Goal: Task Accomplishment & Management: Manage account settings

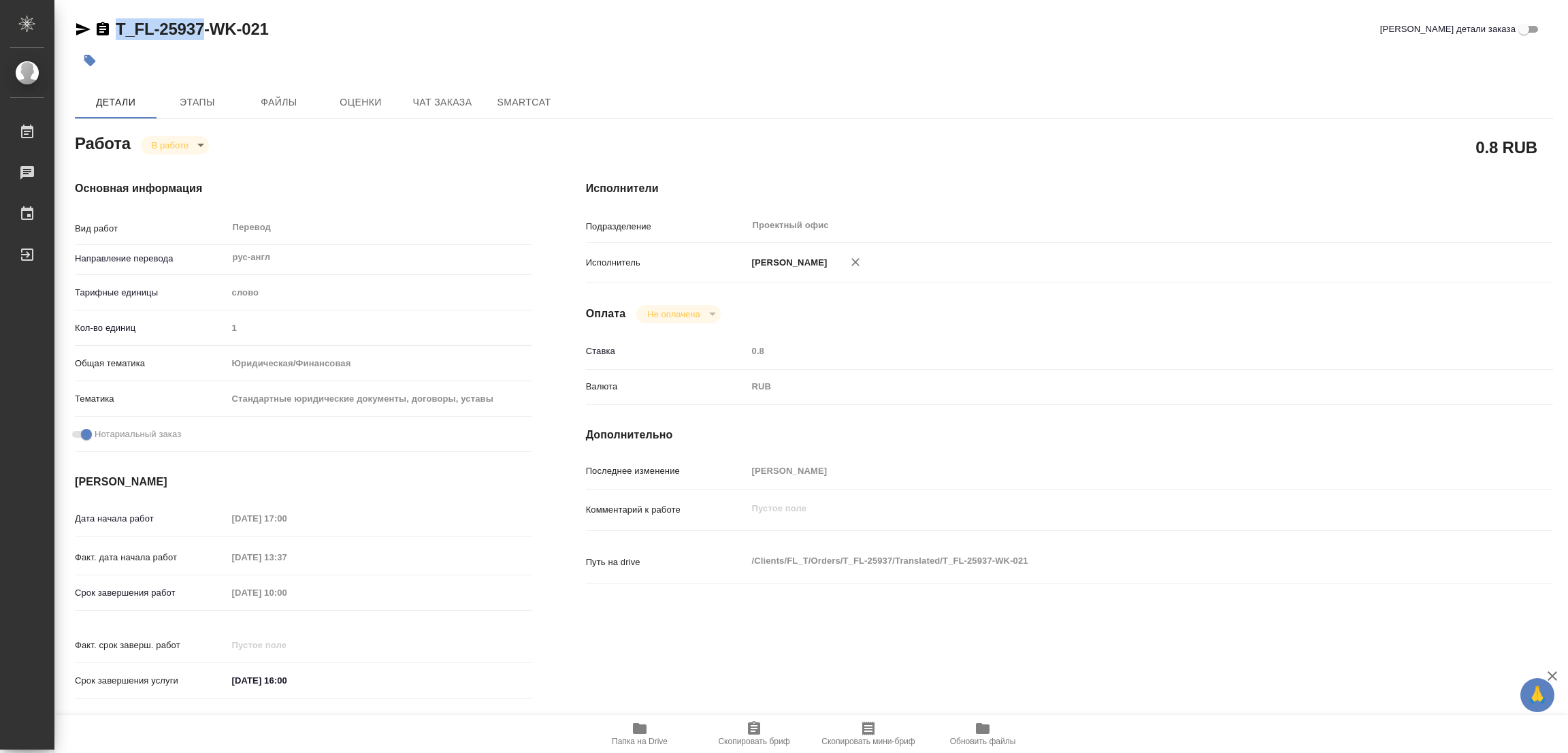
drag, startPoint x: 111, startPoint y: 16, endPoint x: 202, endPoint y: 28, distance: 91.8
click at [202, 28] on div "T_FL-25937-WK-021 Кратко детали заказа Детали Этапы Файлы Оценки Чат заказа Sma…" at bounding box center [814, 571] width 1493 height 1143
copy link "T_FL-25937"
click at [753, 732] on icon "button" at bounding box center [753, 728] width 12 height 14
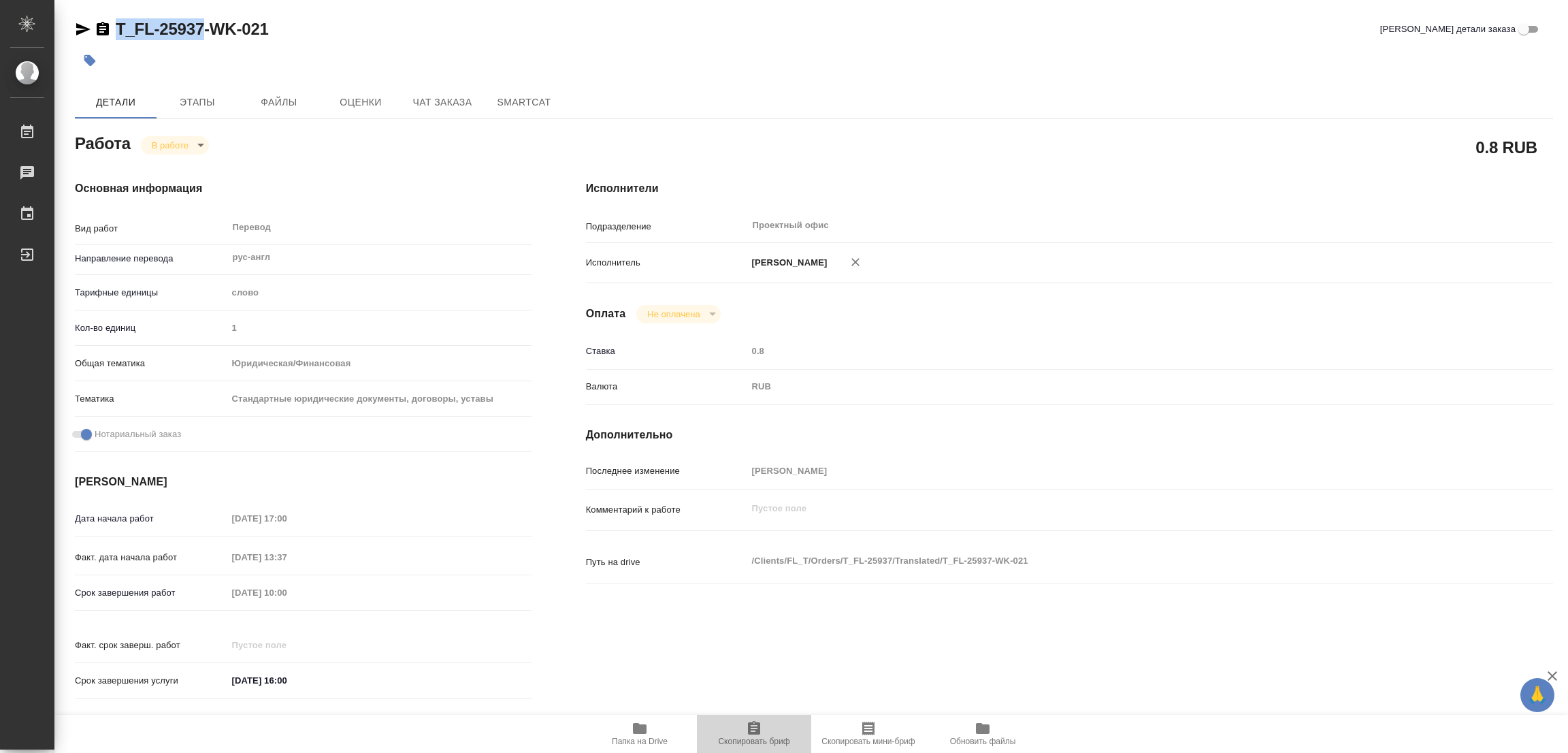
copy link "T_FL-25937"
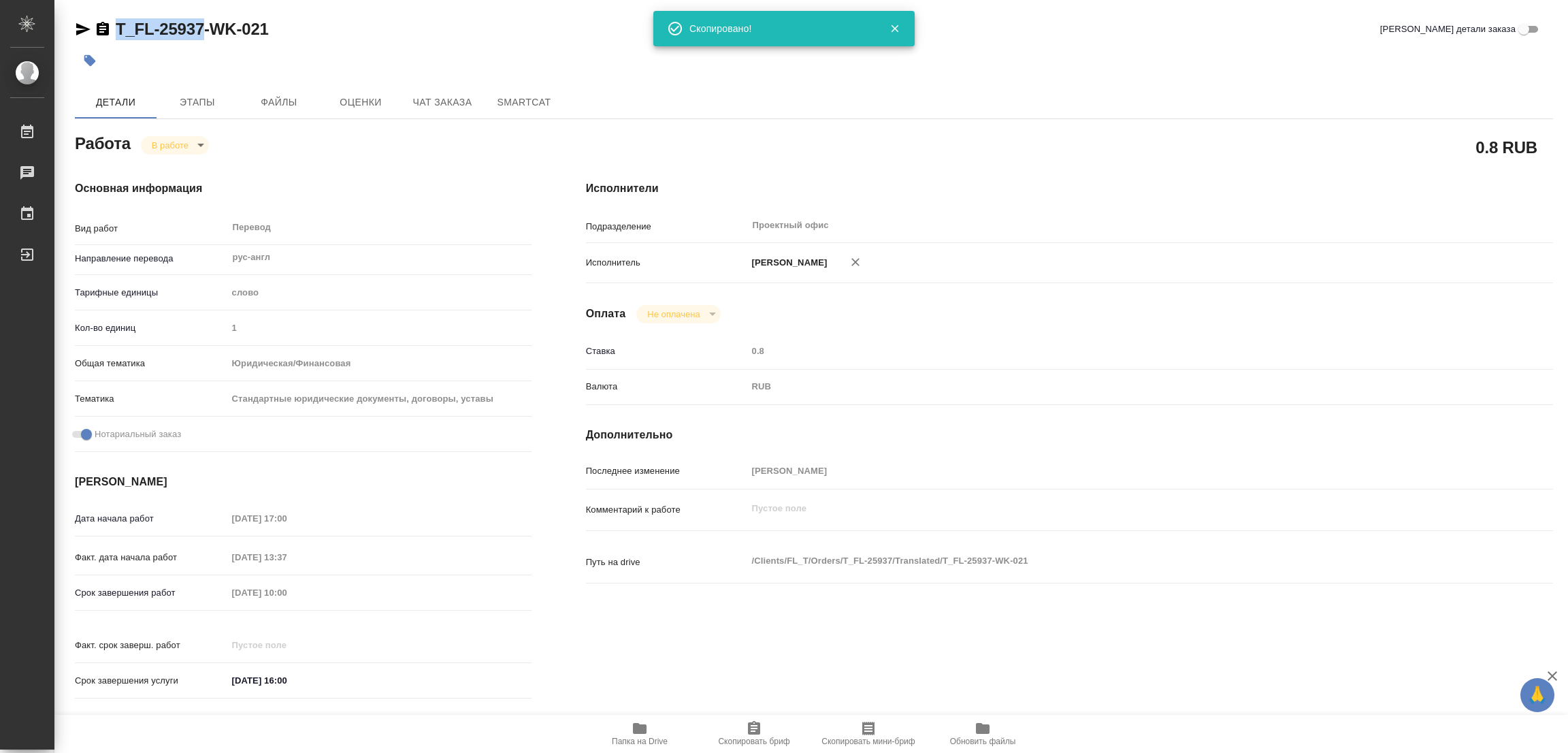
click at [1019, 391] on div "RUB" at bounding box center [1109, 386] width 725 height 23
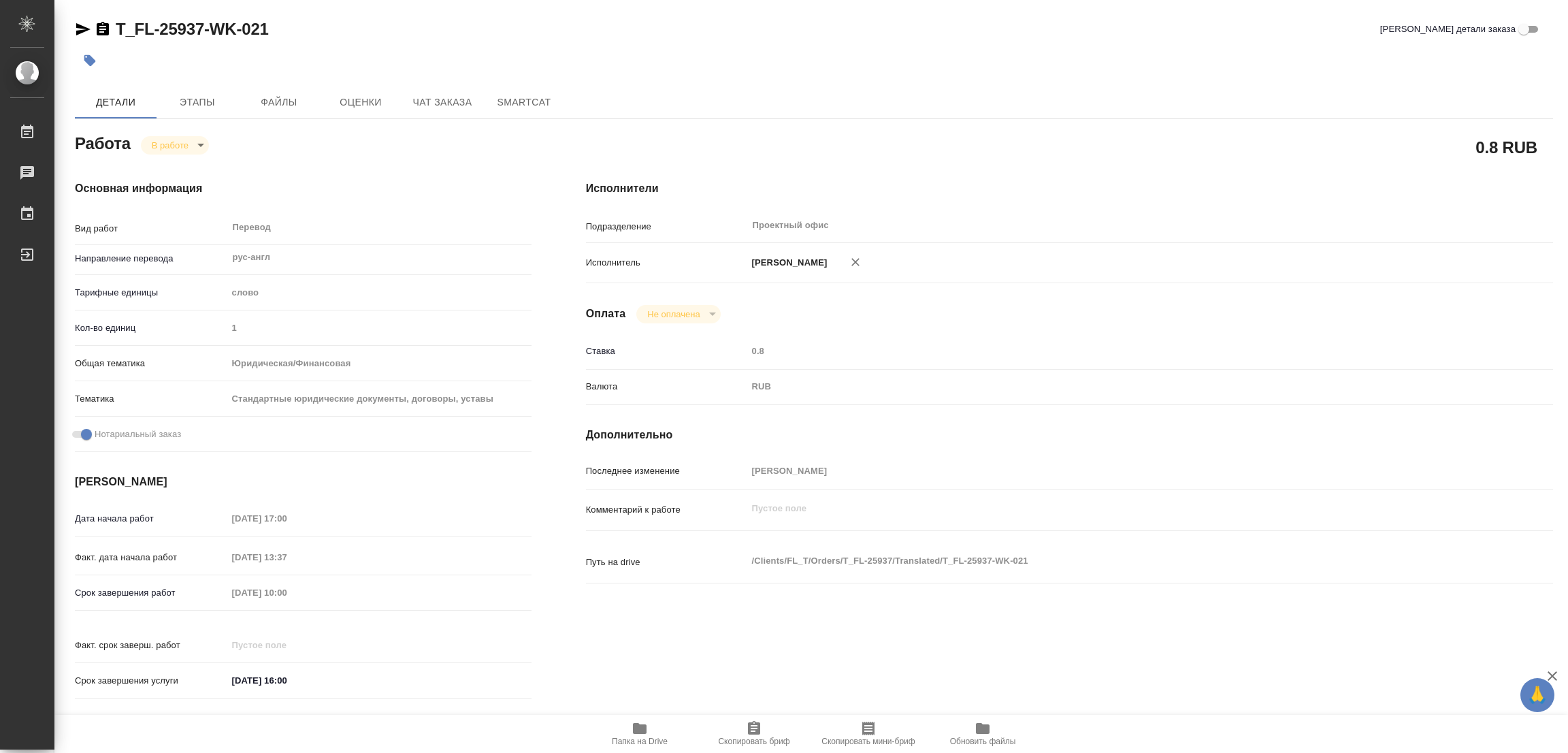
click at [213, 601] on div "Срок завершения работ 09.09.2025 10:00" at bounding box center [303, 593] width 456 height 24
click at [463, 43] on div "T_FL-25937-WK-021 Кратко детали заказа" at bounding box center [814, 32] width 1478 height 27
drag, startPoint x: 117, startPoint y: 6, endPoint x: 203, endPoint y: 41, distance: 92.8
click at [203, 41] on div "T_FL-25937-WK-021 Кратко детали заказа Детали Этапы Файлы Оценки Чат заказа Sma…" at bounding box center [814, 571] width 1493 height 1143
copy link "T_FL-25937"
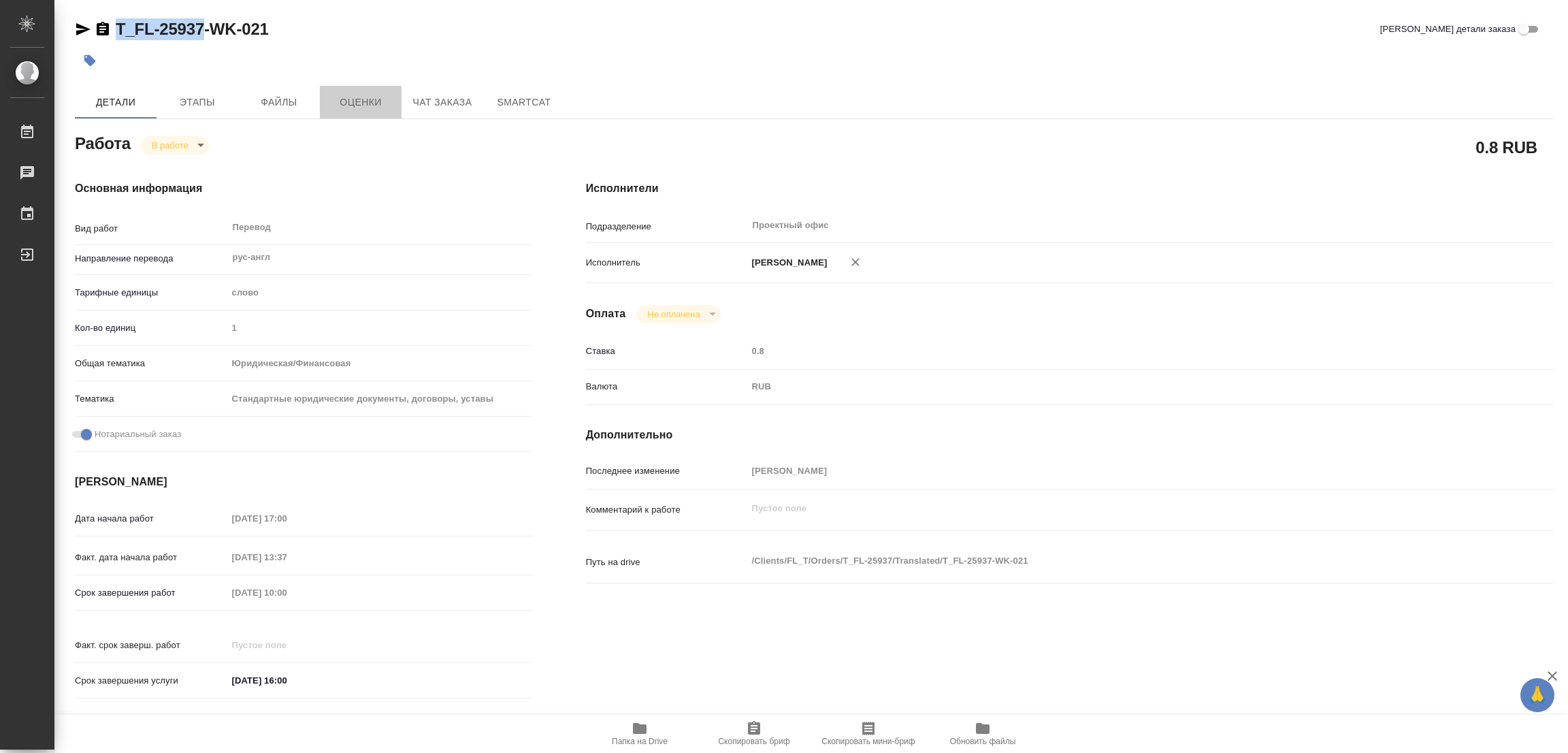
drag, startPoint x: 338, startPoint y: 89, endPoint x: 395, endPoint y: 47, distance: 70.8
click at [338, 89] on button "Оценки" at bounding box center [361, 102] width 82 height 33
type textarea "x"
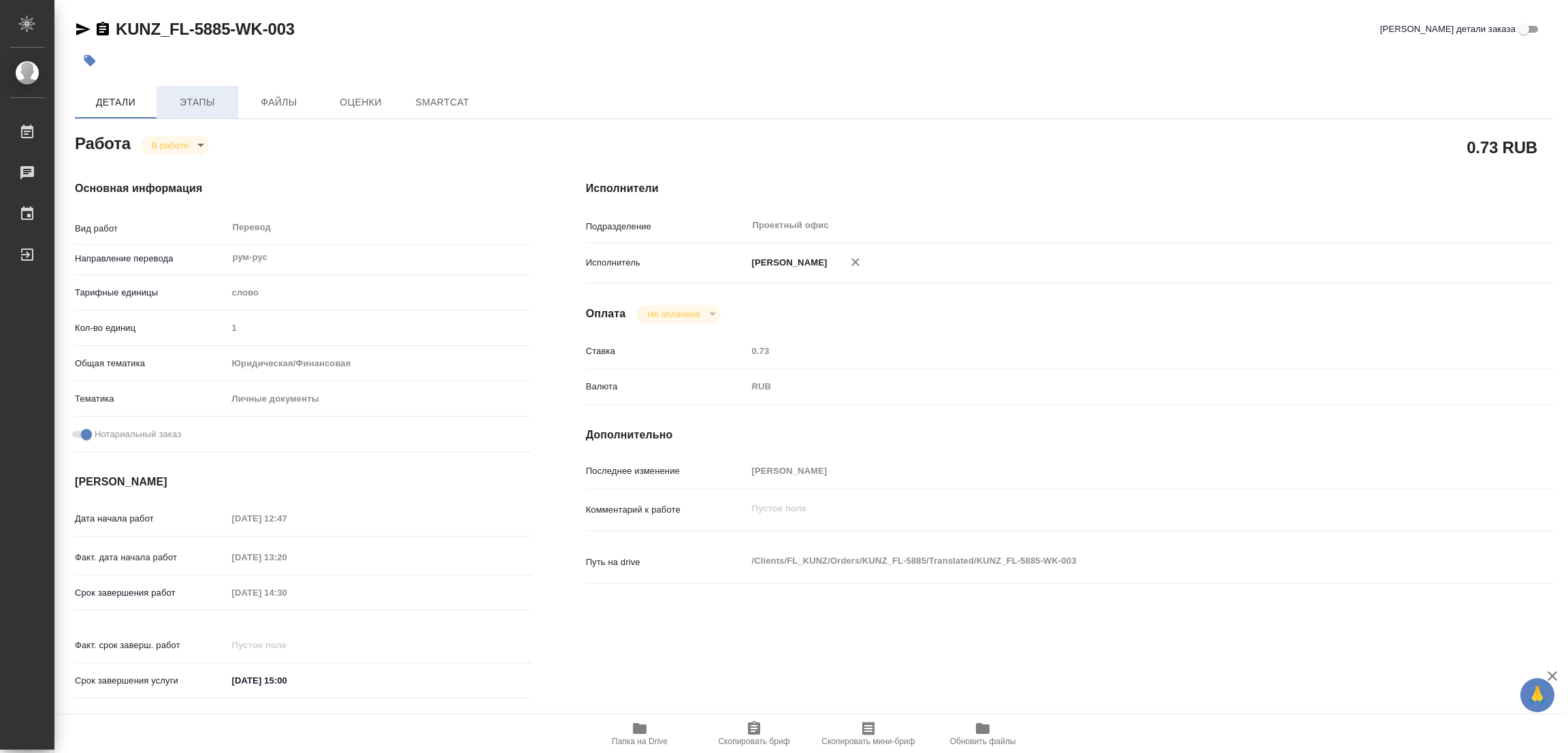
type textarea "x"
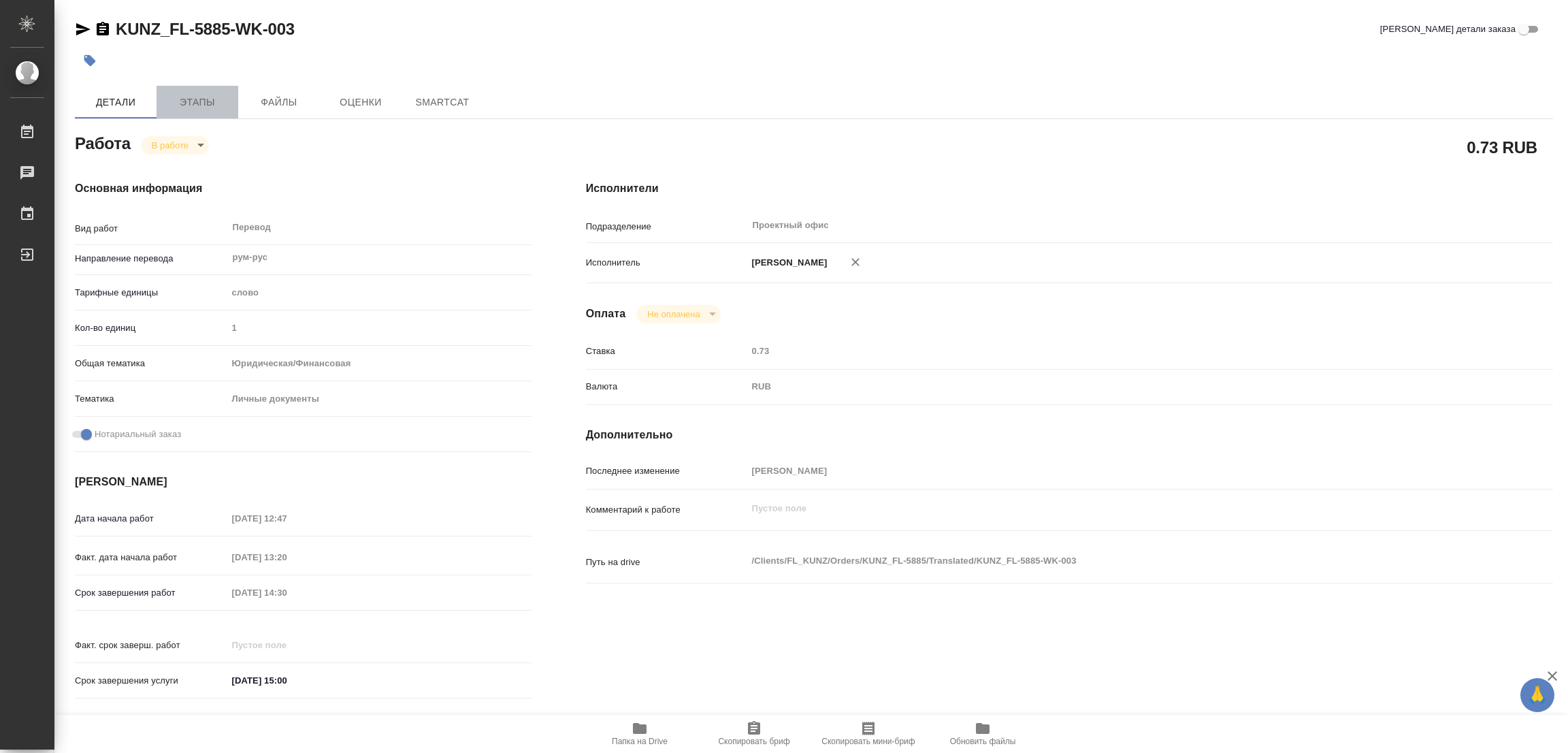
type textarea "x"
click at [207, 100] on span "Этапы" at bounding box center [197, 102] width 65 height 17
type textarea "x"
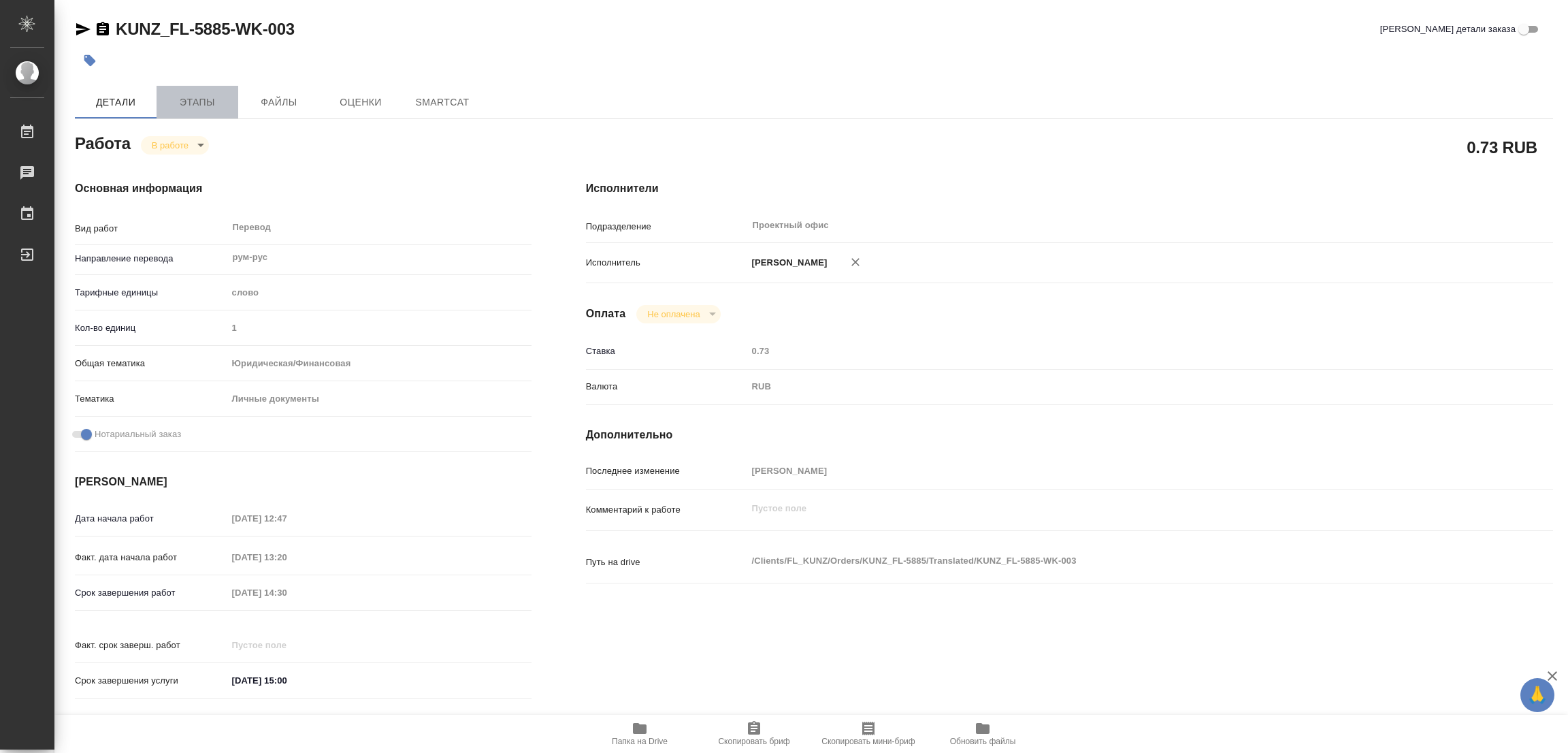
type textarea "x"
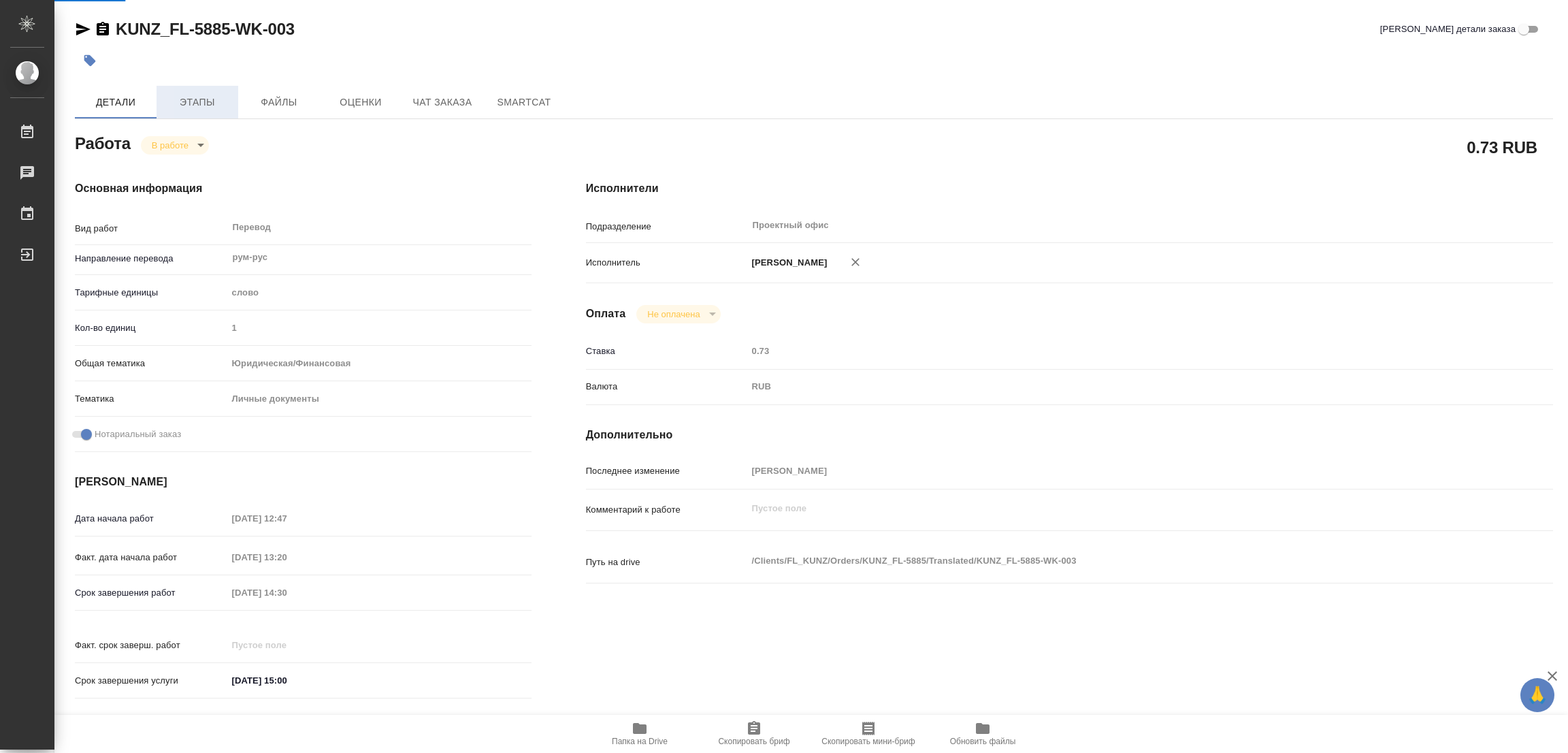
type textarea "x"
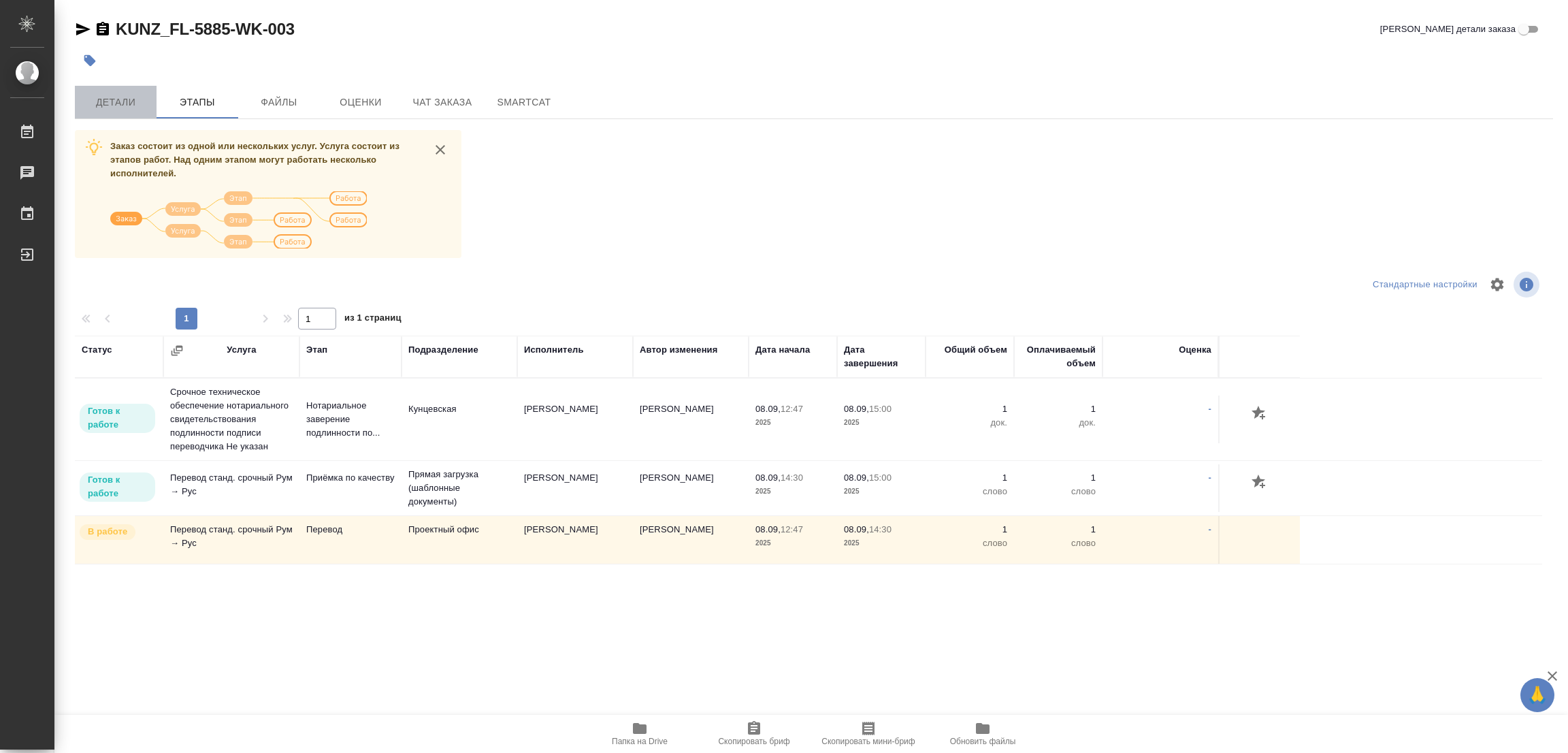
click at [105, 97] on span "Детали" at bounding box center [115, 102] width 65 height 17
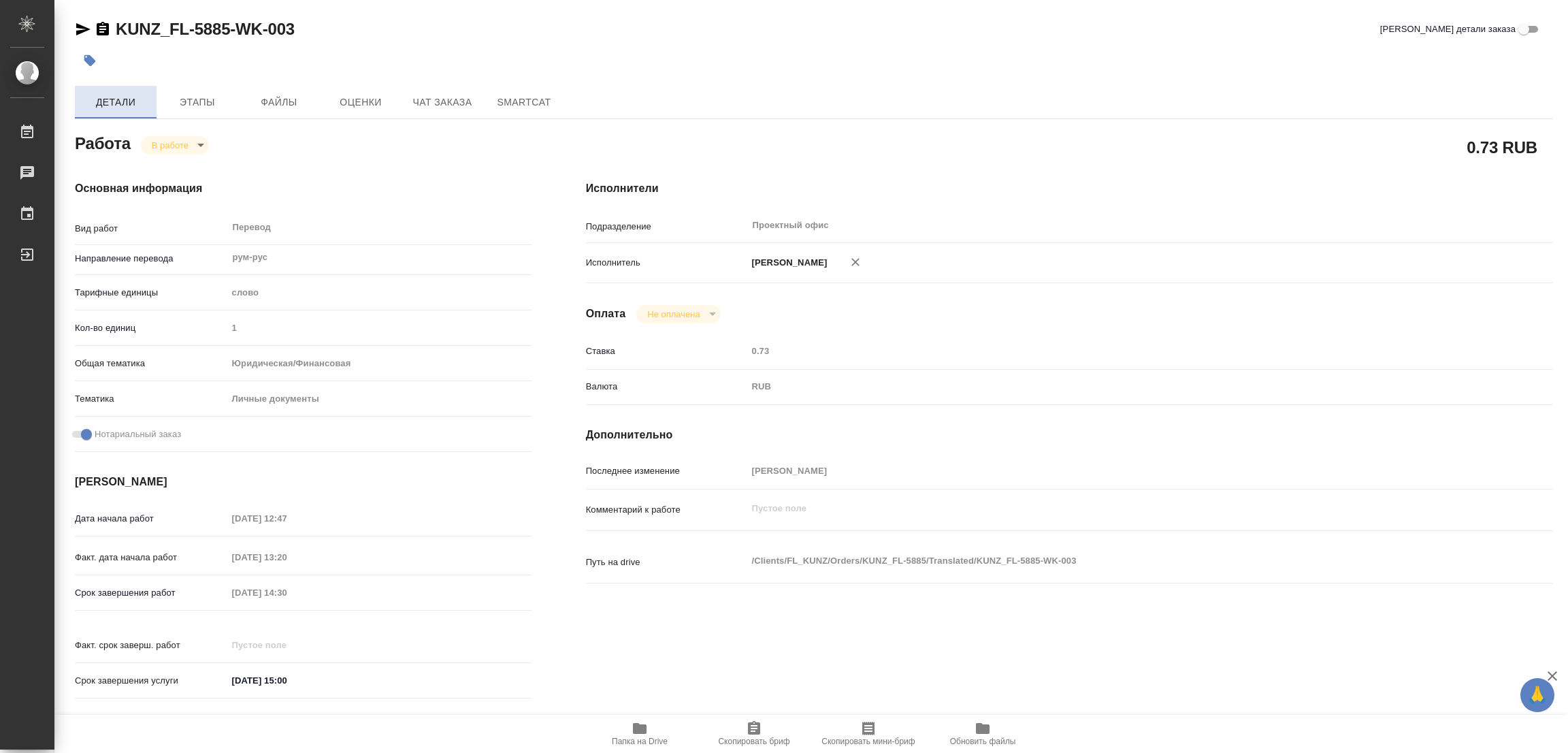
type textarea "x"
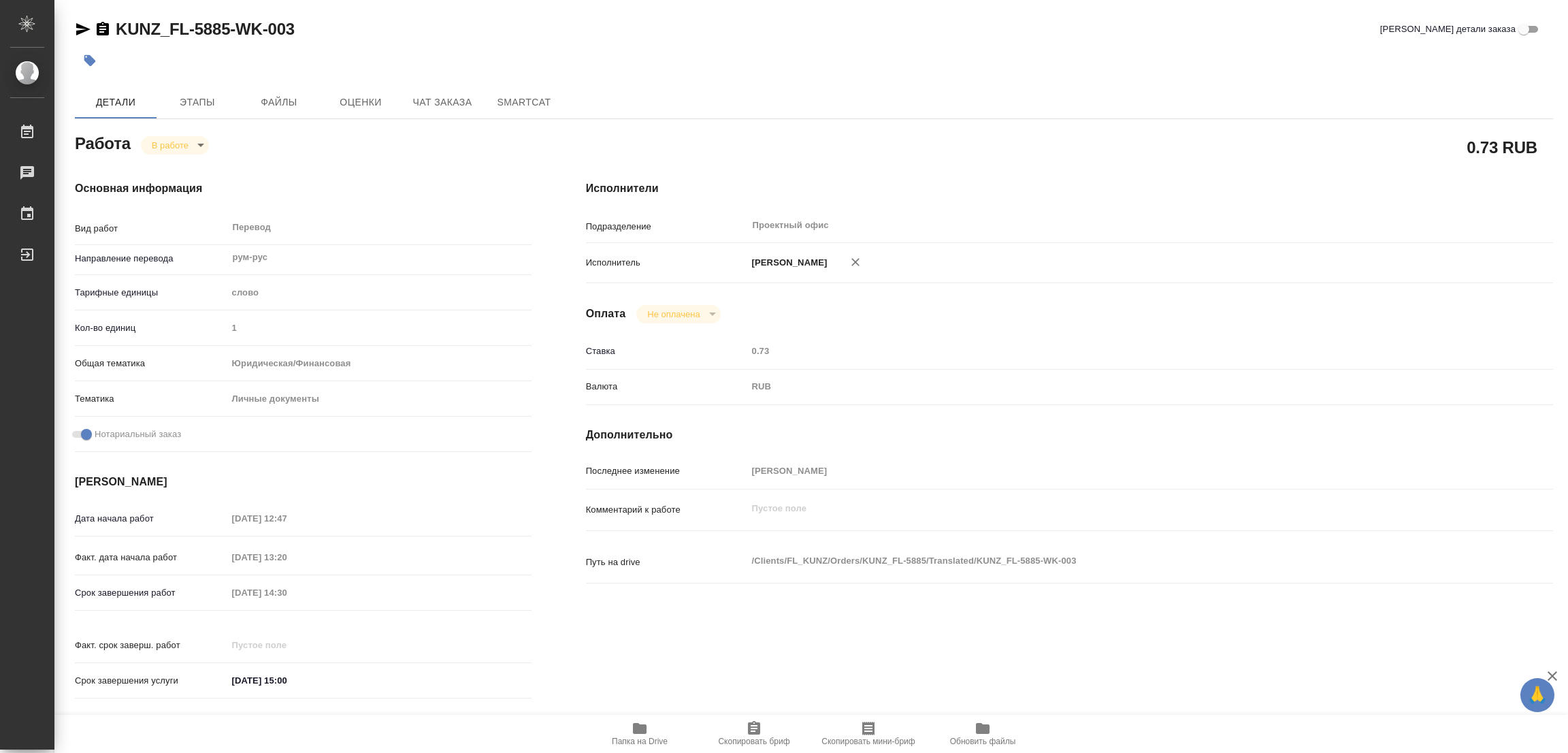
type textarea "x"
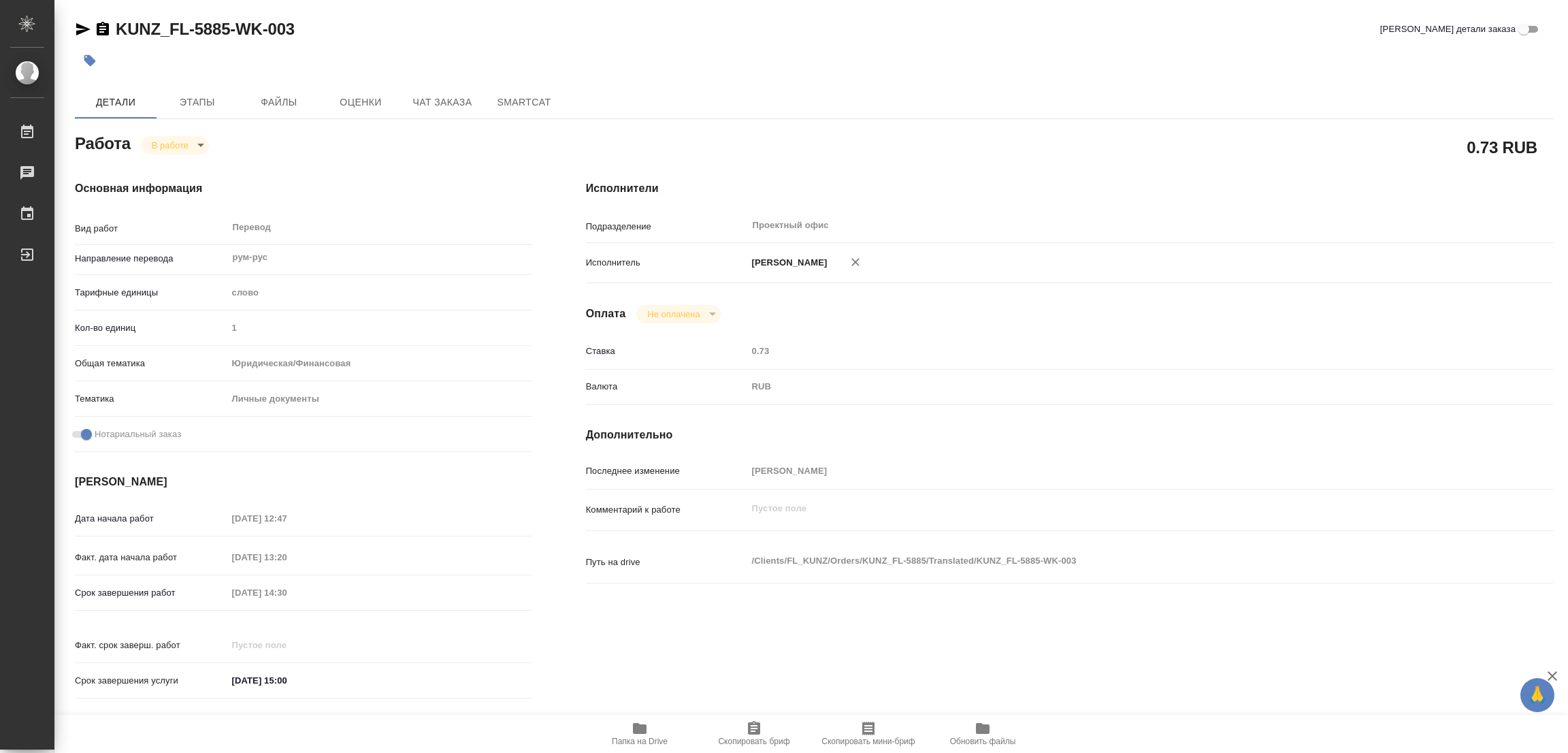
type textarea "x"
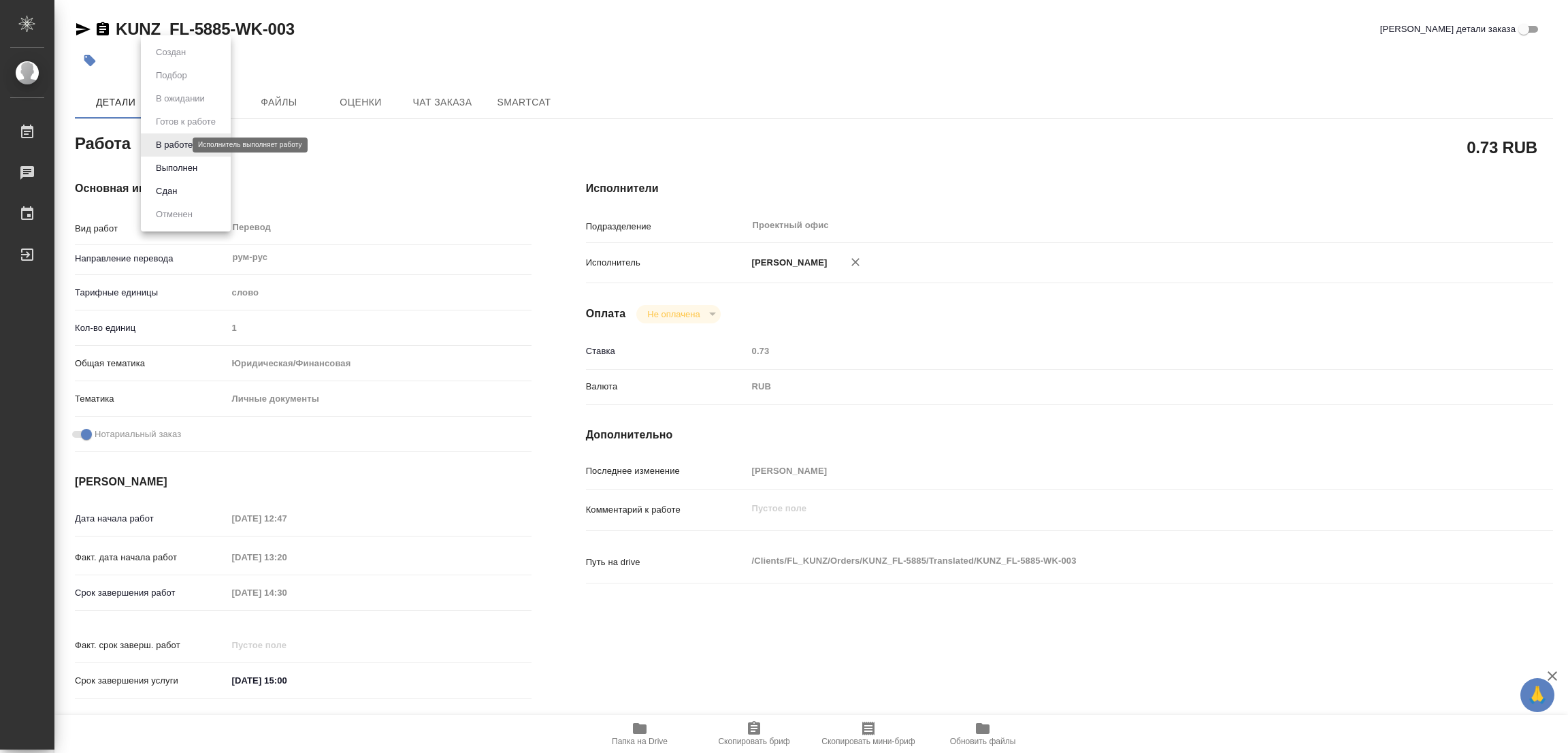
click at [162, 139] on body "🙏 .cls-1 fill:#fff; AWATERA Popova Galina Работы 0 Чаты График Выйти KUNZ_FL-58…" at bounding box center [784, 376] width 1568 height 753
click at [168, 168] on button "Выполнен" at bounding box center [177, 168] width 49 height 15
type textarea "x"
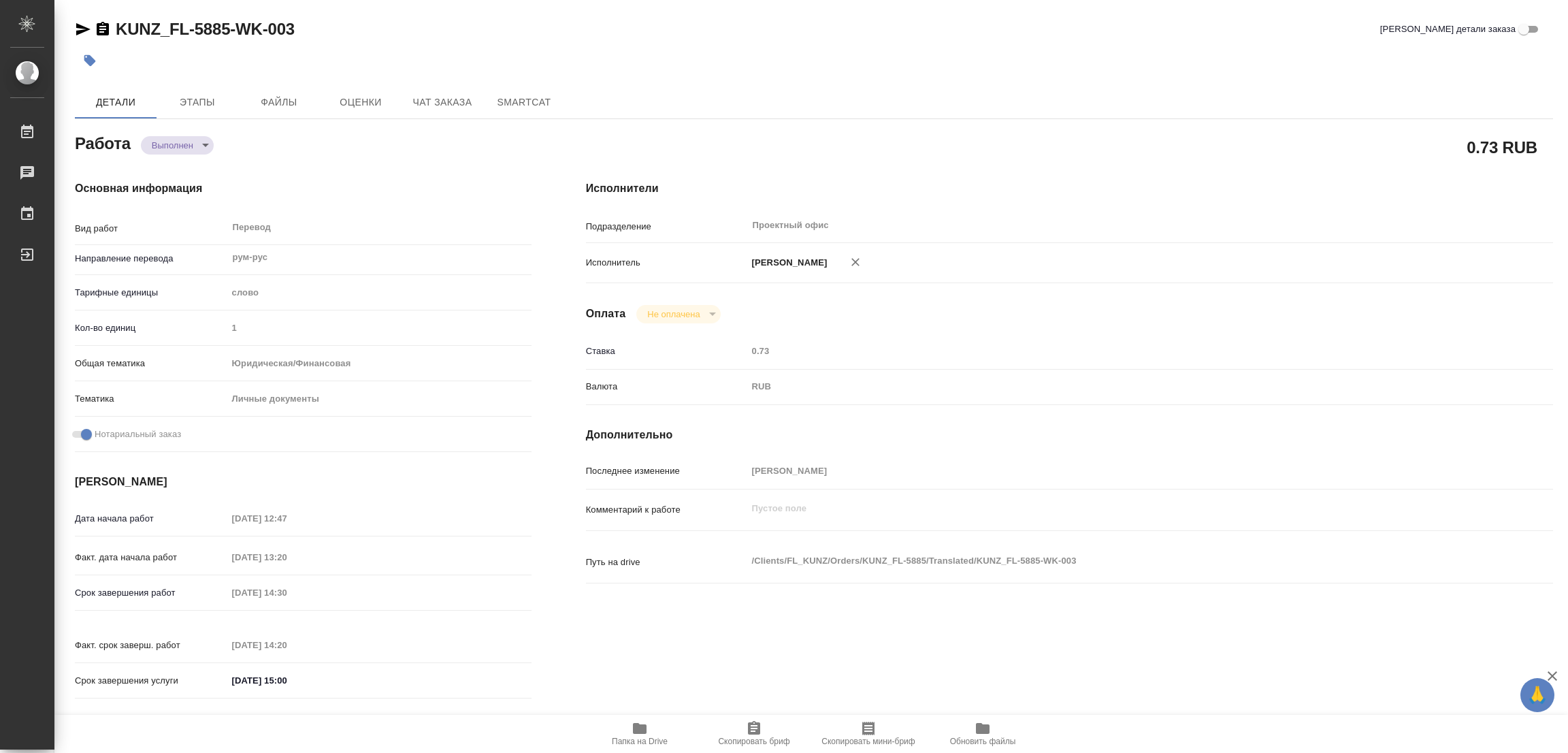
type textarea "x"
click at [87, 61] on icon "button" at bounding box center [90, 61] width 12 height 12
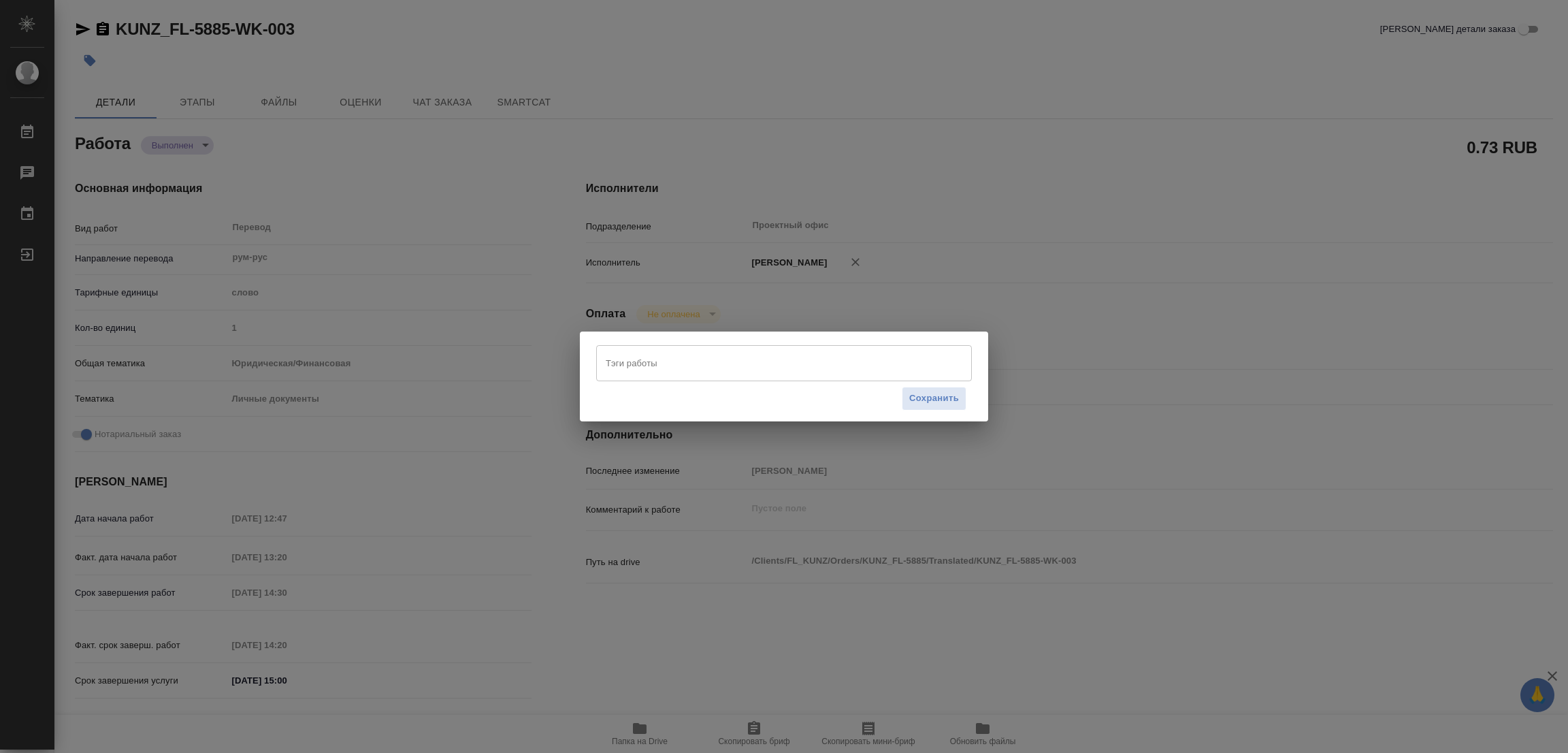
type textarea "x"
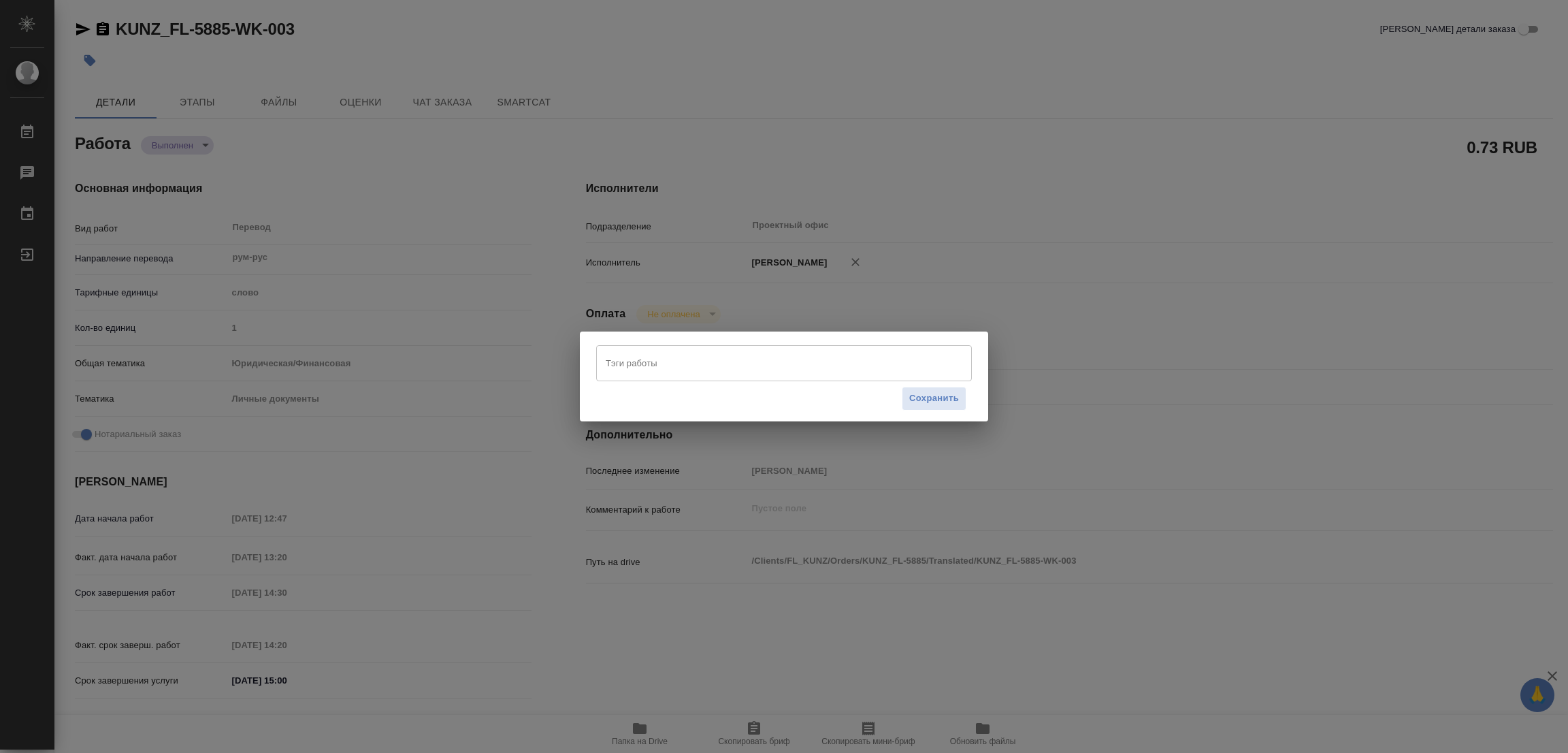
click at [634, 360] on input "Тэги работы" at bounding box center [771, 363] width 338 height 23
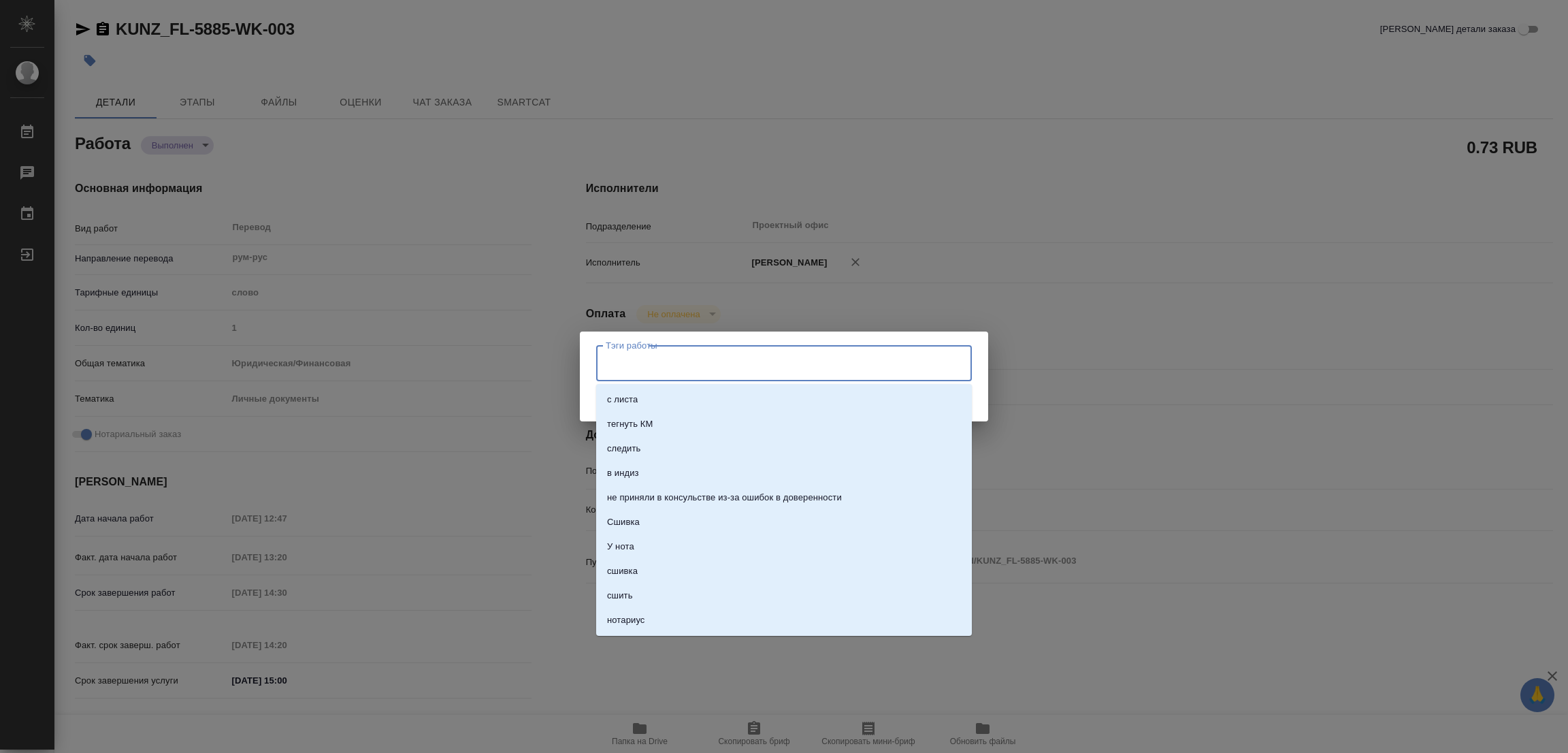
type textarea "x"
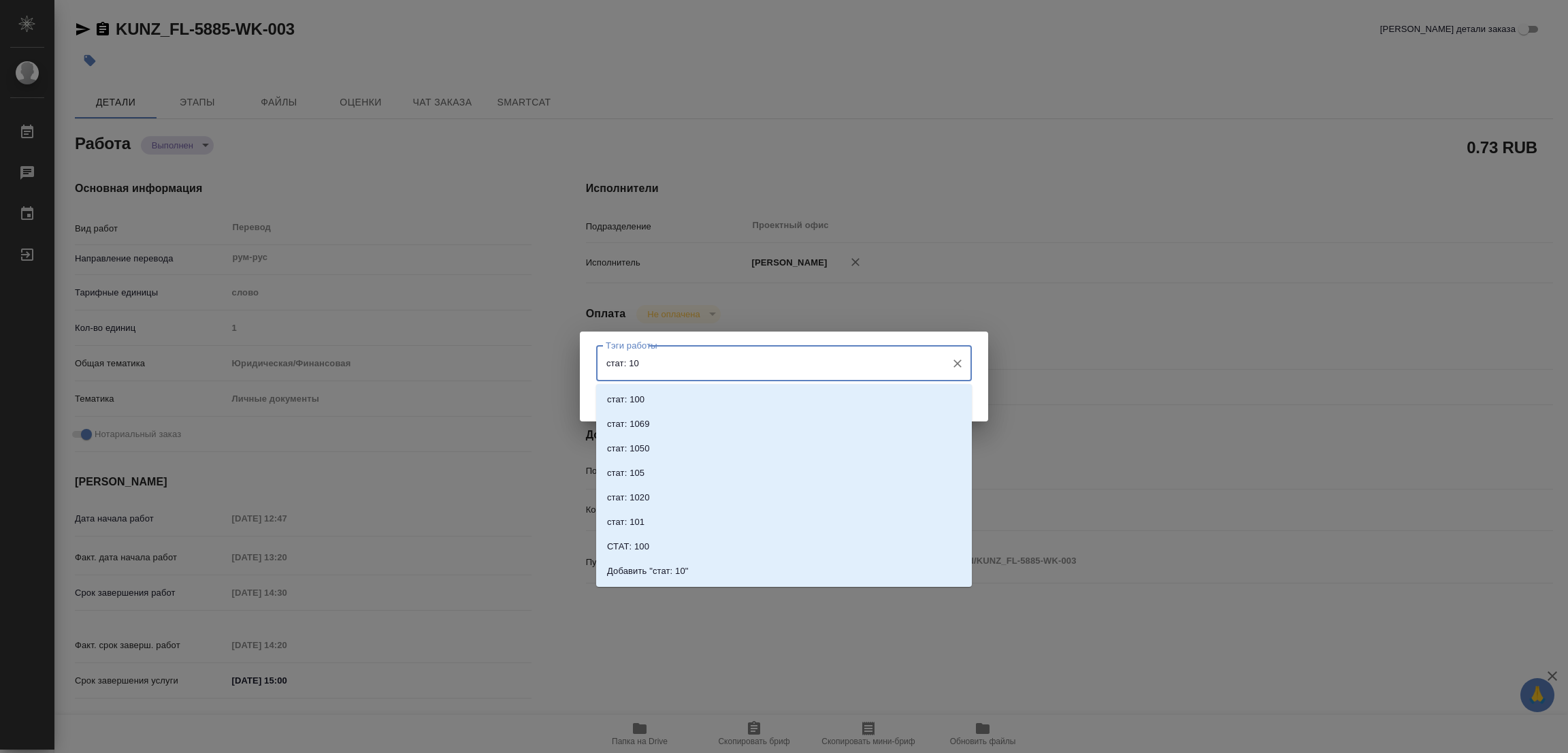
type input "стат: 100"
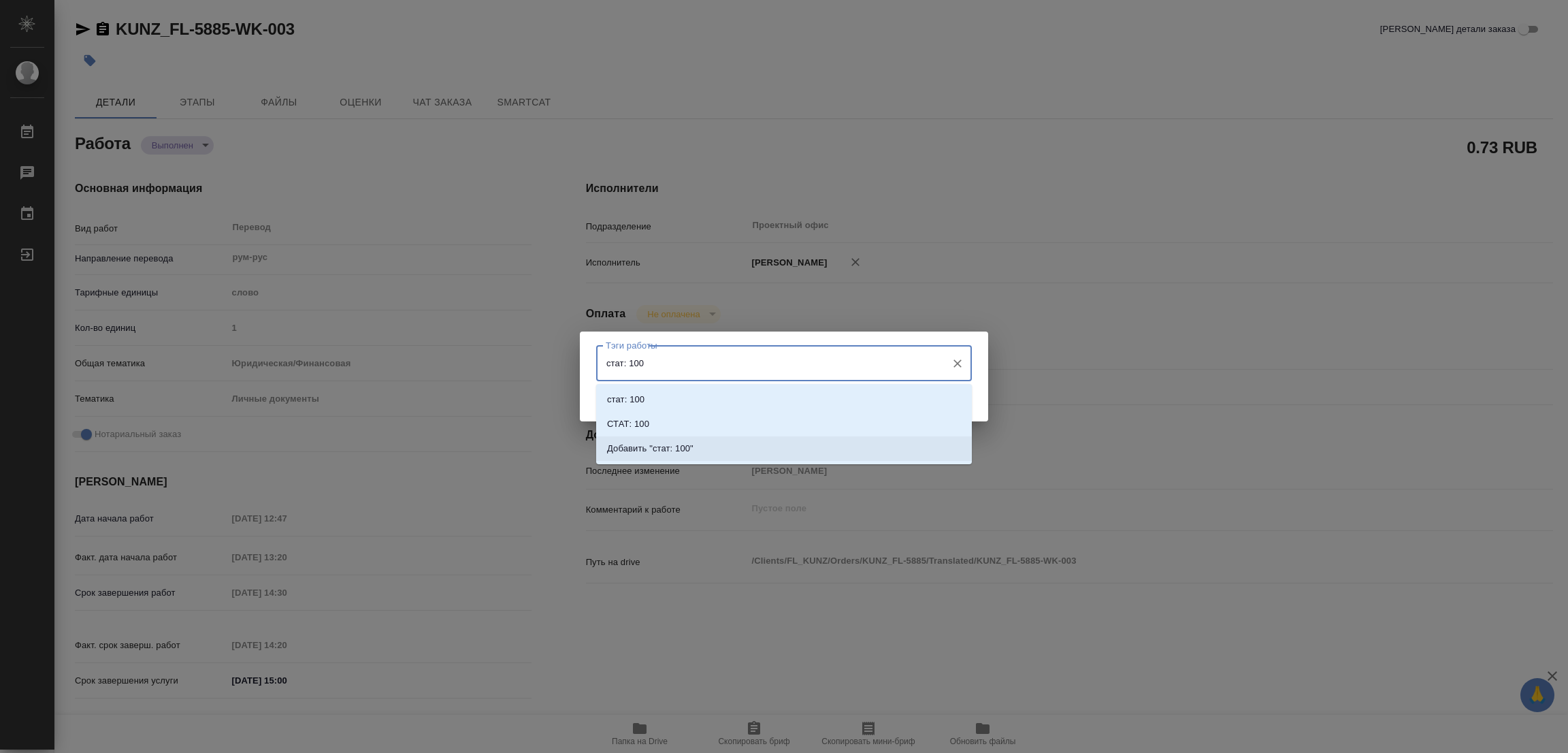
click at [680, 449] on p "Добавить "стат: 100"" at bounding box center [650, 449] width 87 height 14
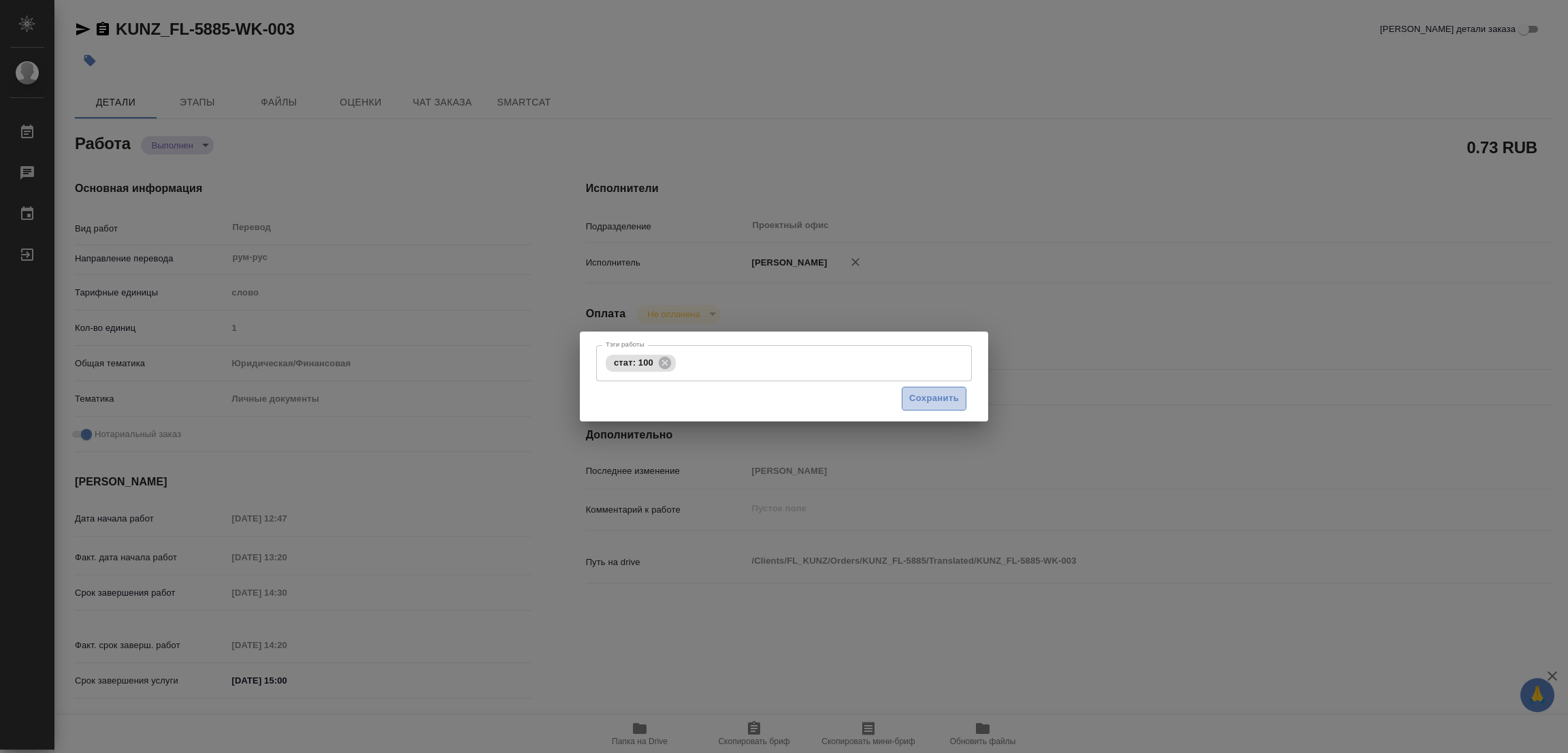
click at [924, 396] on span "Сохранить" at bounding box center [934, 398] width 49 height 16
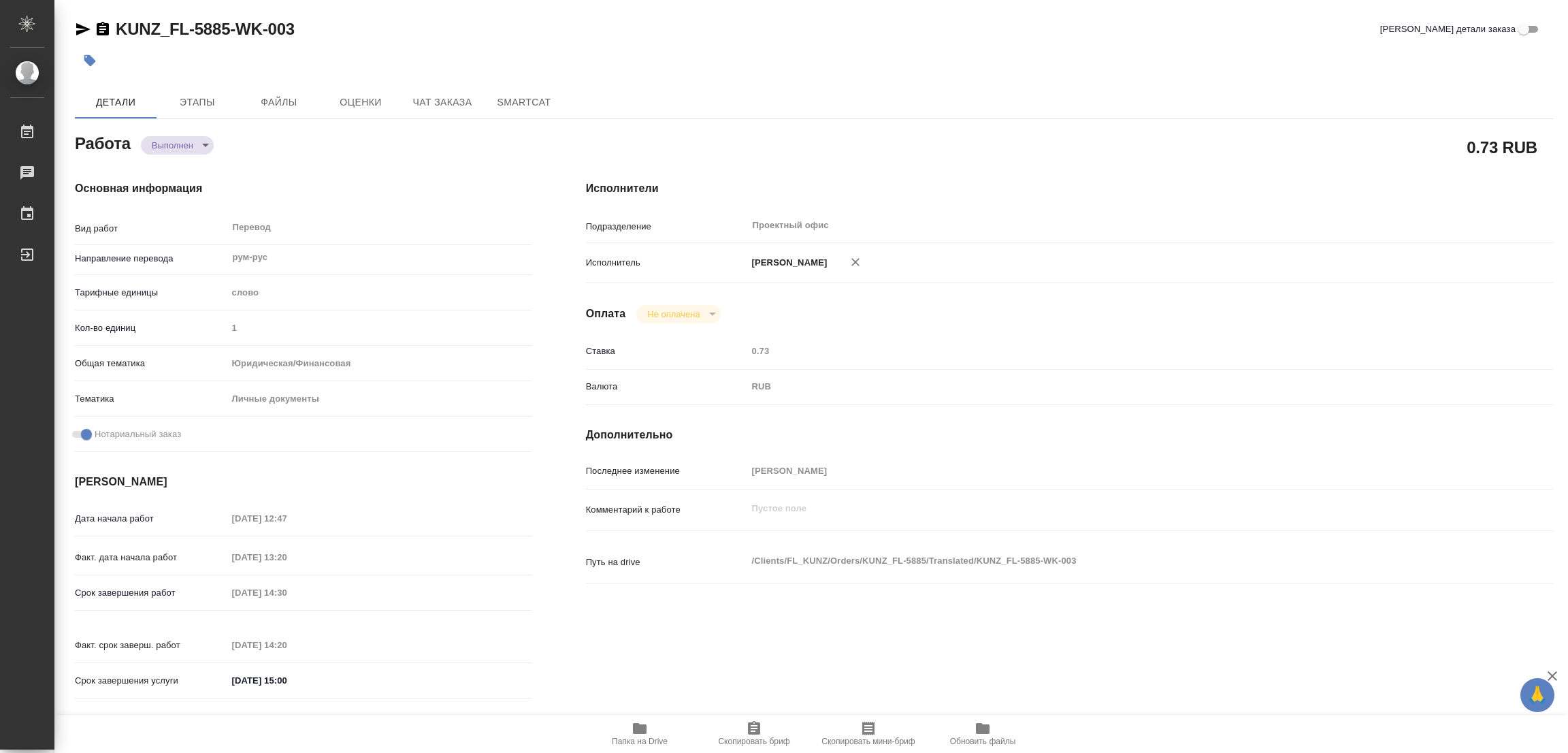
type input "completed"
type textarea "Перевод"
type textarea "x"
type input "рум-рус"
type input "5a8b1489cc6b4906c91bfd90"
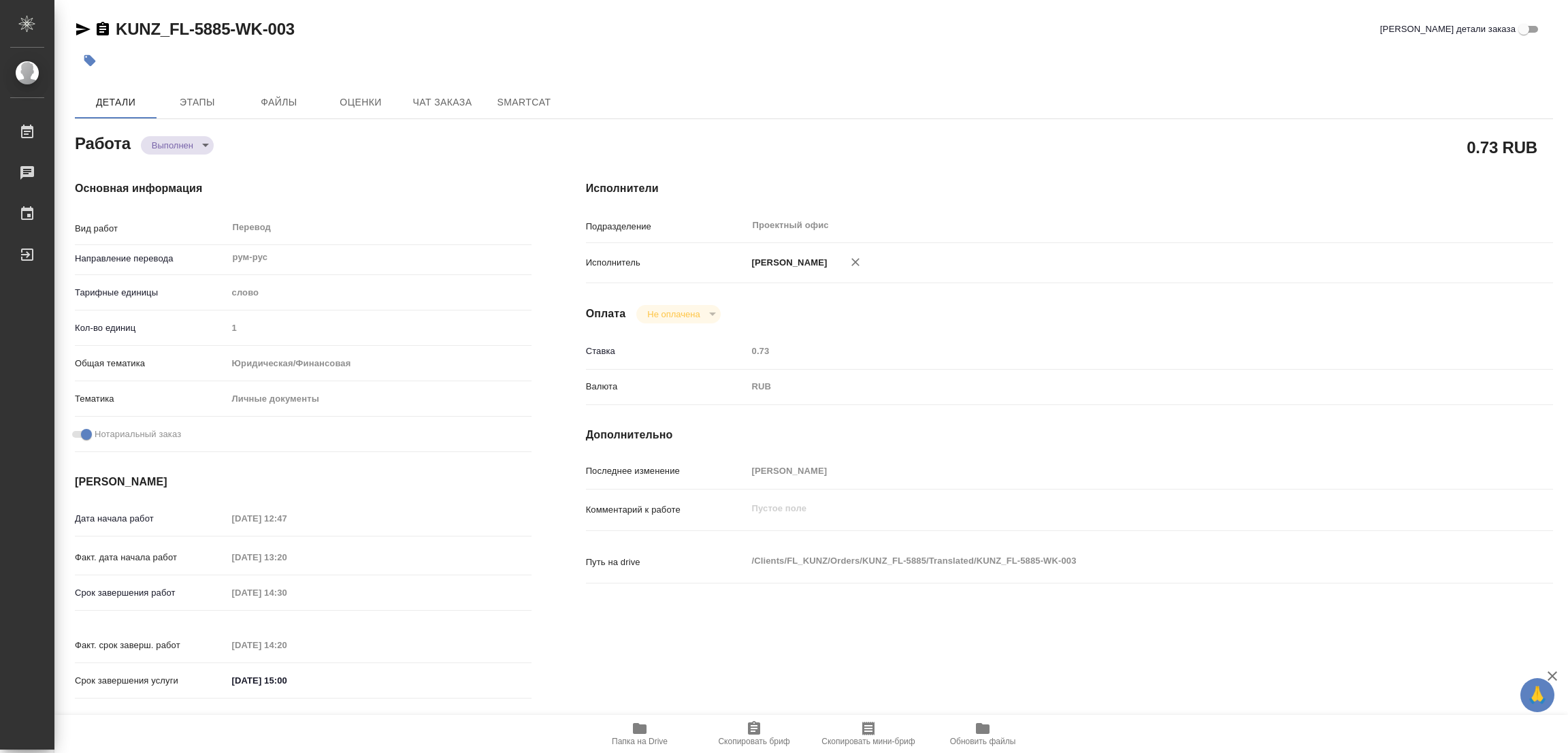
type input "1"
type input "yr-fn"
type input "5a8b8b956a9677013d343cfe"
checkbox input "true"
type input "08.09.2025 12:47"
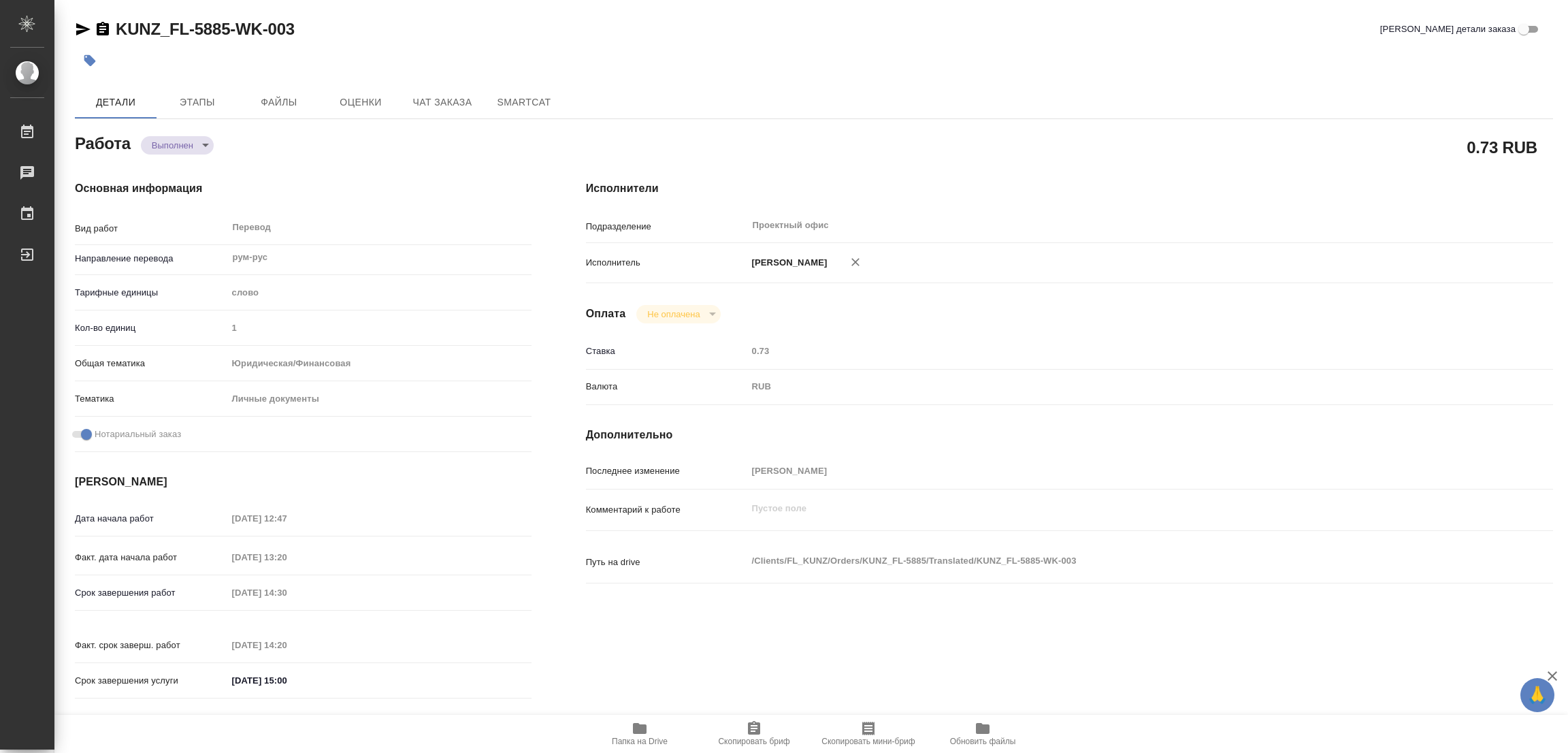
type input "08.09.2025 13:20"
type input "08.09.2025 14:30"
type input "08.09.2025 14:20"
type input "08.09.2025 15:00"
type input "Проектный офис"
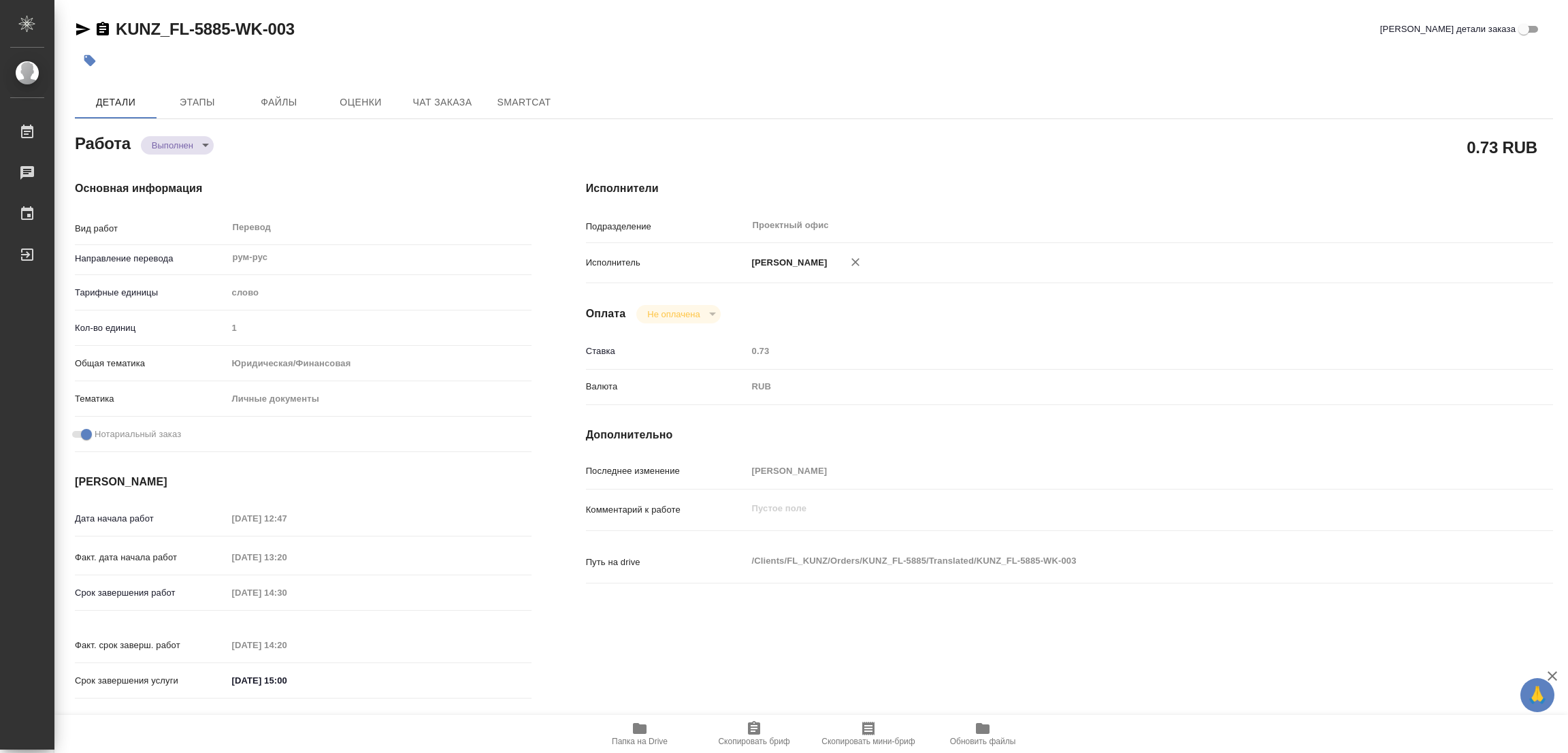
type input "notPayed"
type input "0.73"
type input "RUB"
type input "[PERSON_NAME]"
type textarea "x"
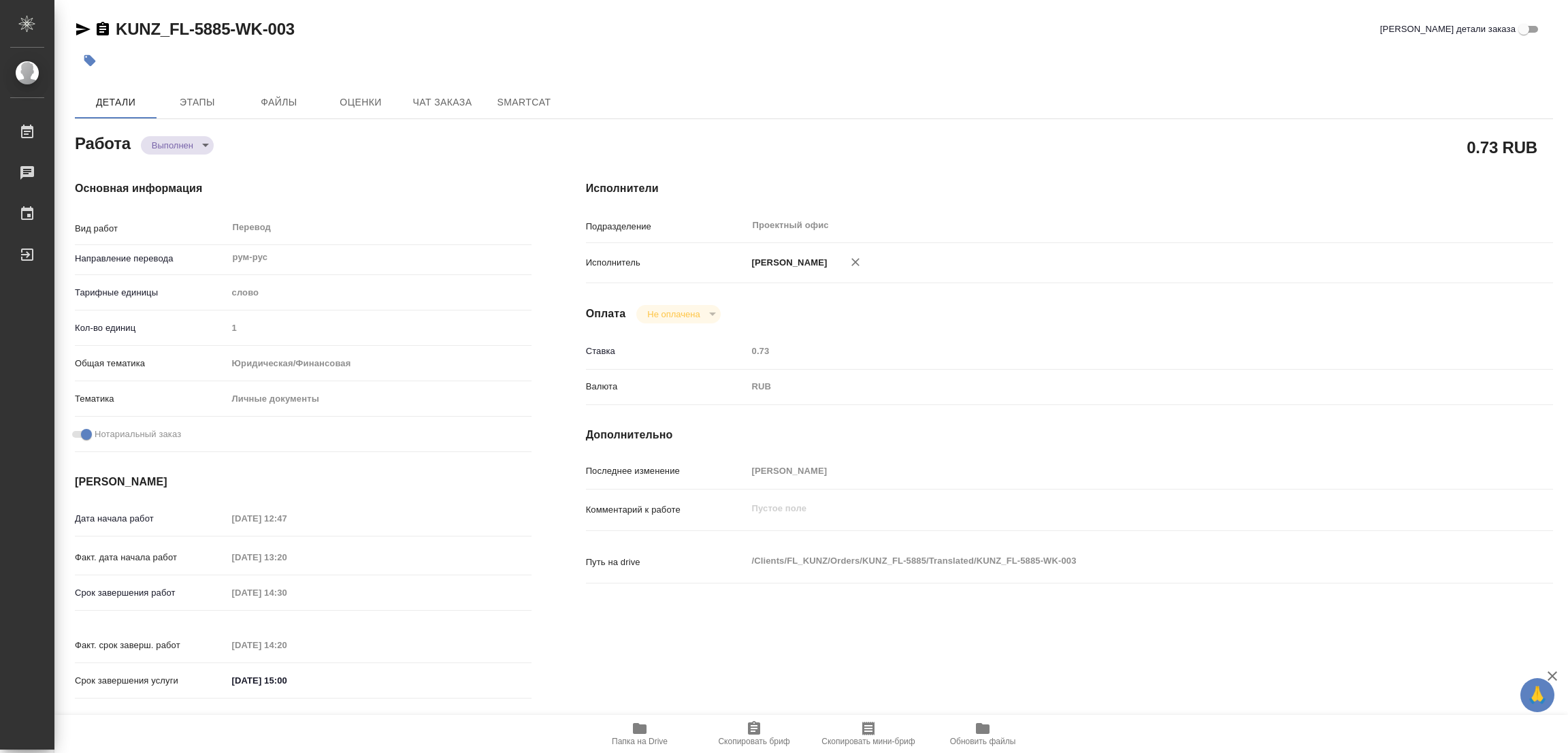
type textarea "/Clients/FL_KUNZ/Orders/KUNZ_FL-5885/Translated/KUNZ_FL-5885-WK-003"
type textarea "x"
type input "KUNZ_FL-5885"
type input "Перевод станд. срочный"
type input "Постредактура машинного перевода, Перевод, Редактура, Приёмка по качеству, Корр…"
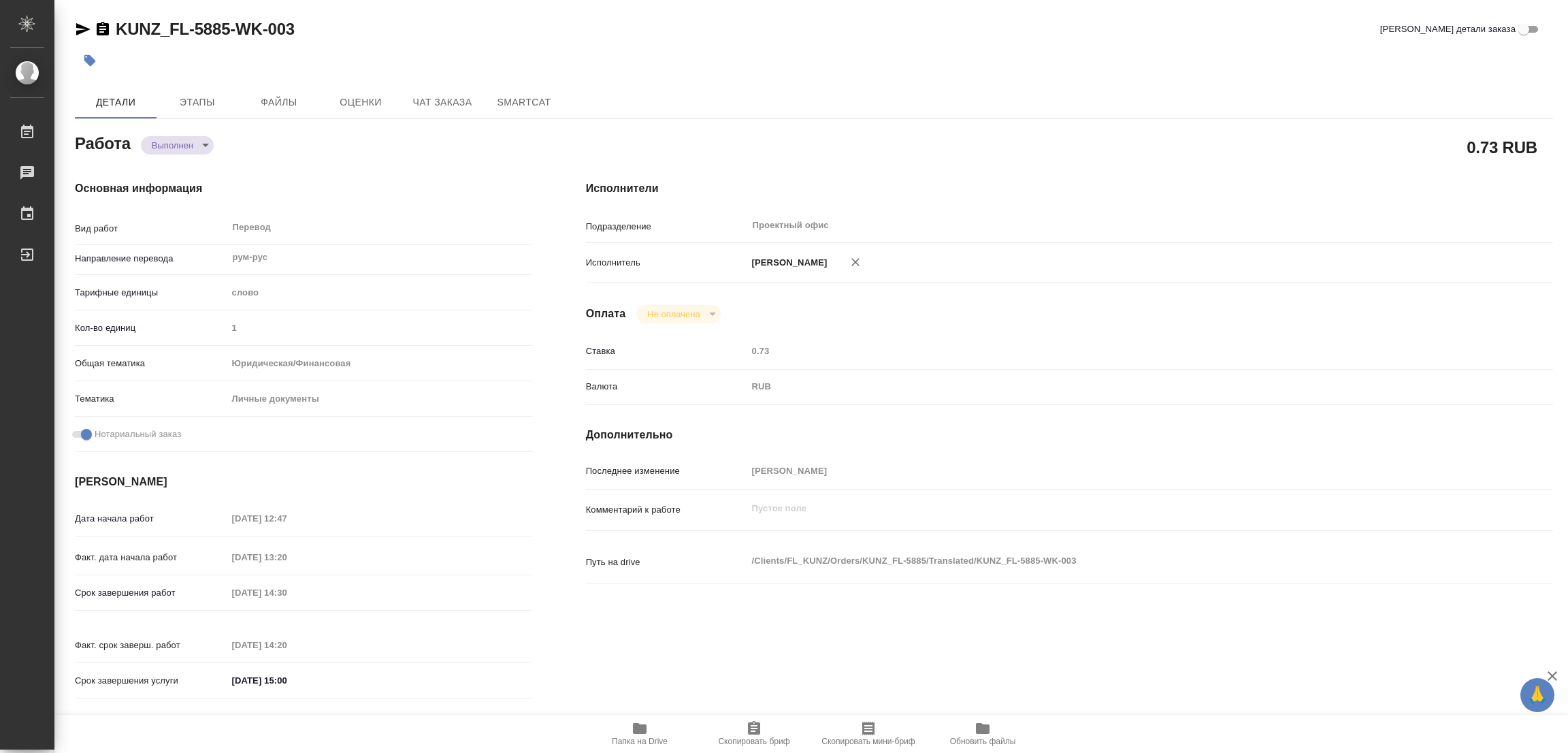
type input "Веселова Юлия"
type input "/Clients/FL_KUNZ/Orders/KUNZ_FL-5885"
type textarea "x"
type textarea "СОР рум-рус, под нот, для сахар. Лозинский Кирилл"
type textarea "x"
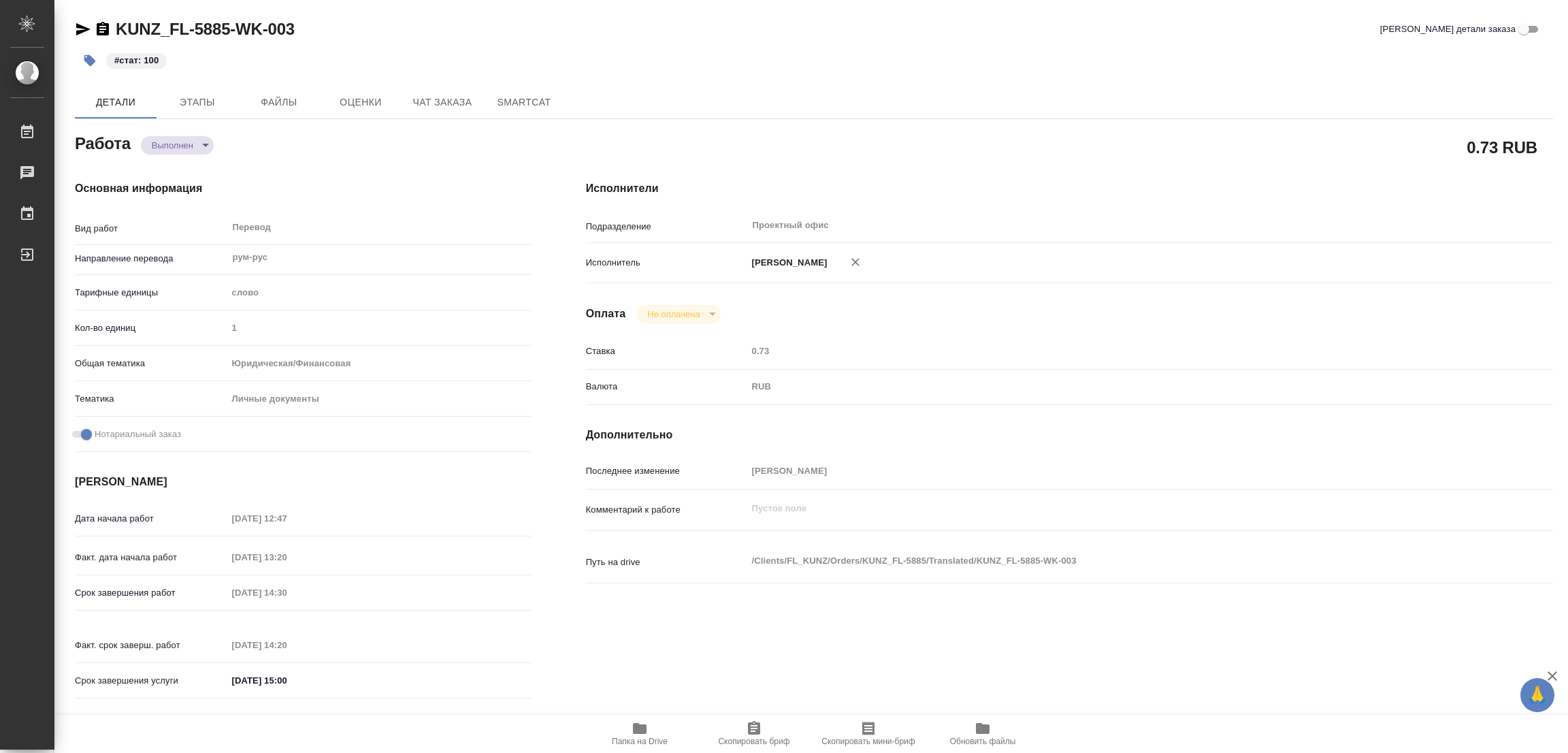
type textarea "x"
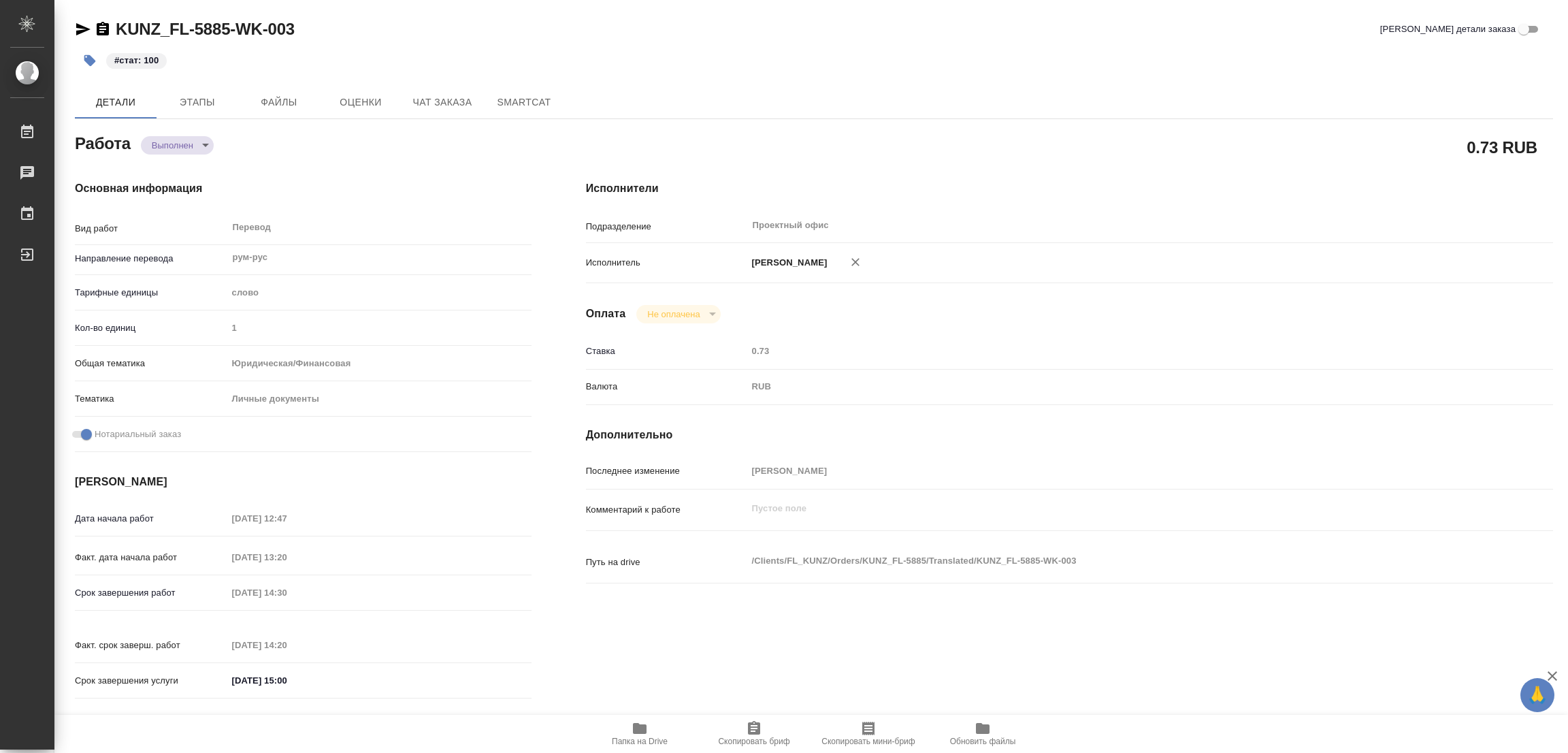
type textarea "x"
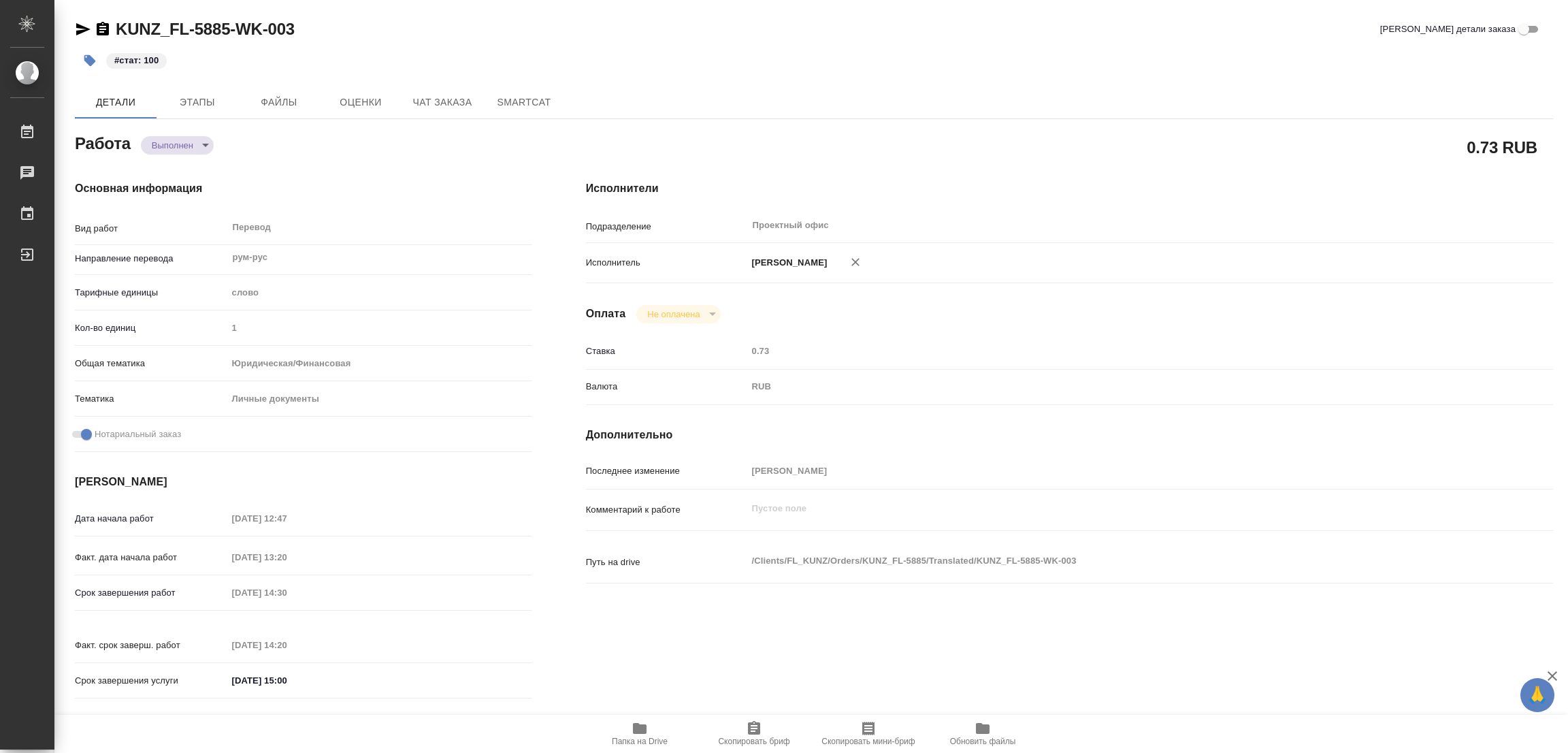
type textarea "x"
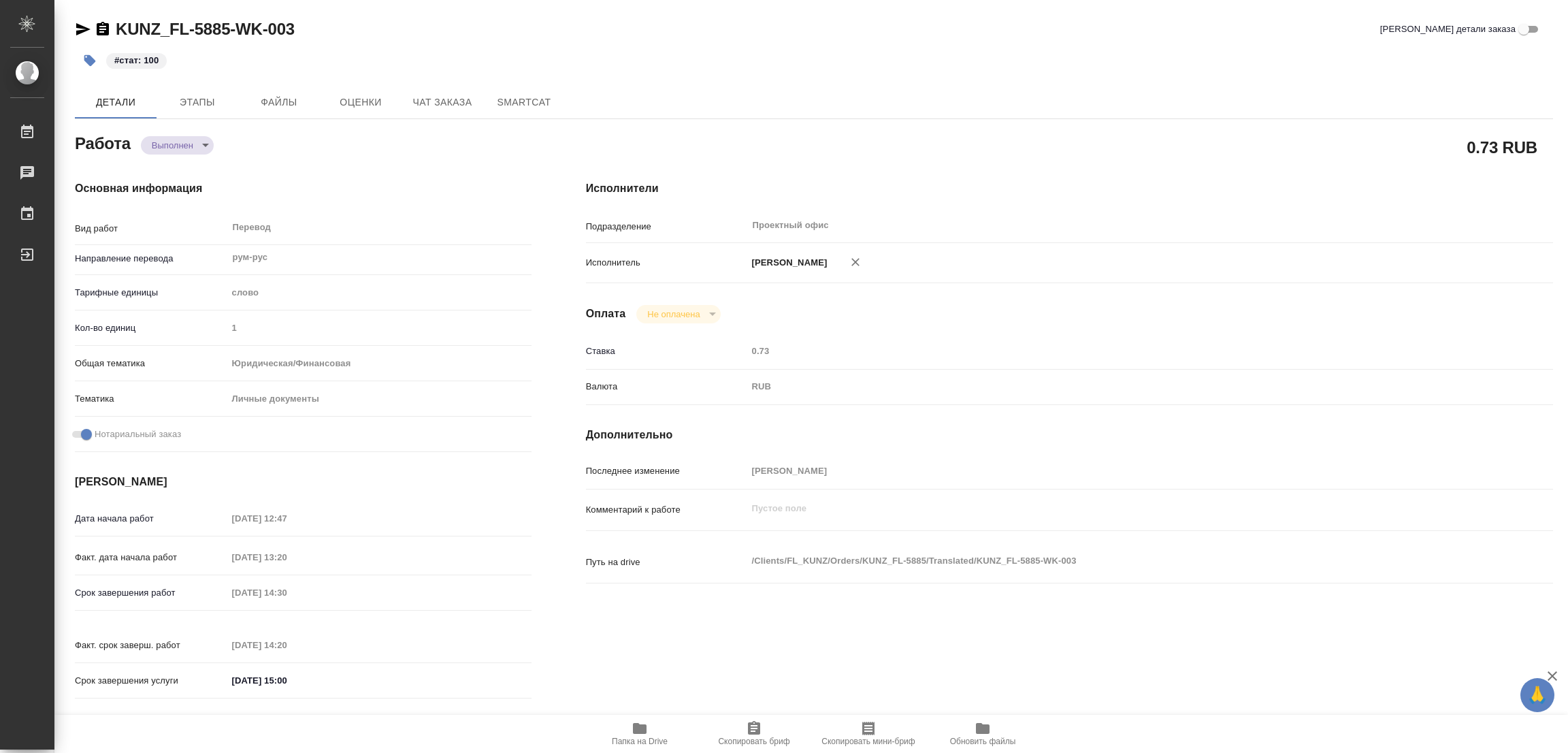
type textarea "x"
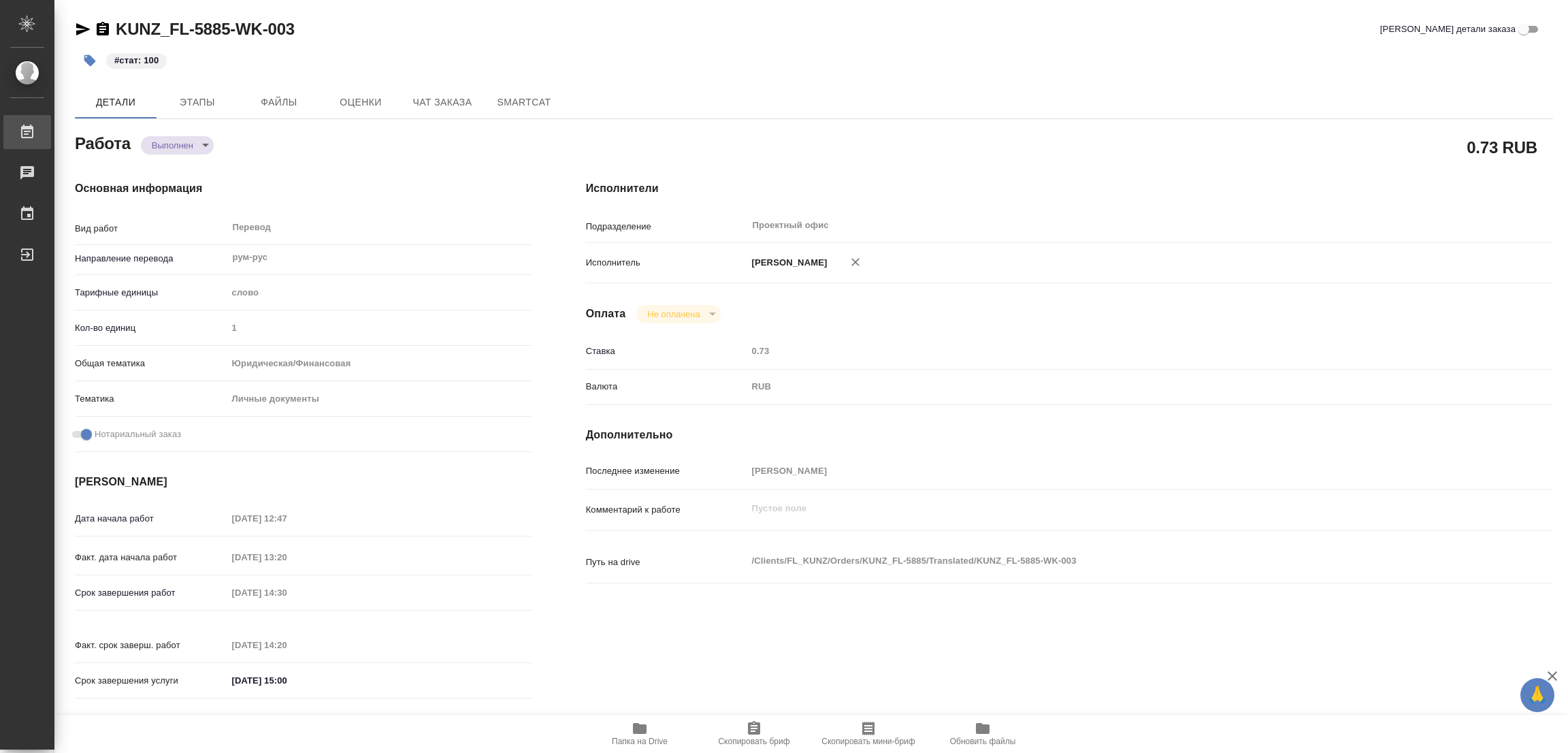
type textarea "x"
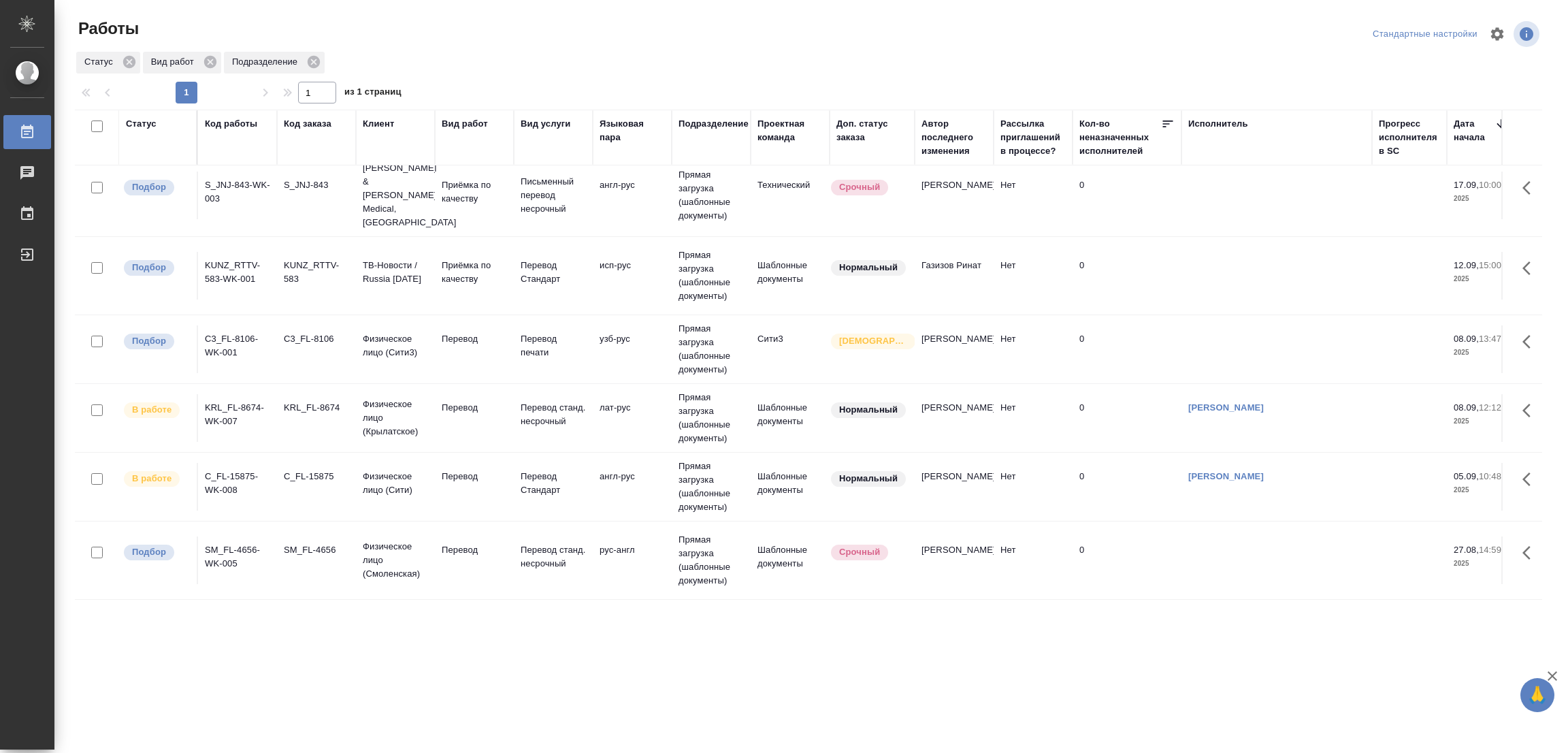
scroll to position [14, 0]
click at [448, 332] on p "Перевод" at bounding box center [475, 339] width 65 height 14
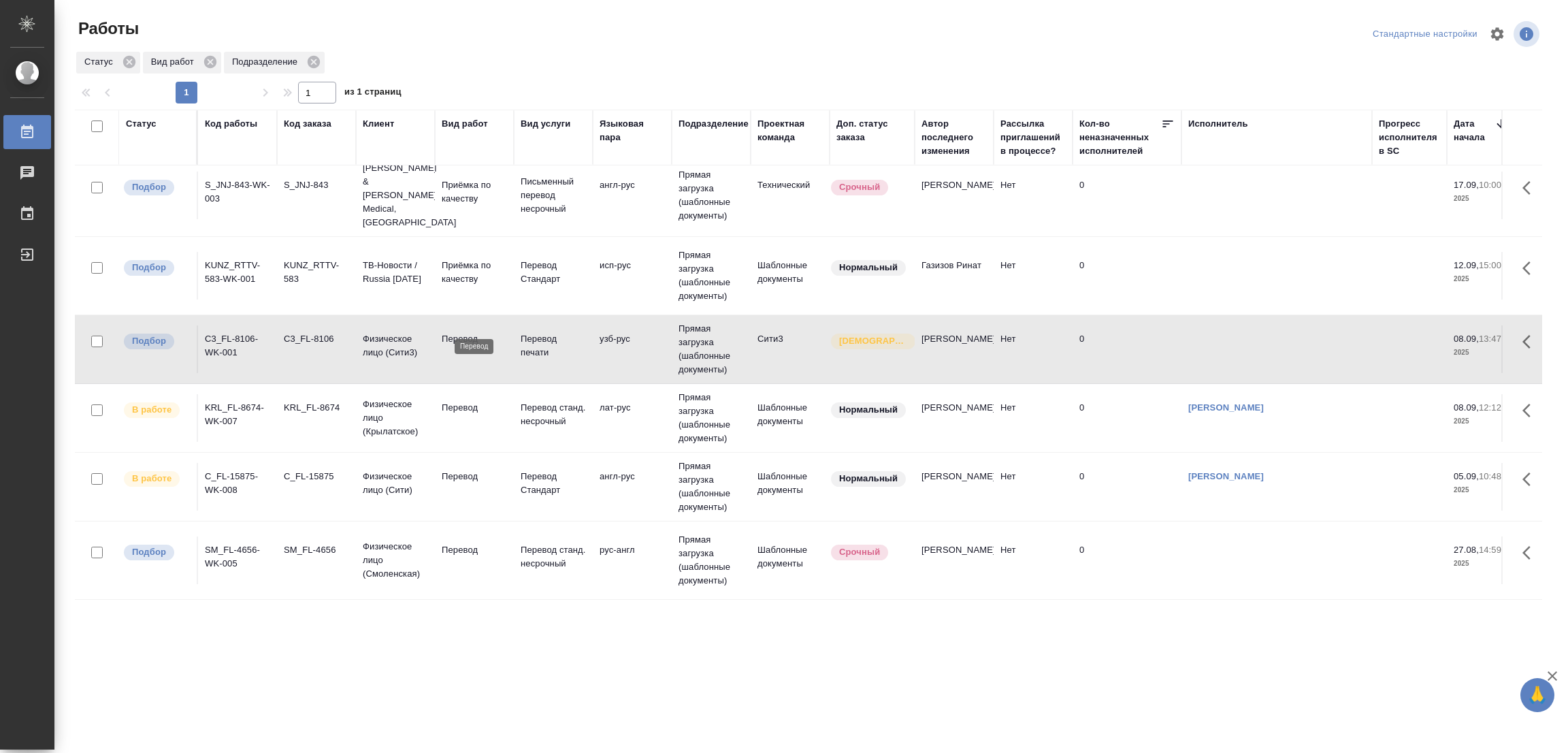
click at [448, 332] on p "Перевод" at bounding box center [475, 339] width 65 height 14
click at [466, 332] on p "Перевод" at bounding box center [475, 339] width 65 height 14
click at [451, 332] on p "Перевод" at bounding box center [475, 339] width 65 height 14
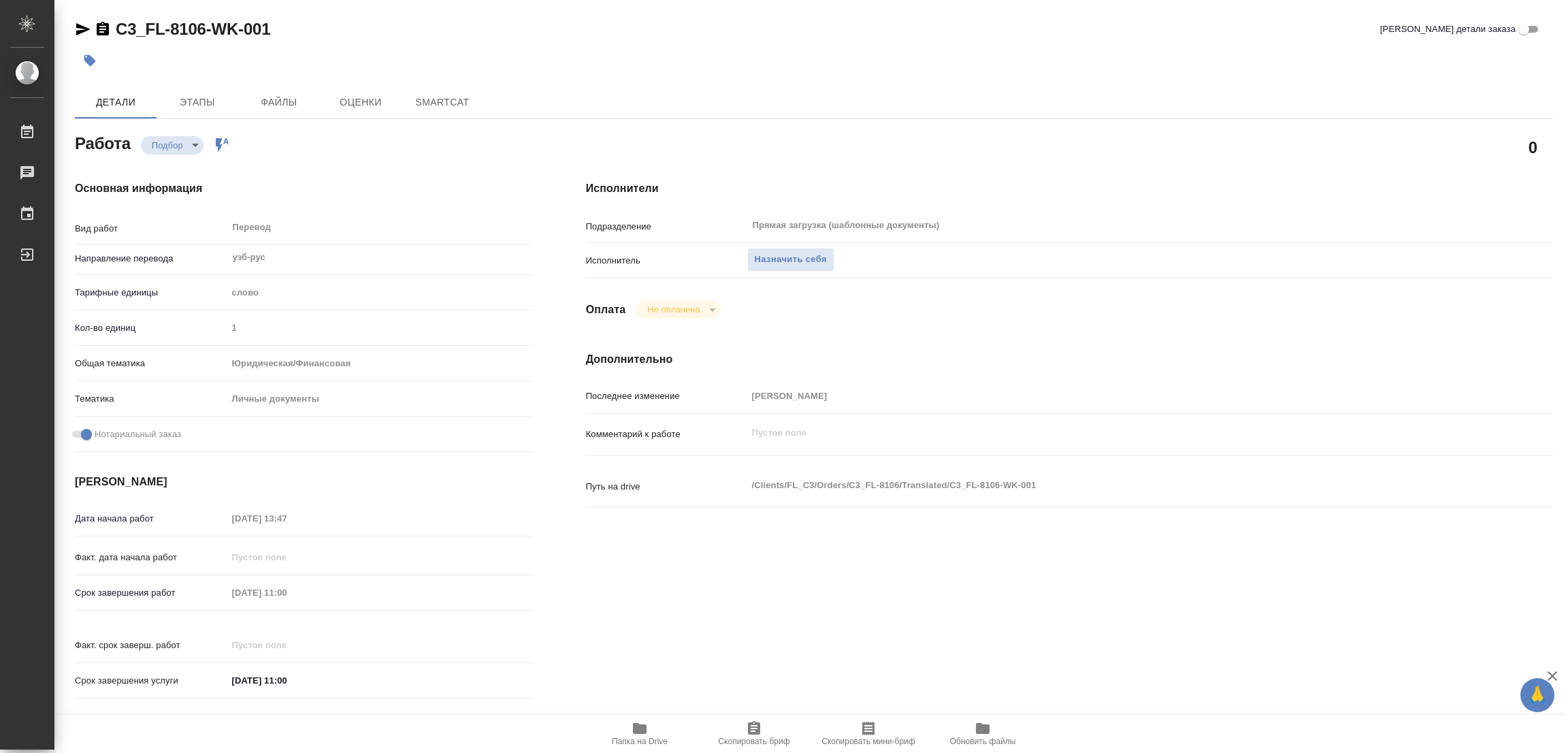
type textarea "x"
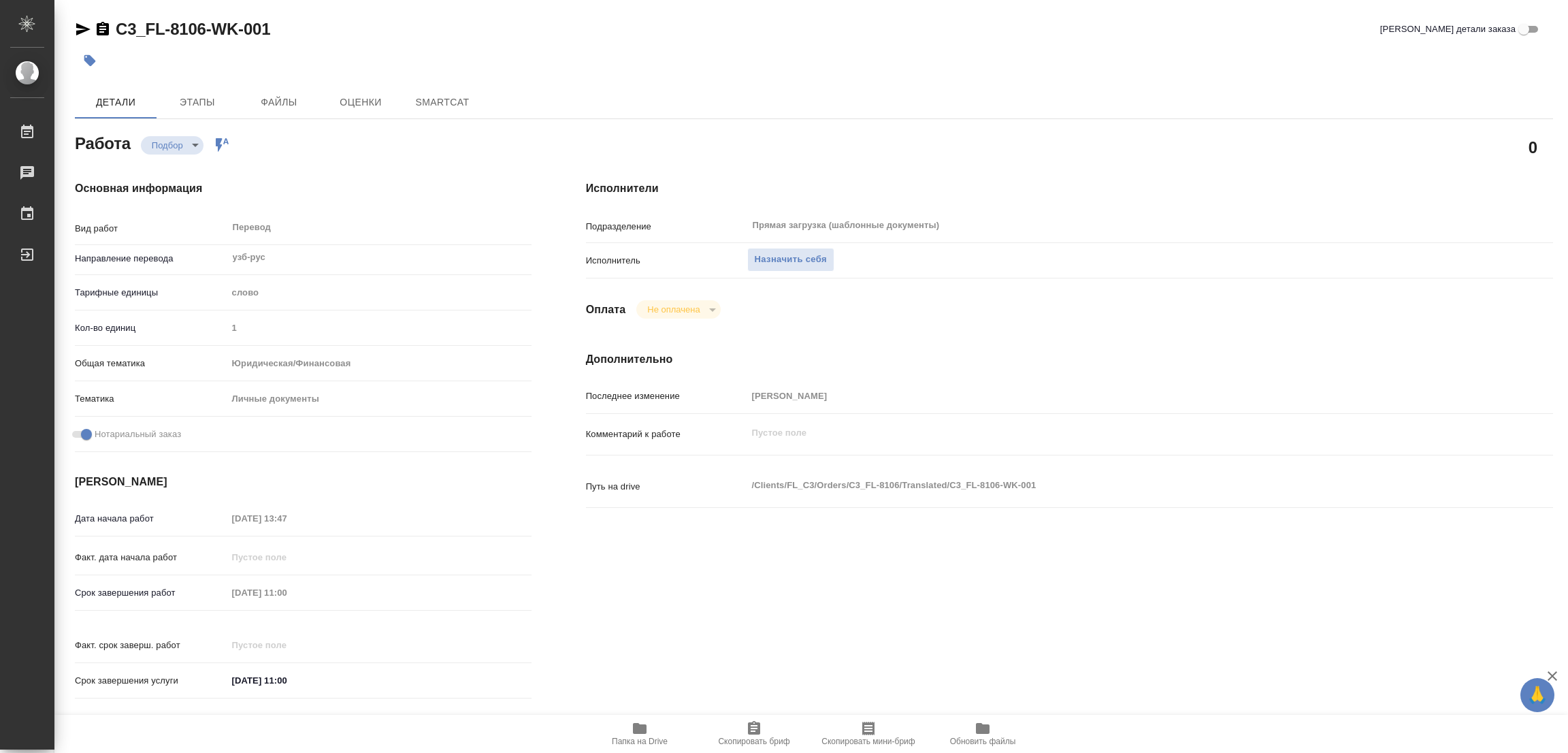
type textarea "x"
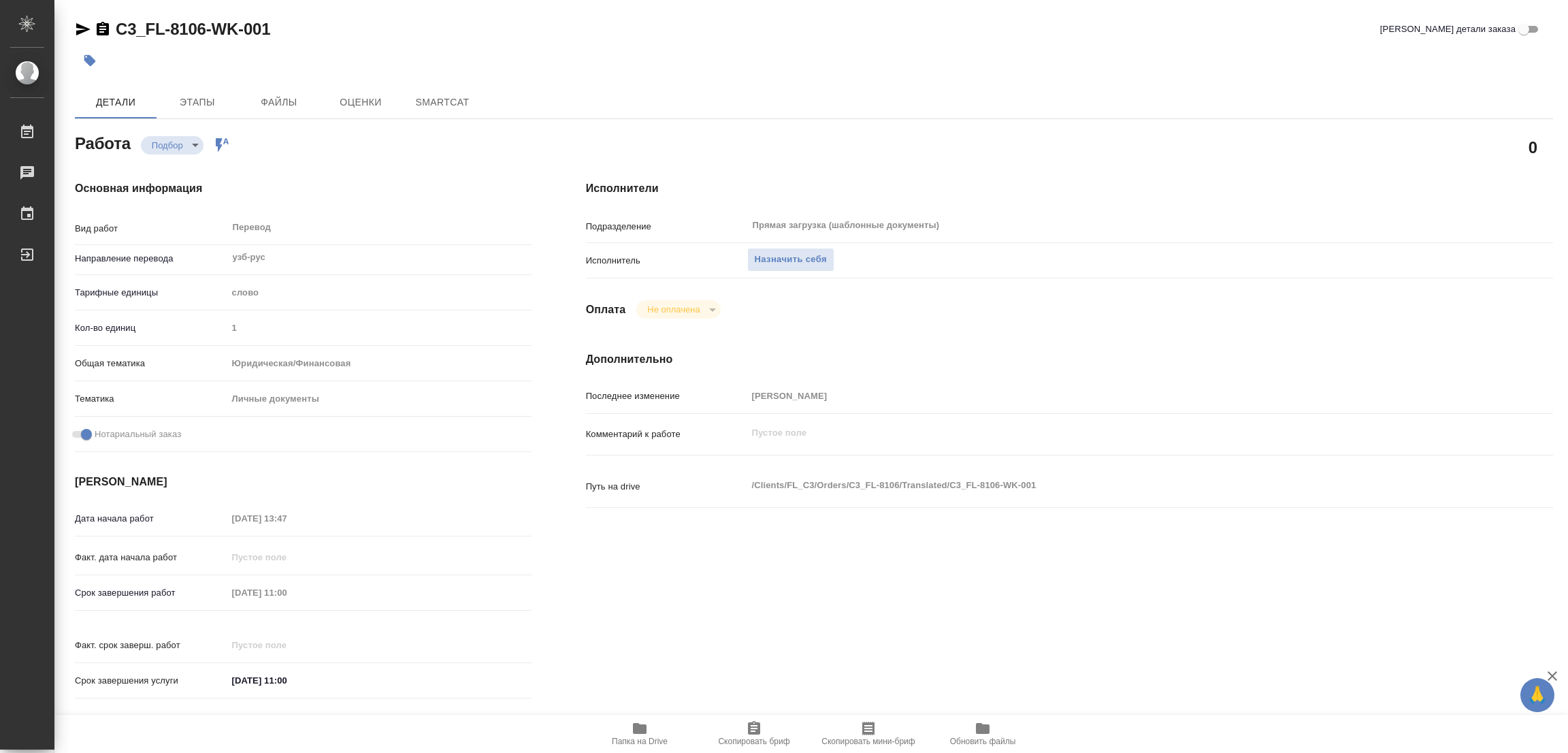
type textarea "x"
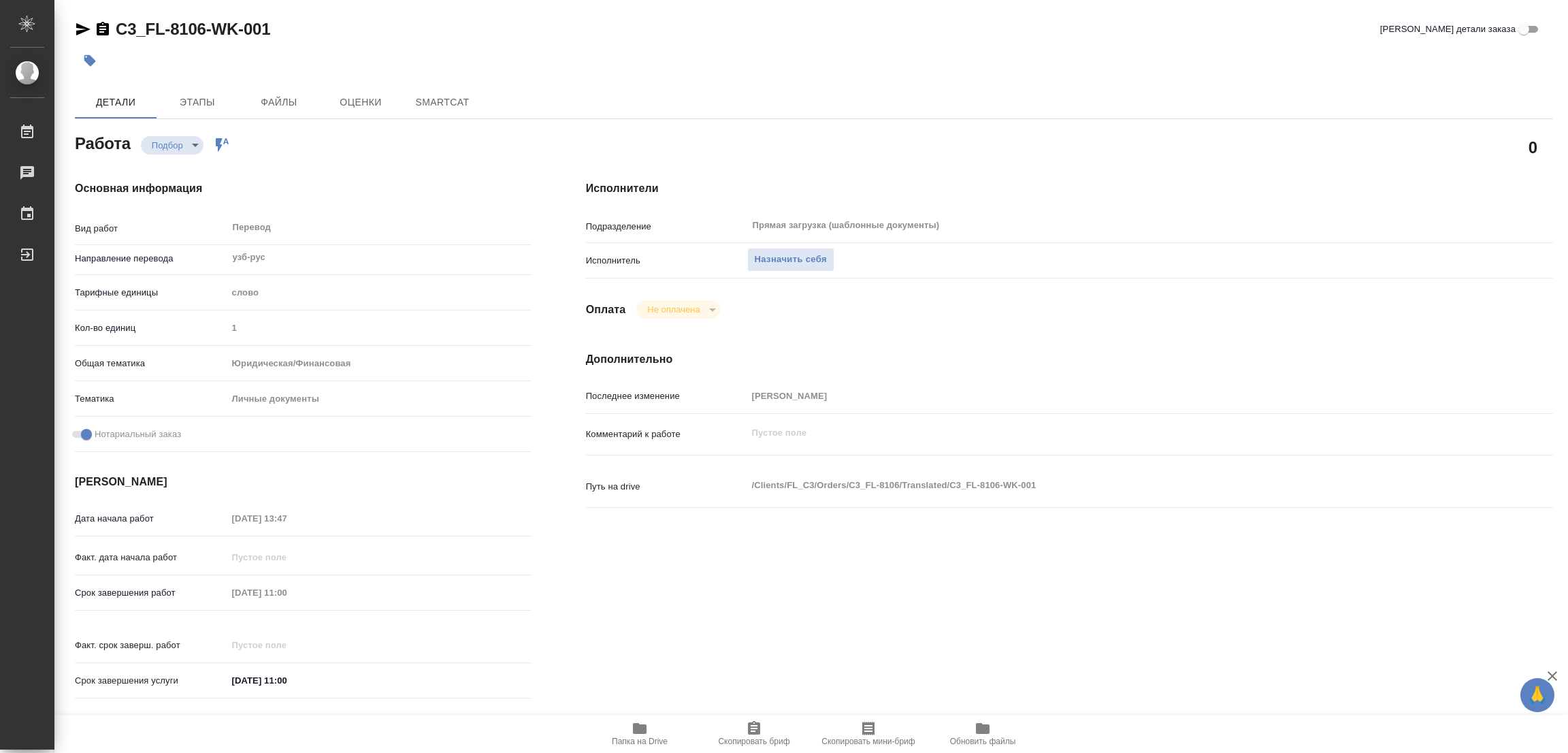
type textarea "x"
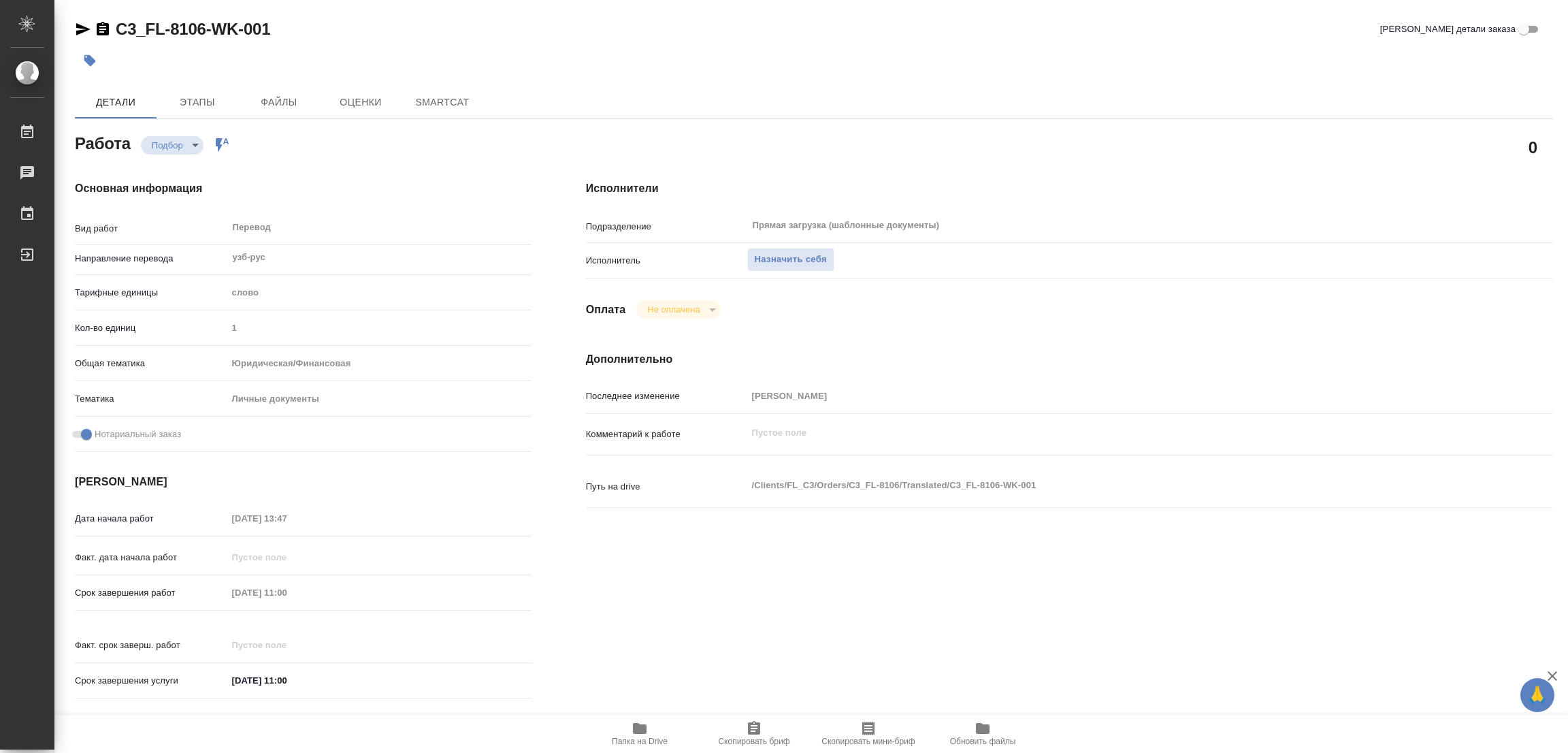
type textarea "x"
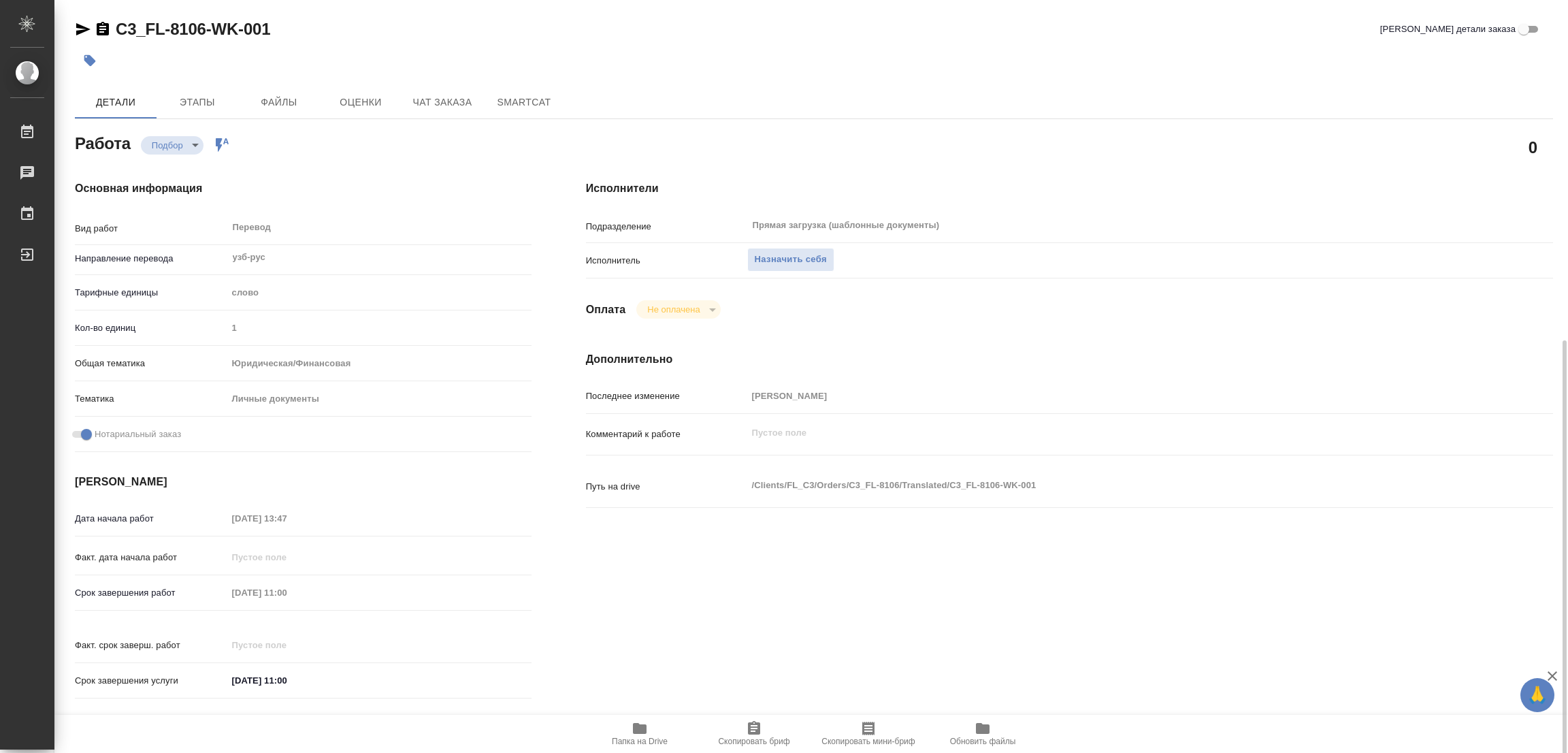
scroll to position [306, 0]
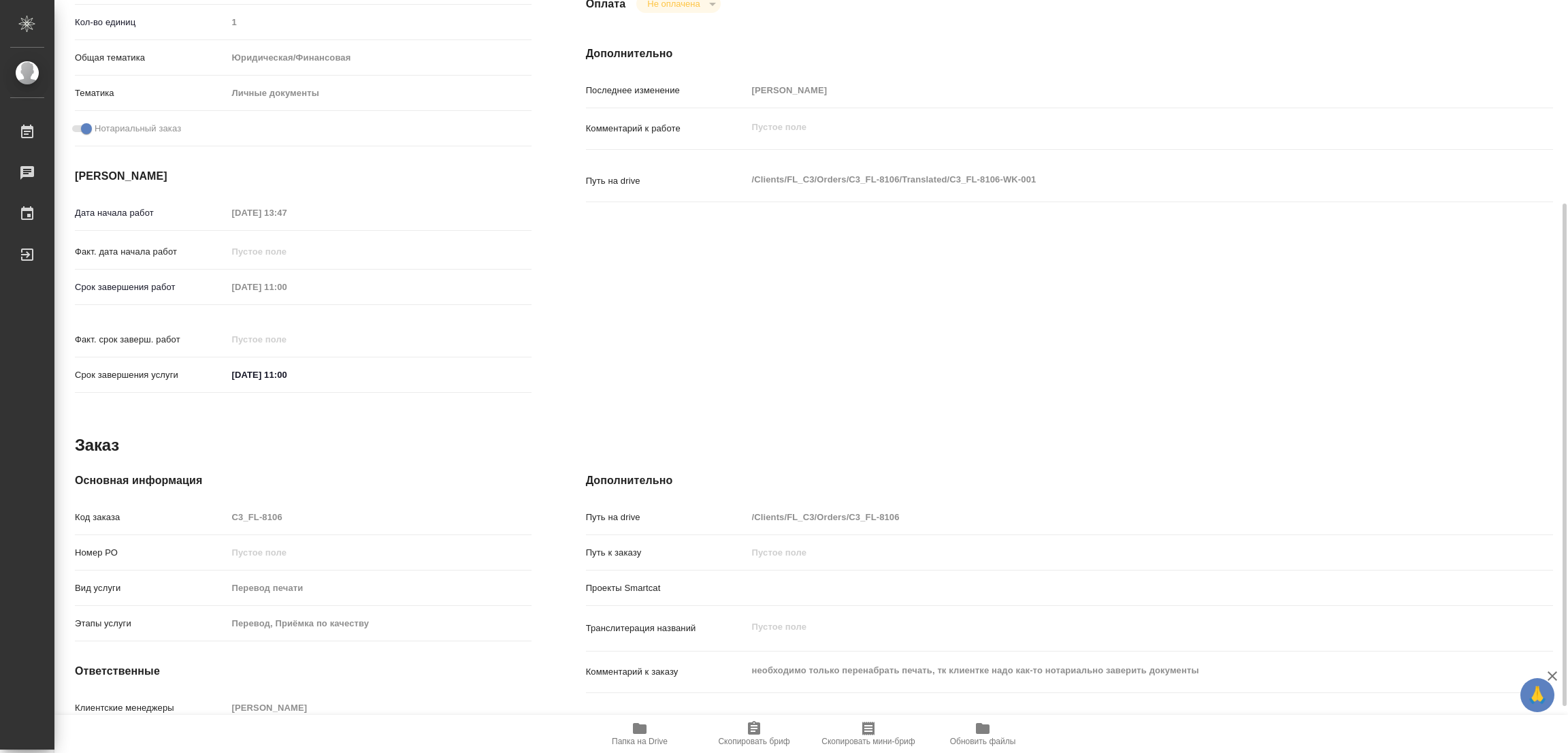
type textarea "x"
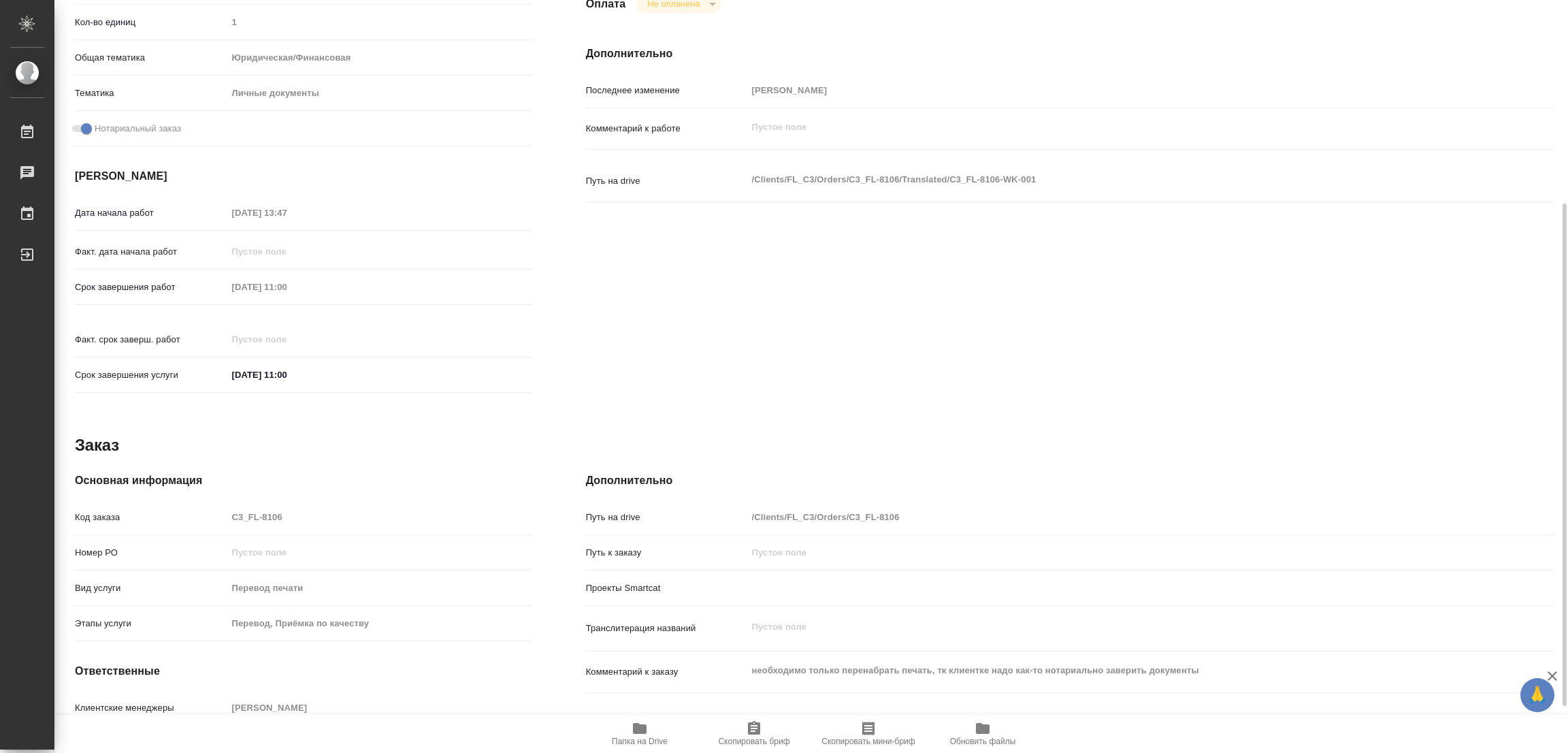
type textarea "x"
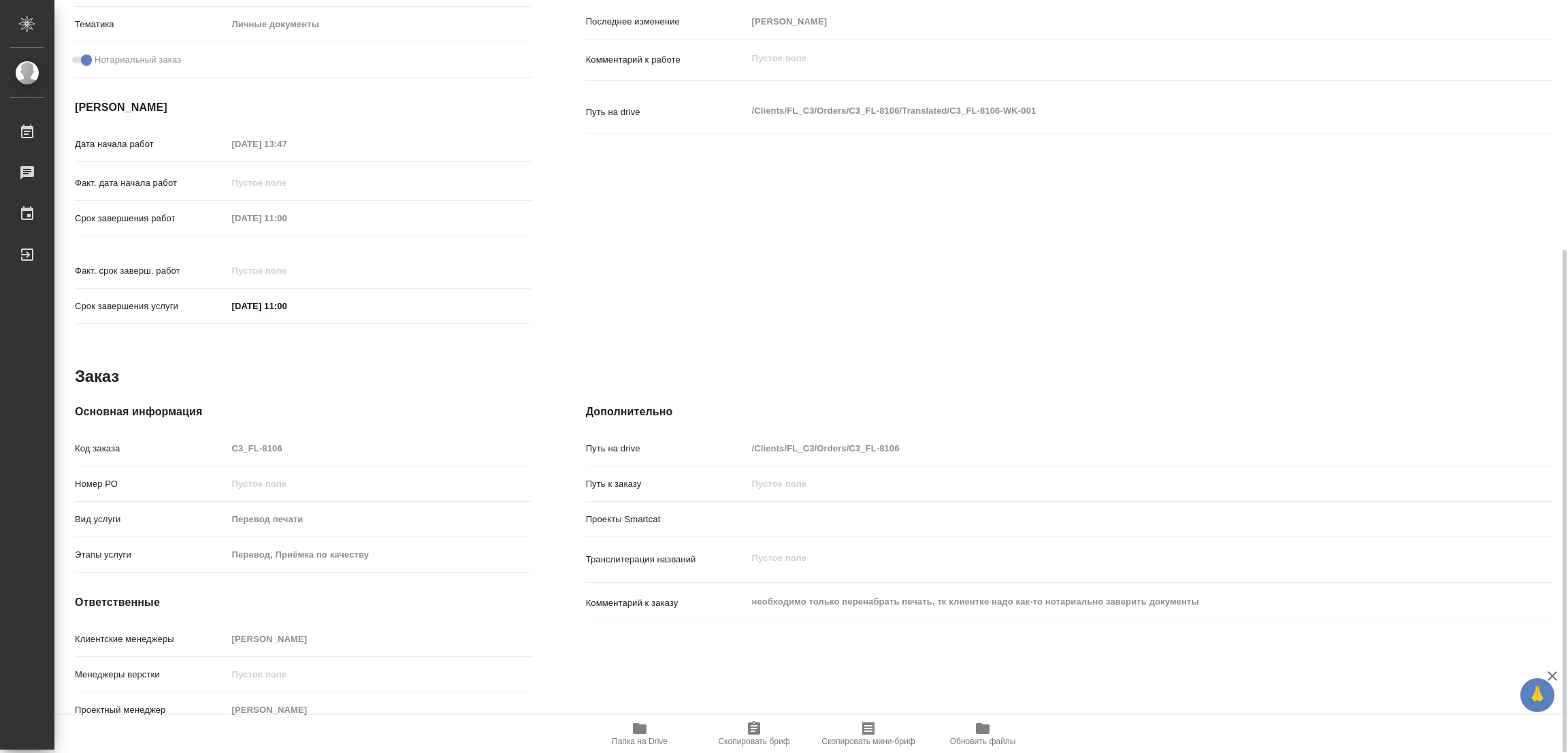
scroll to position [0, 0]
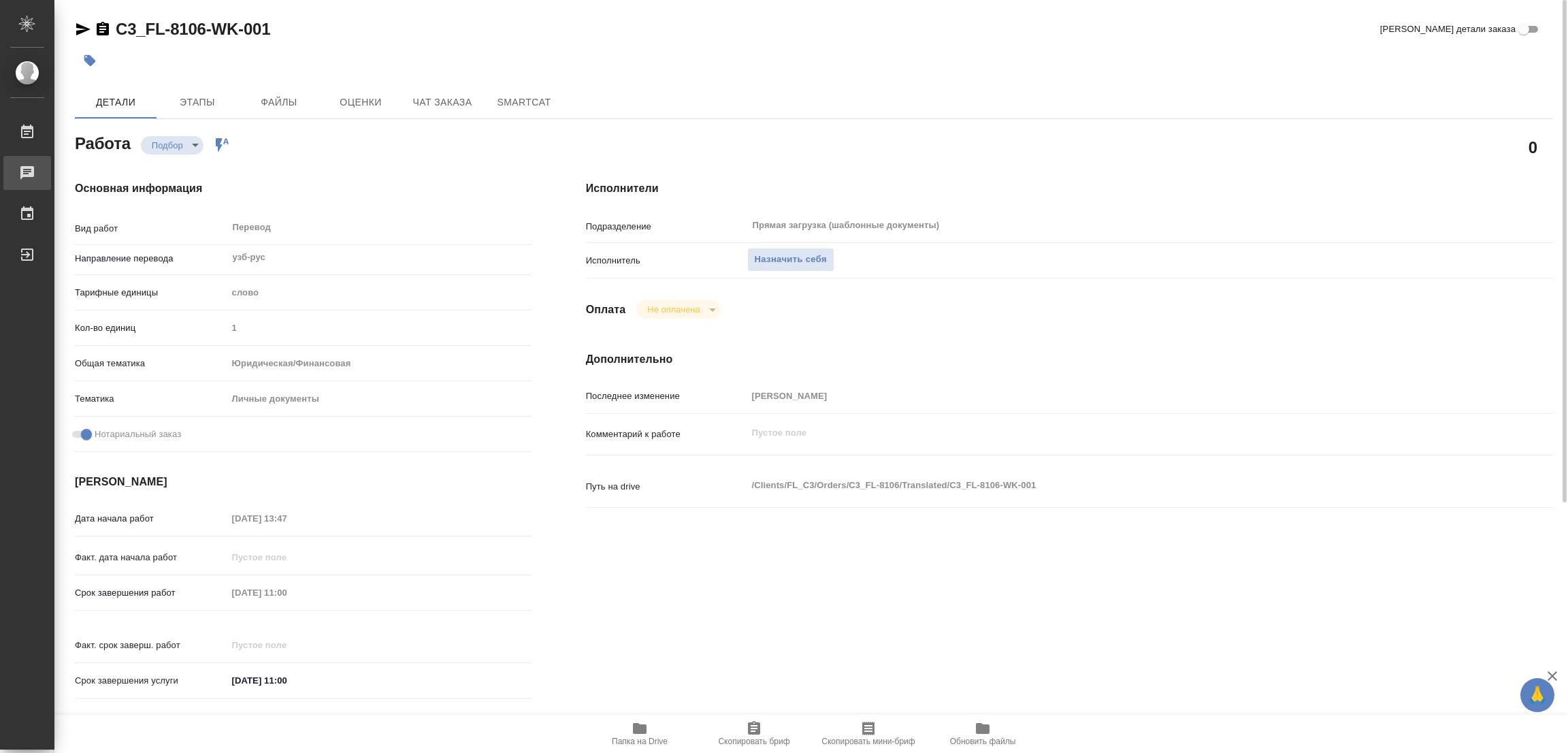
type textarea "x"
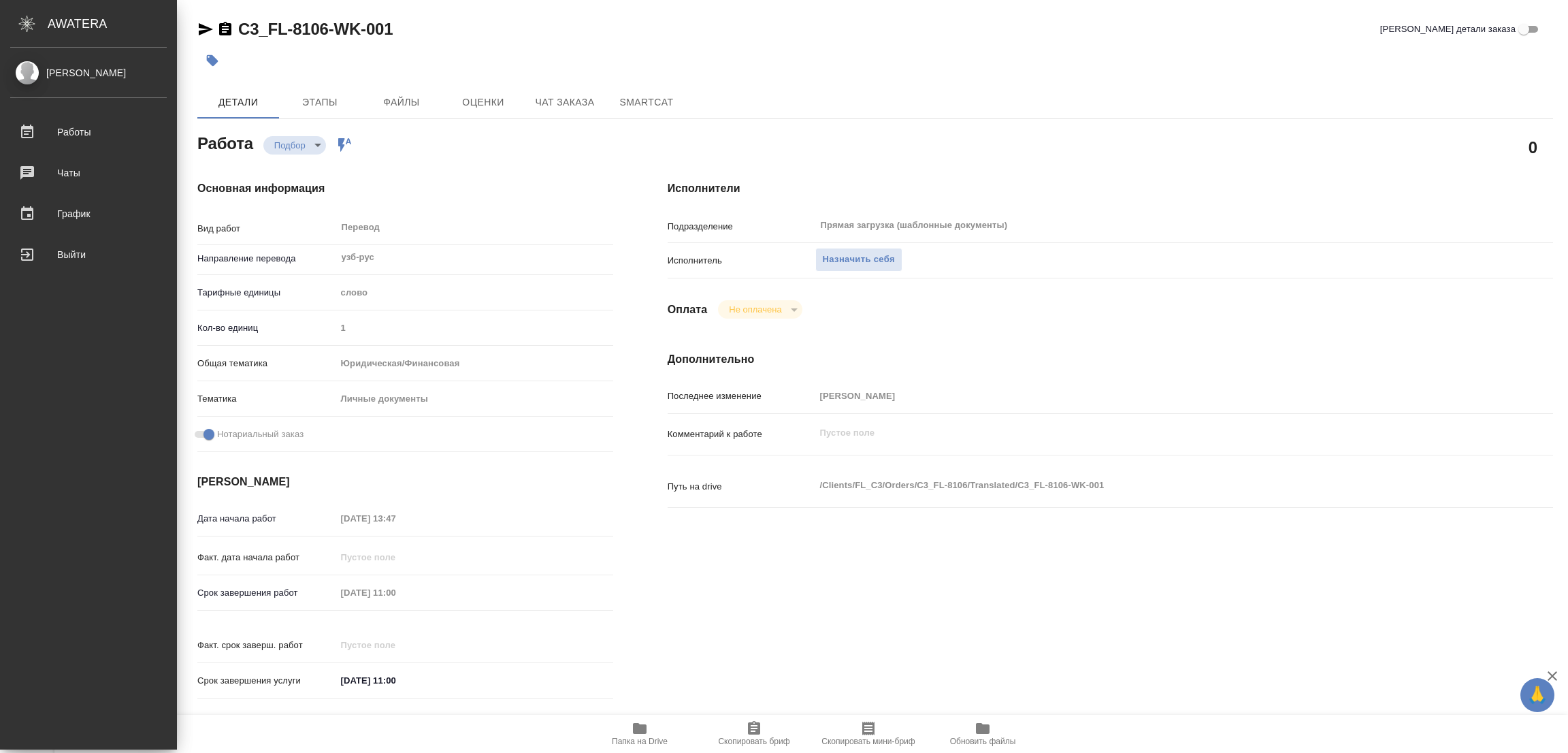
type textarea "x"
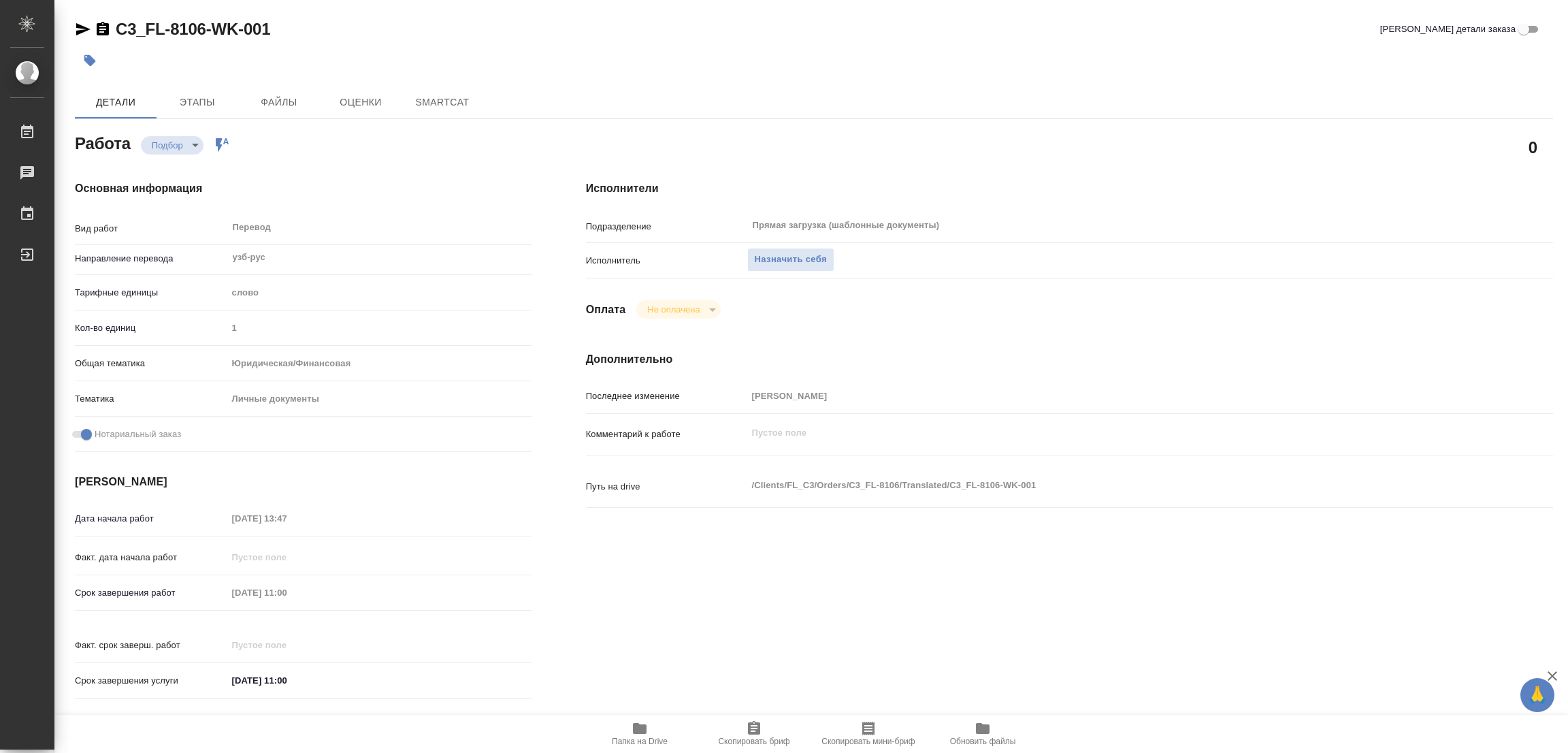
type textarea "x"
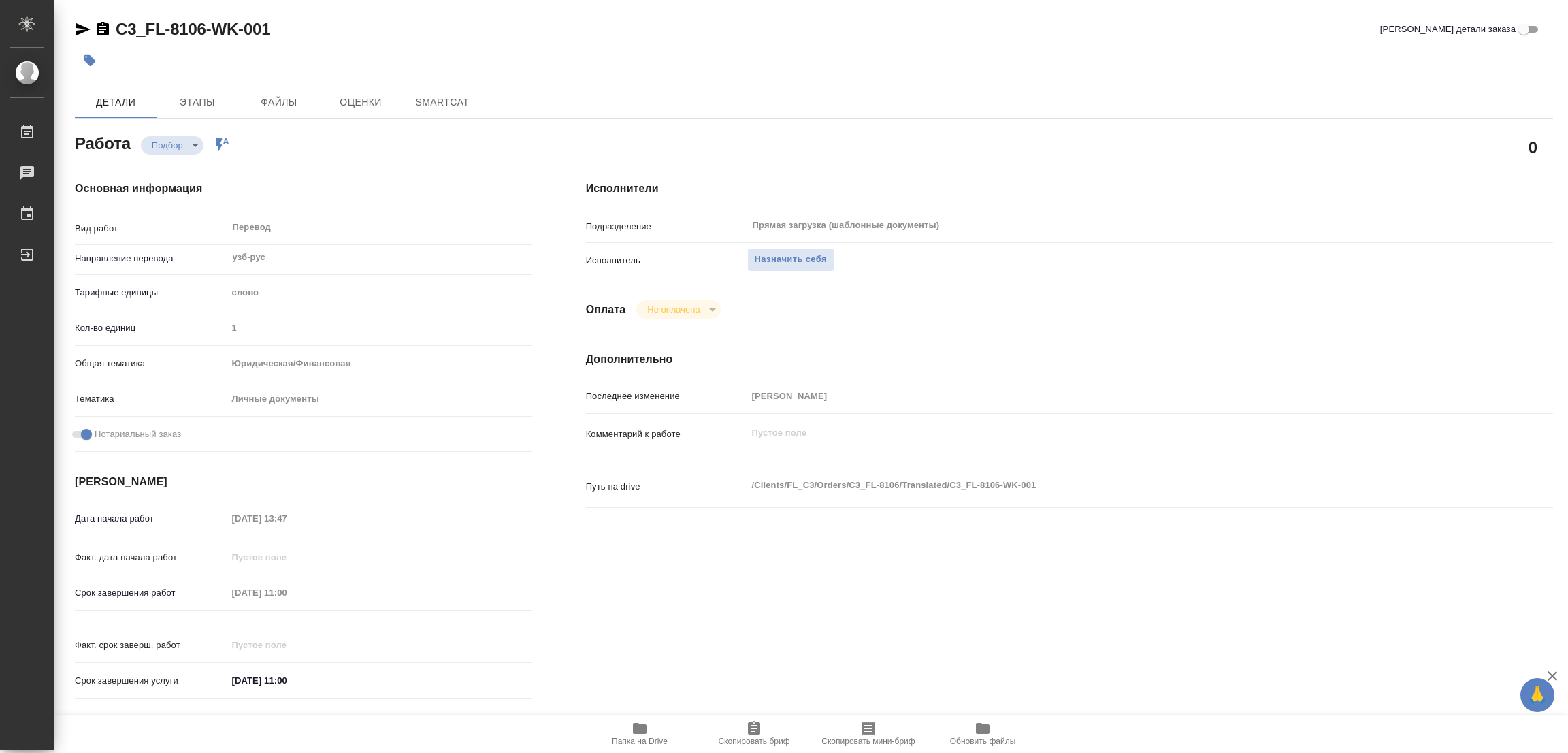
type textarea "x"
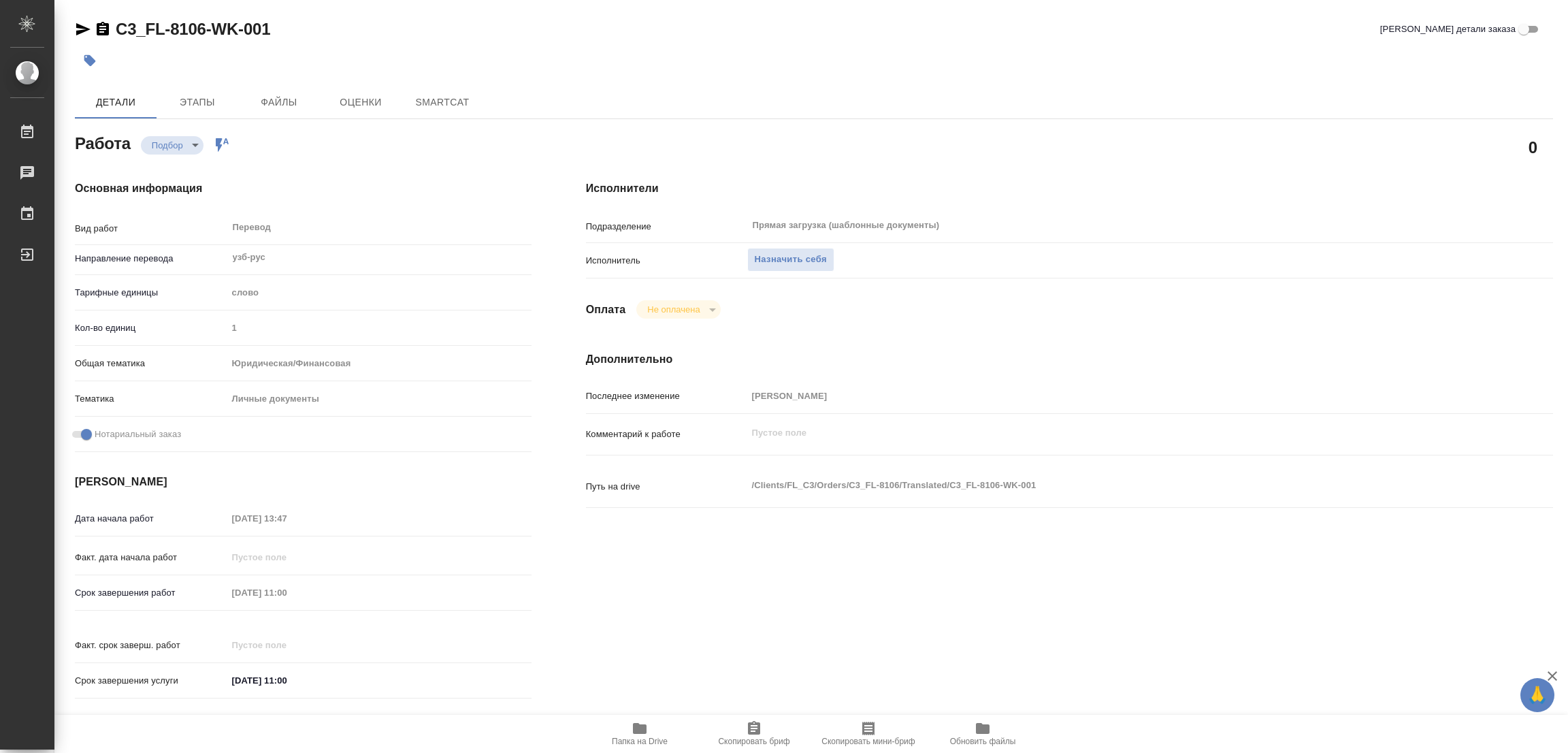
type textarea "x"
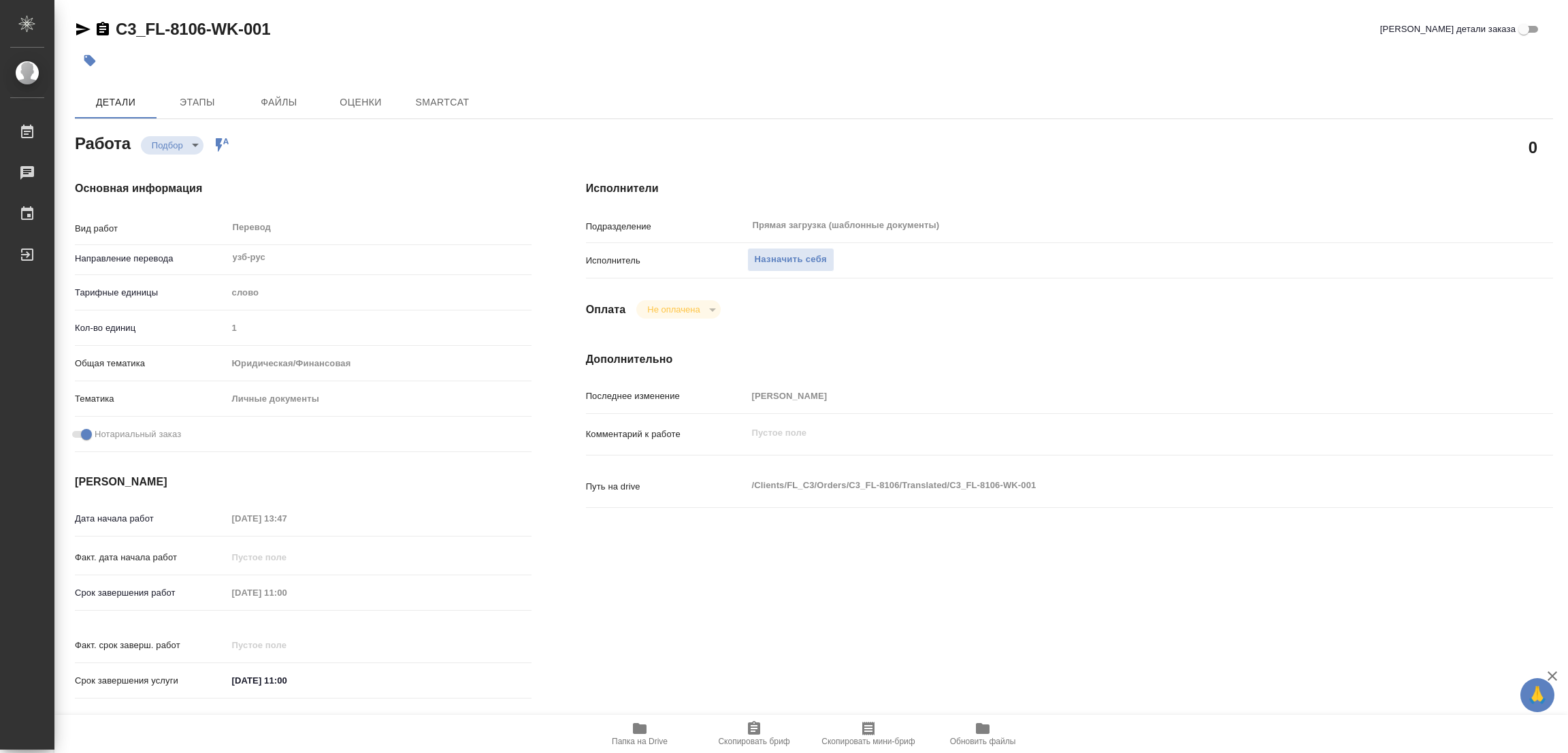
type textarea "x"
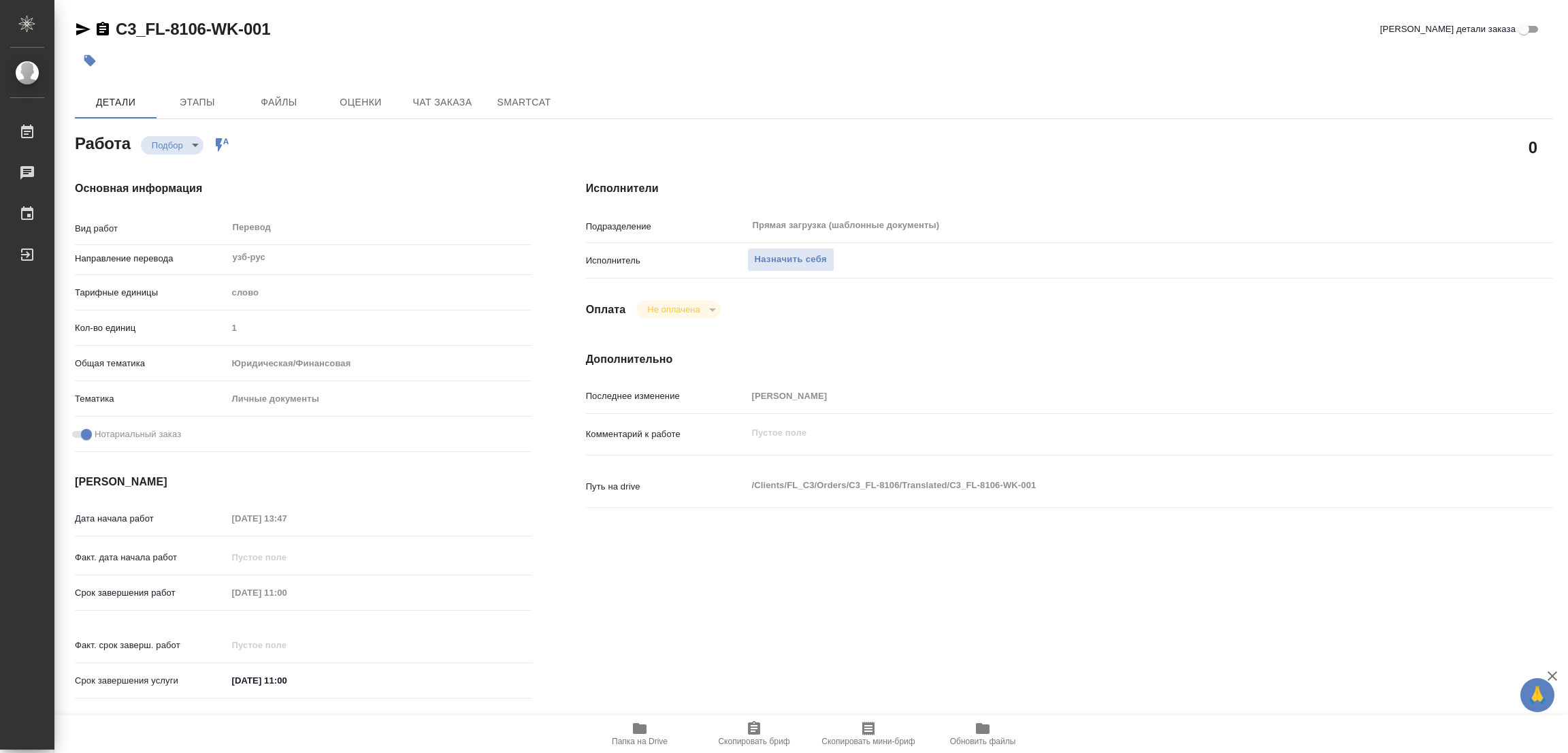
type textarea "x"
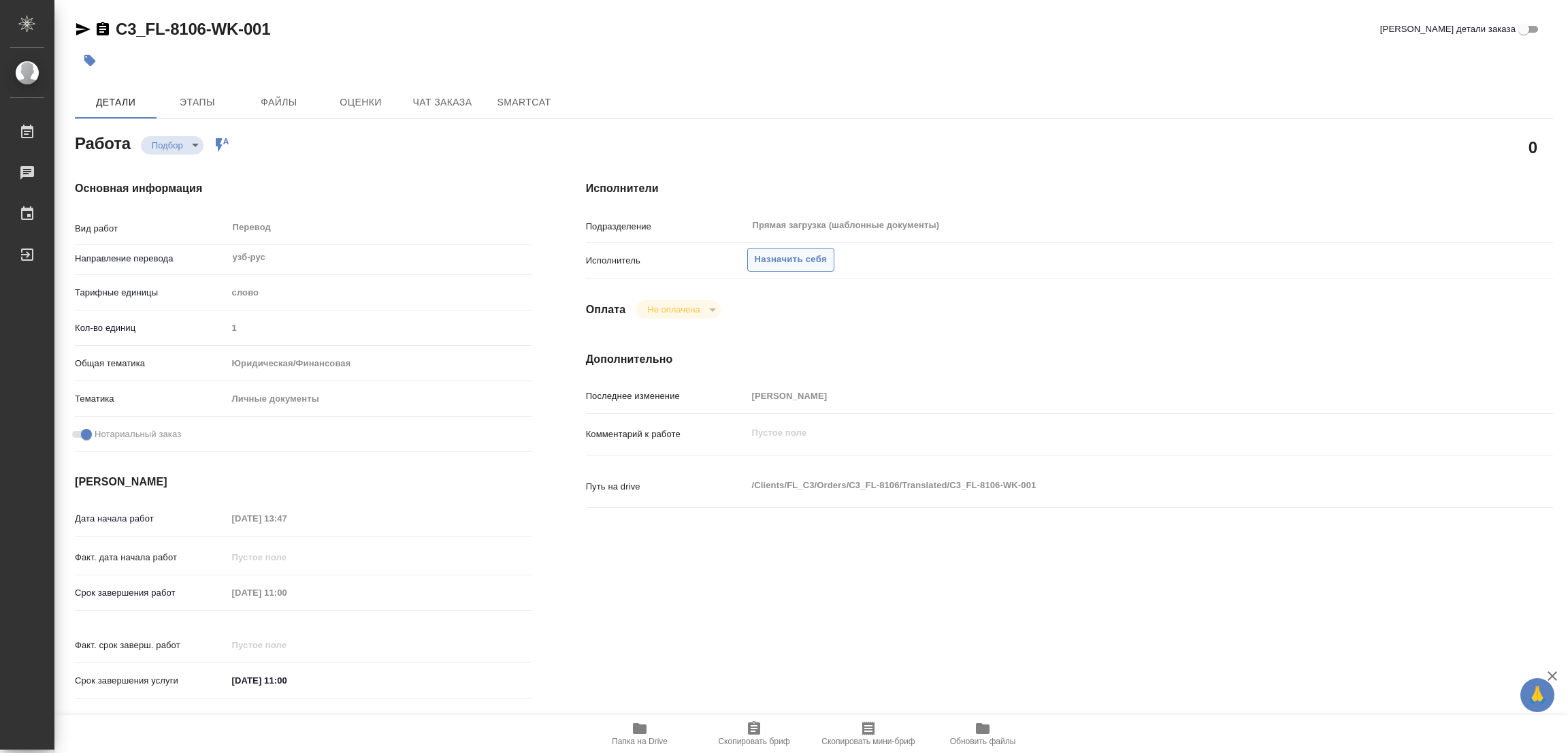
type textarea "x"
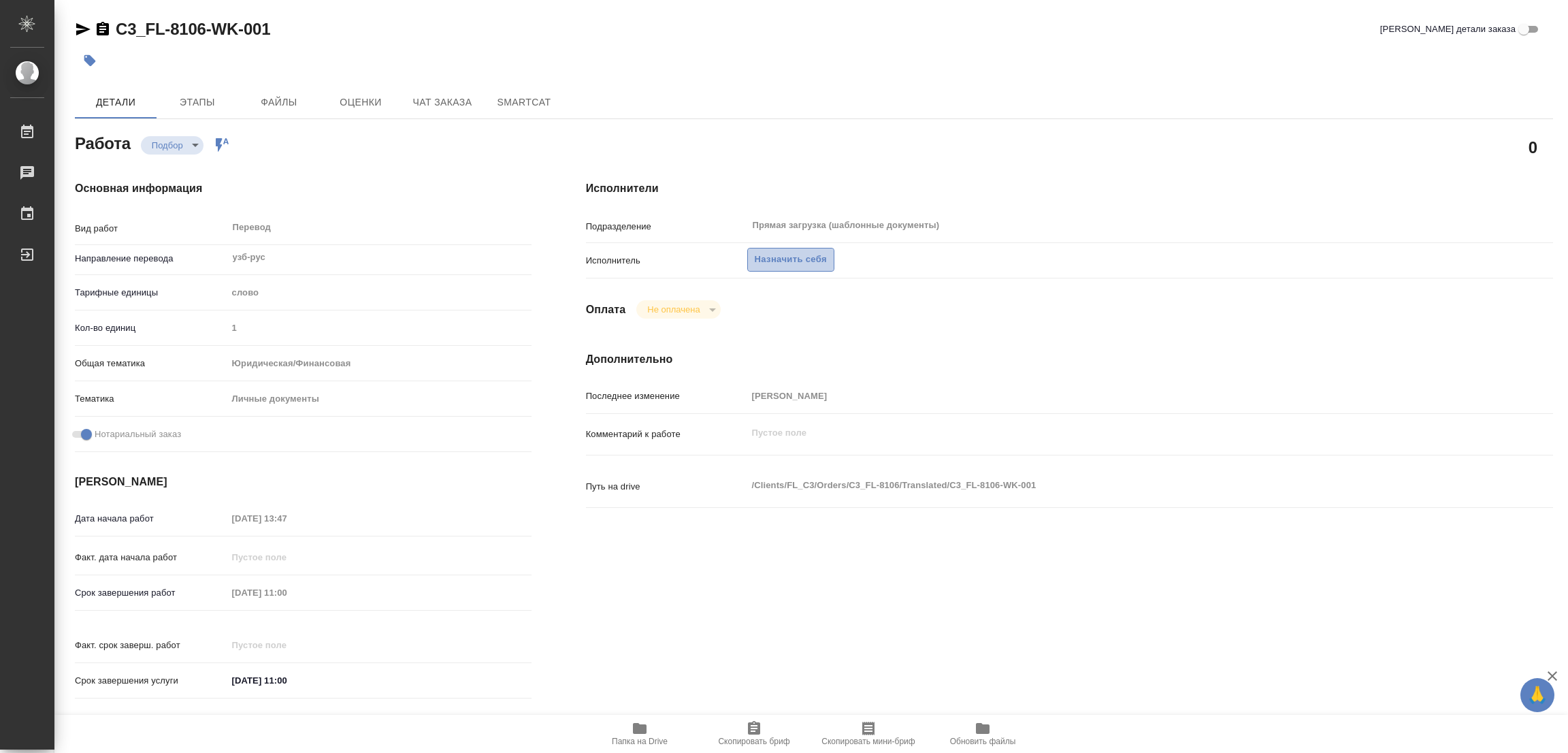
click at [773, 255] on span "Назначить себя" at bounding box center [791, 260] width 72 height 16
type textarea "x"
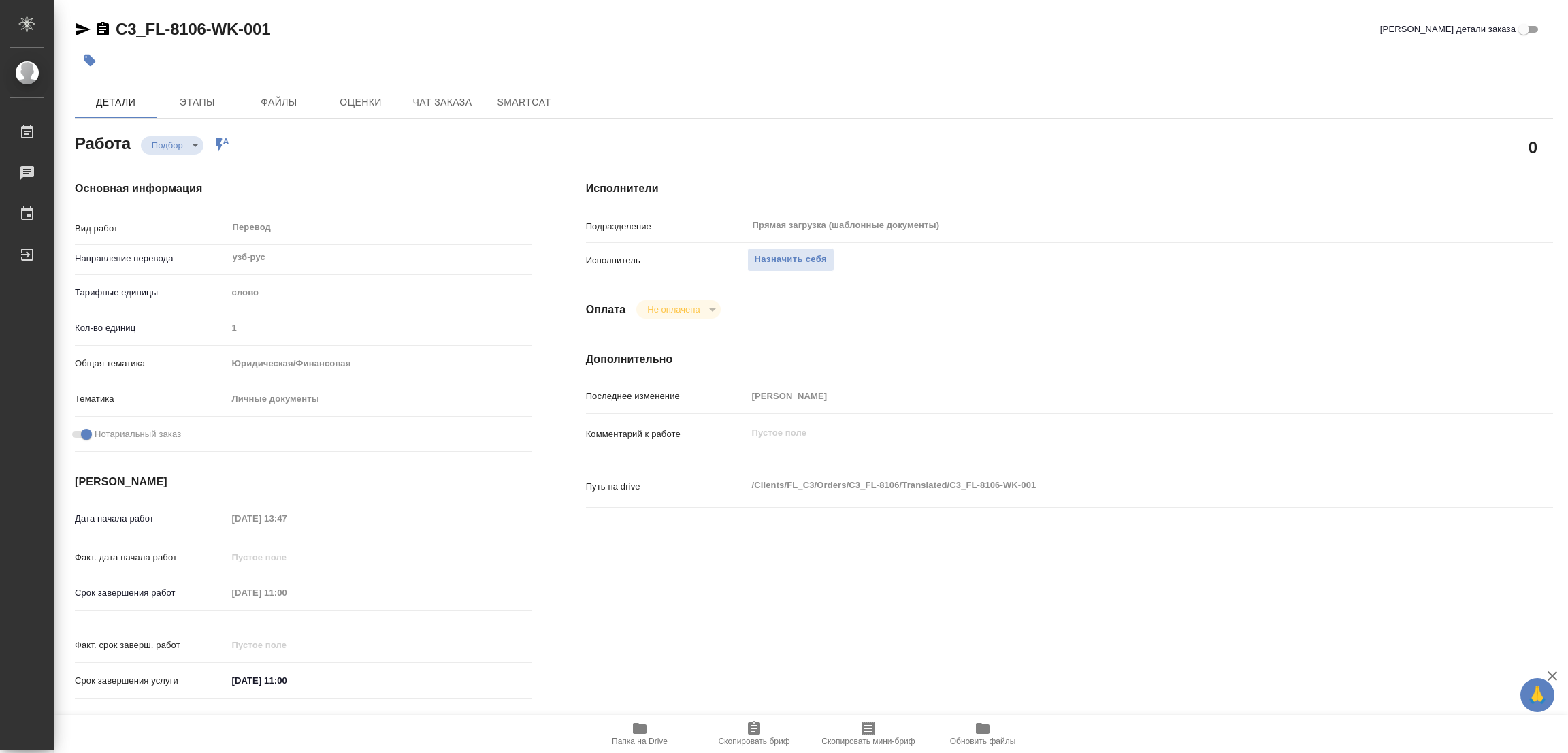
type textarea "x"
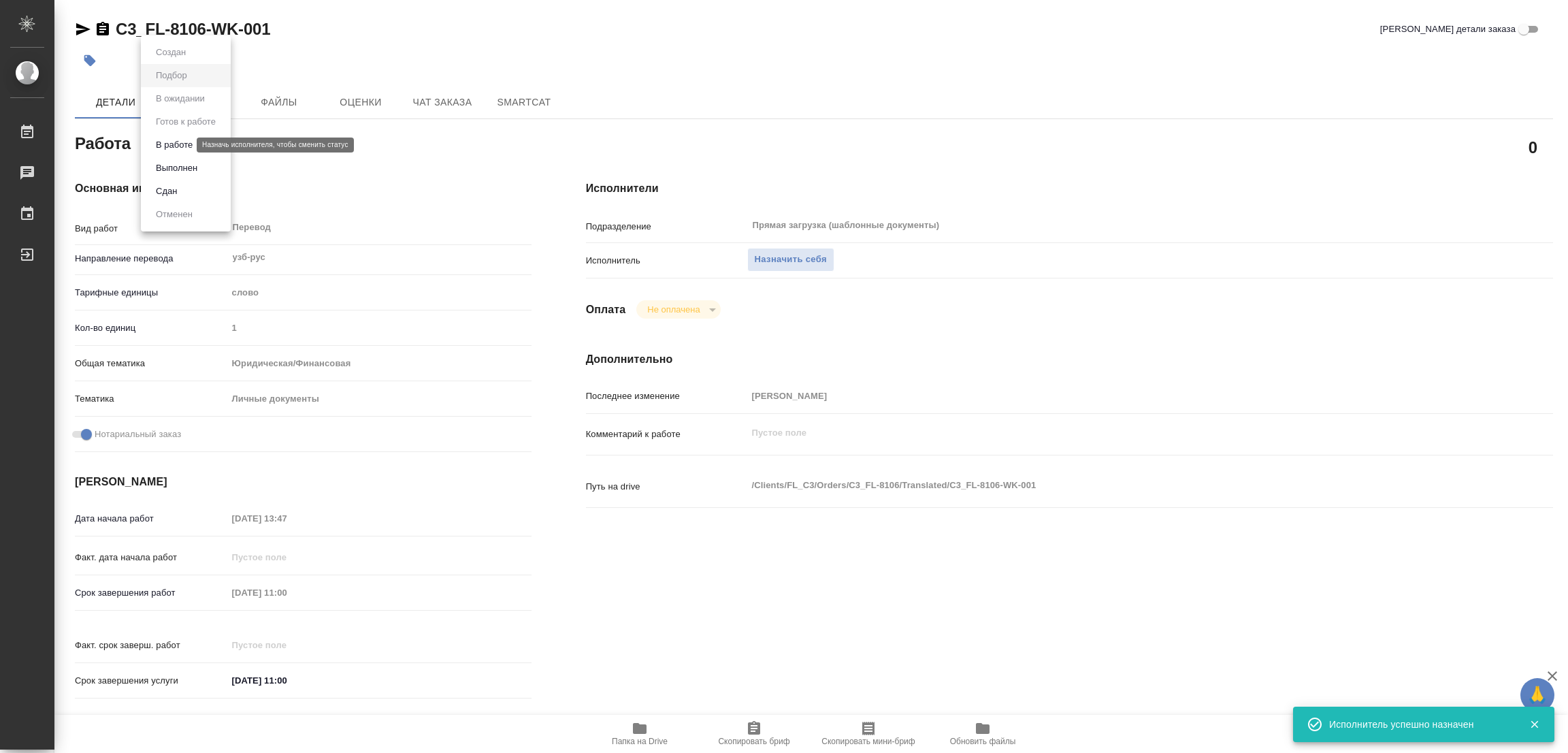
click at [156, 141] on body "🙏 .cls-1 fill:#fff; AWATERA Popova Galina Работы Чаты График Выйти C3_FL-8106-W…" at bounding box center [784, 376] width 1568 height 753
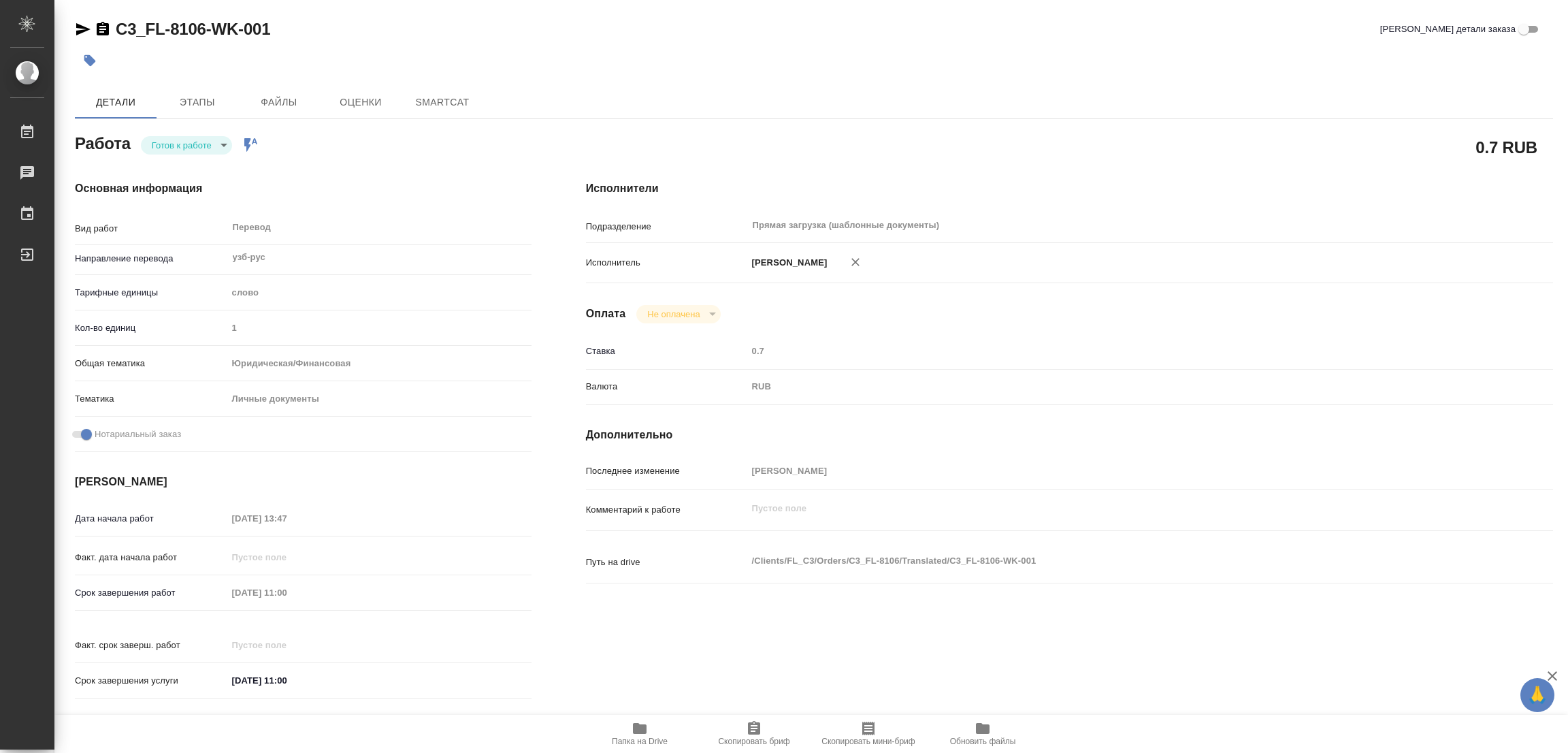
type textarea "x"
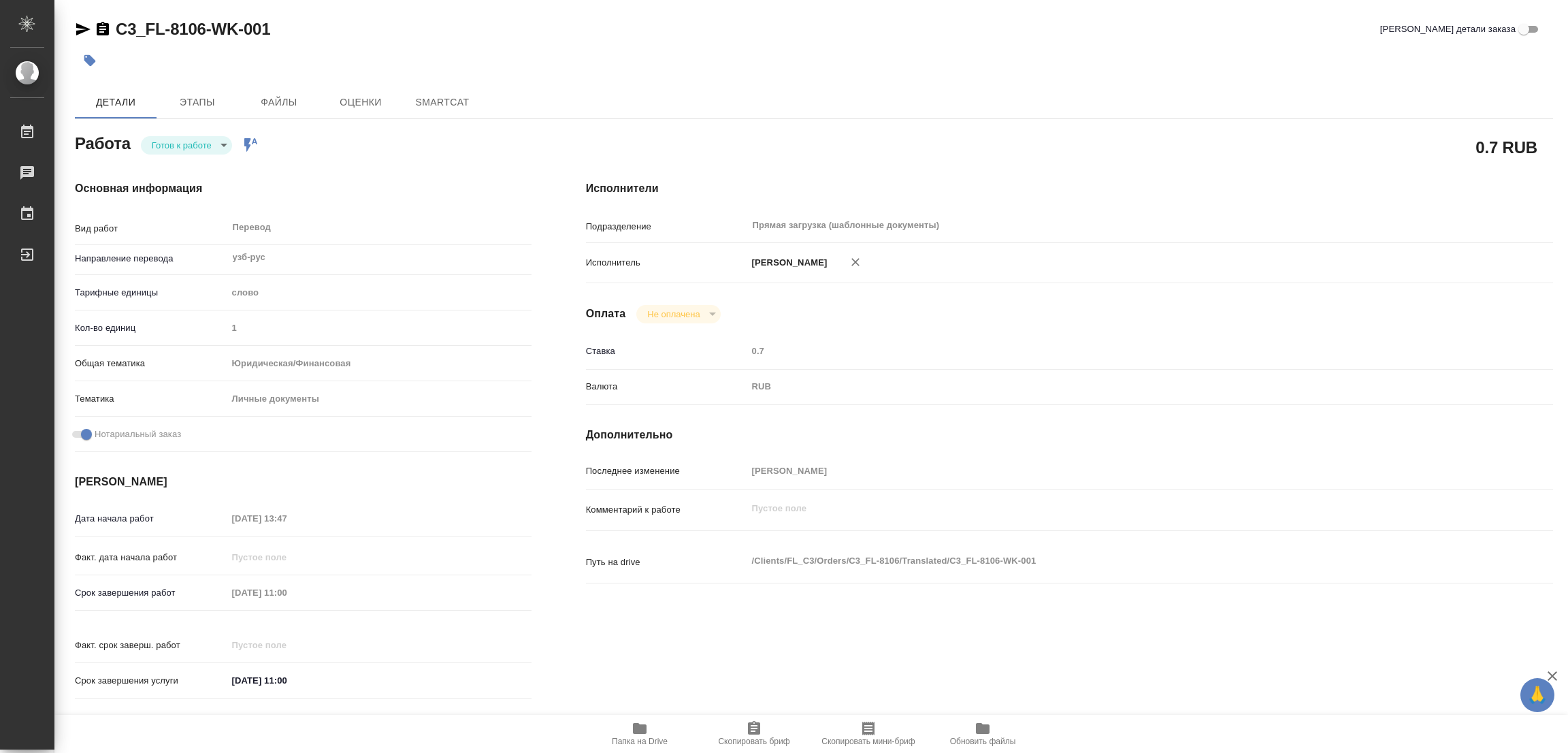
type textarea "x"
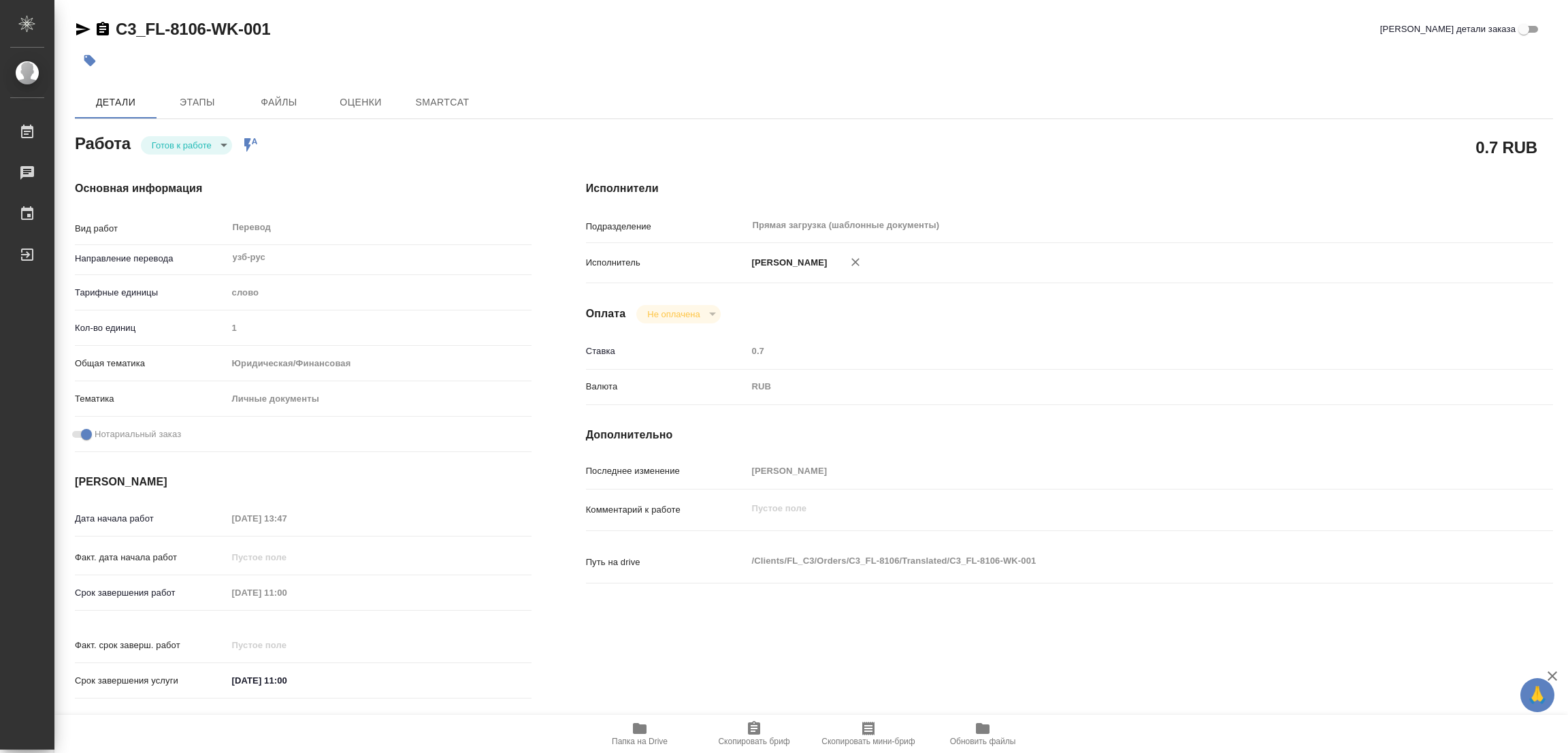
type textarea "x"
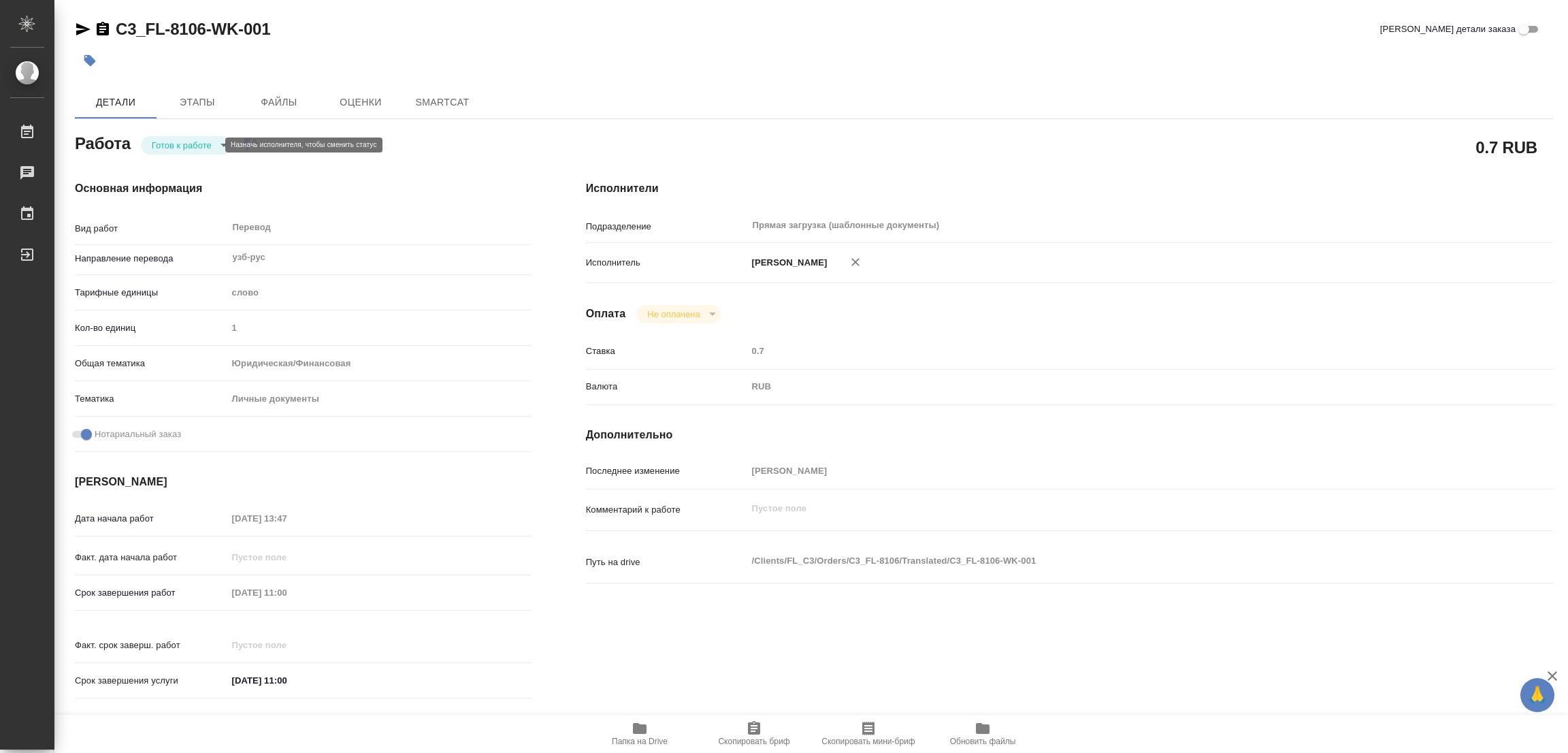
type textarea "x"
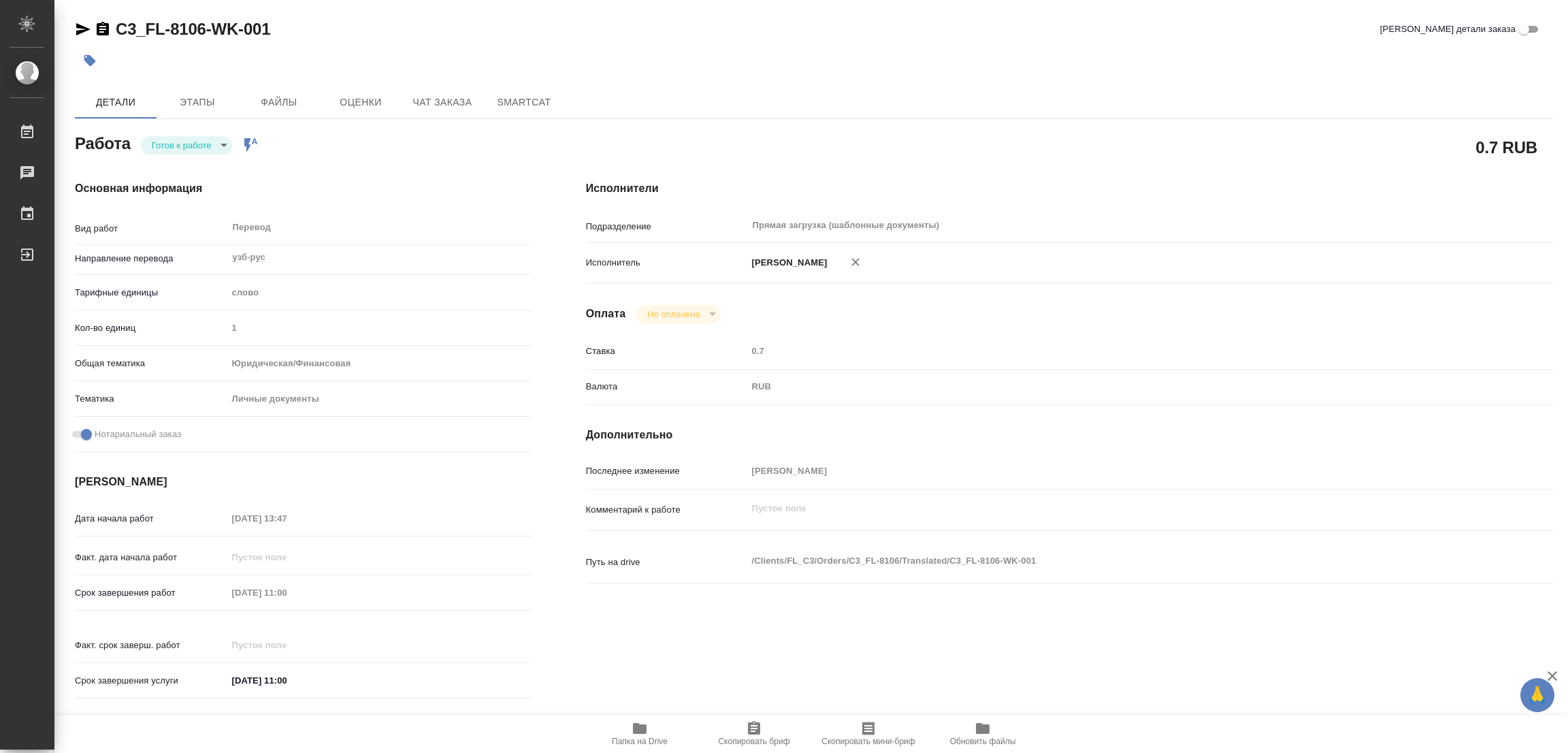
type textarea "x"
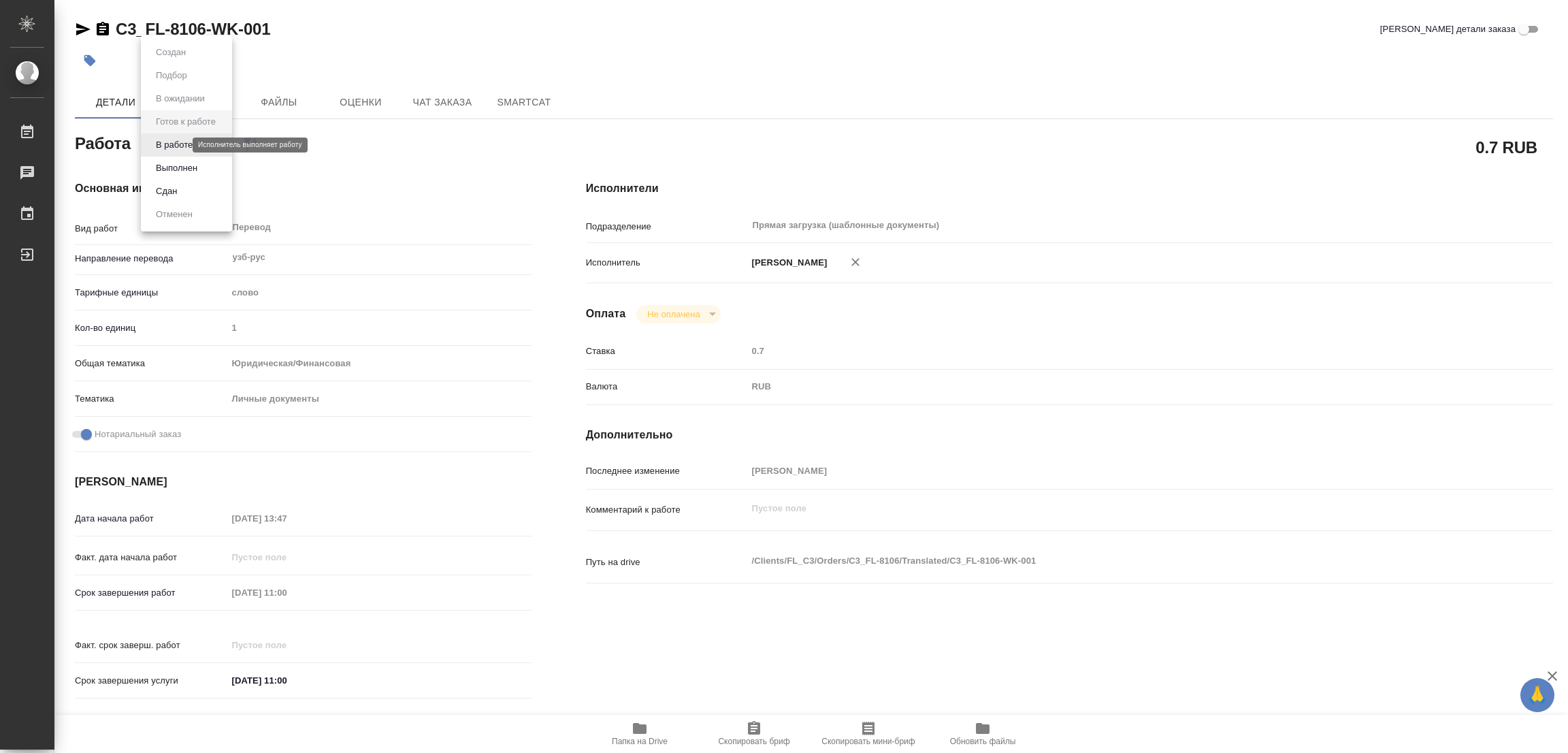
click at [172, 143] on body "🙏 .cls-1 fill:#fff; AWATERA [PERSON_NAME] Работы Чаты График Выйти C3_FL-8106-W…" at bounding box center [784, 376] width 1568 height 753
click at [172, 143] on button "В работе" at bounding box center [174, 145] width 45 height 15
type textarea "x"
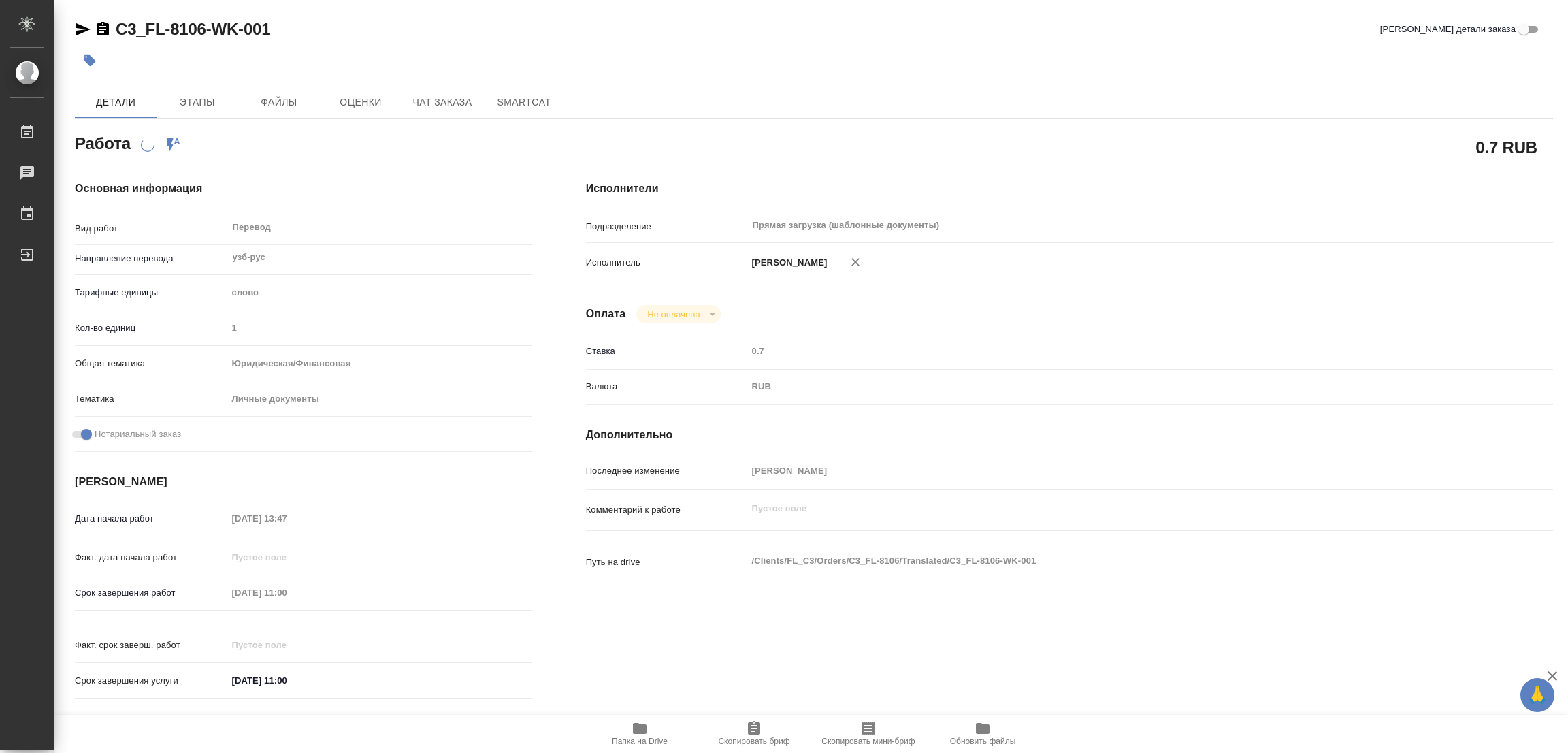
type textarea "x"
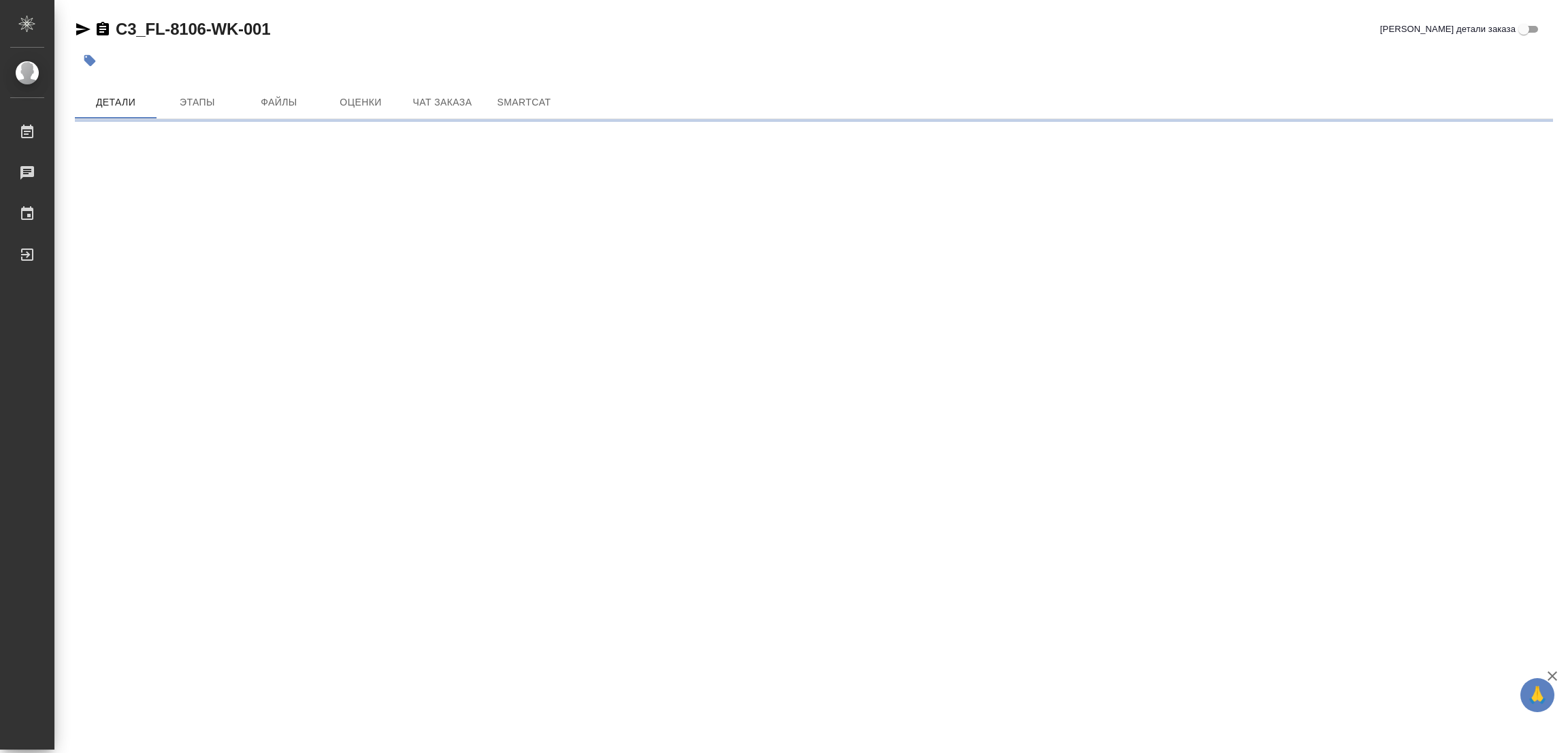
click at [738, 61] on div at bounding box center [567, 61] width 985 height 30
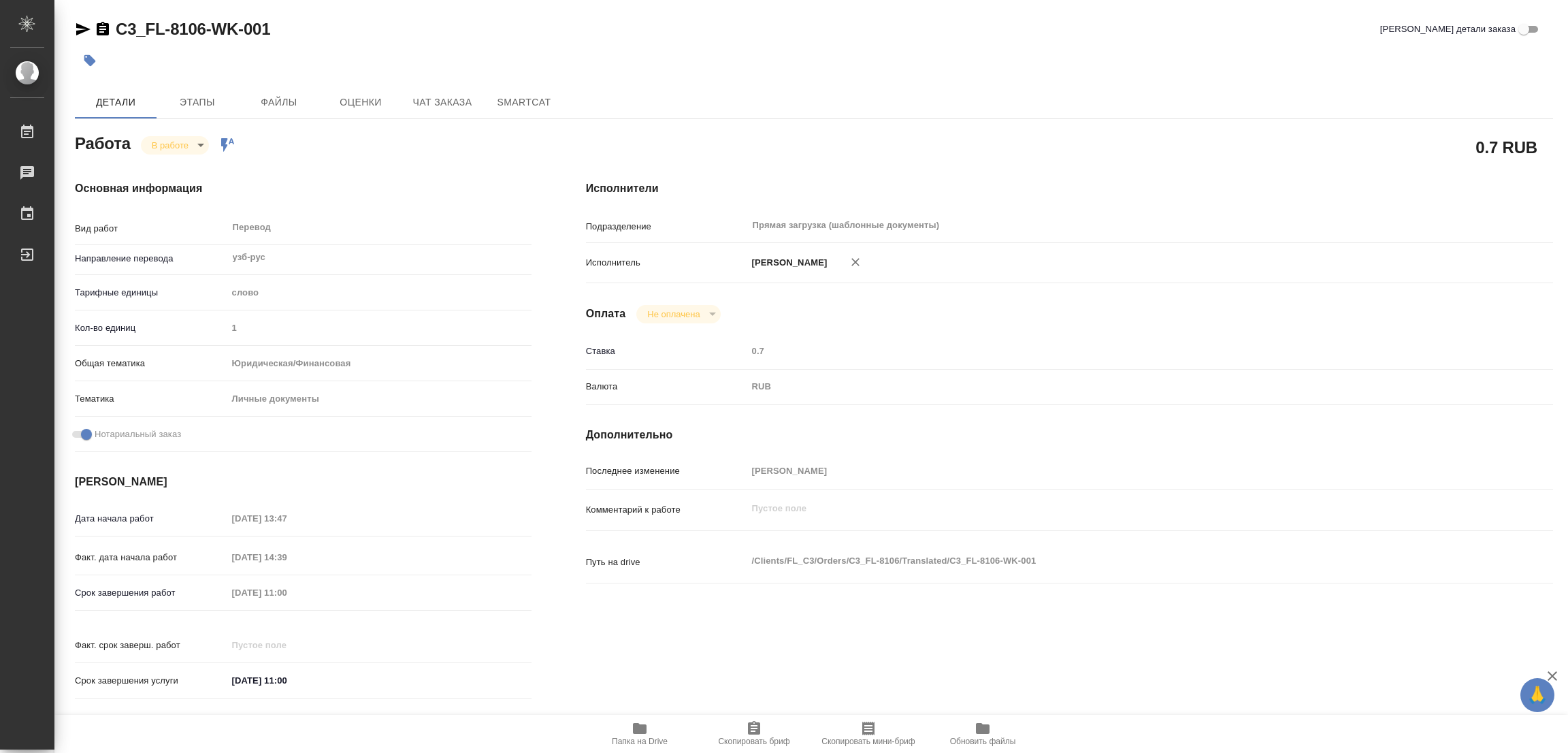
type textarea "x"
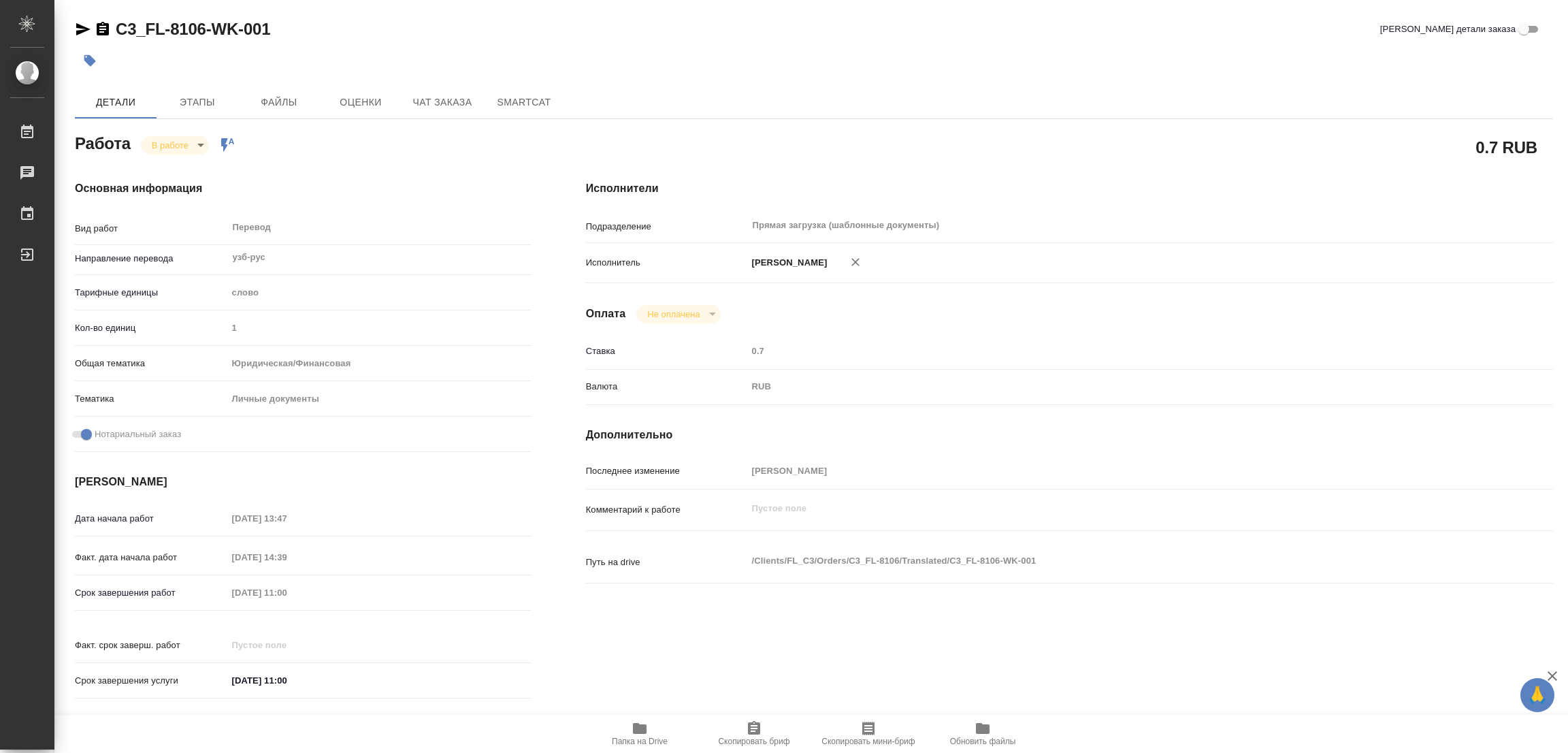
type textarea "x"
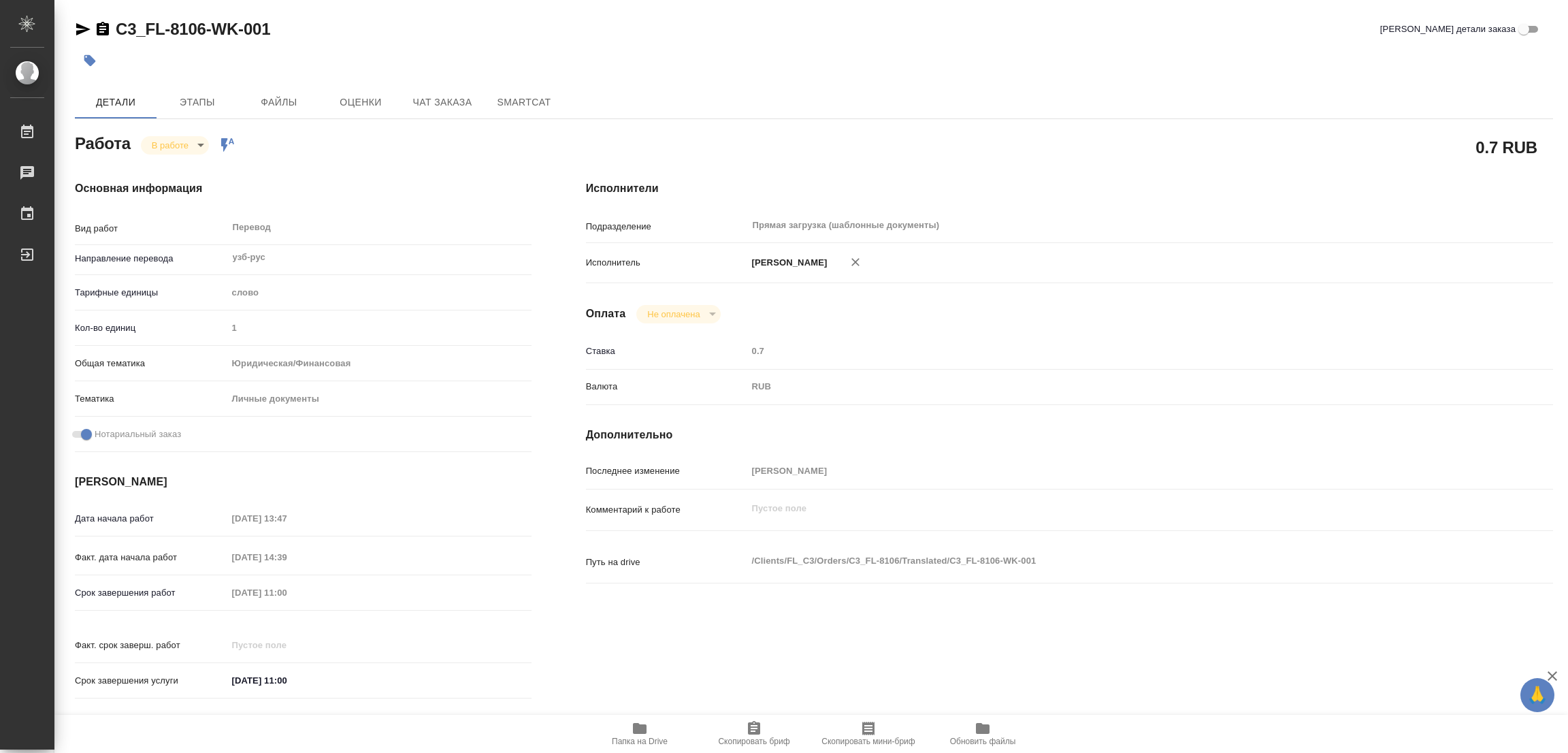
type textarea "x"
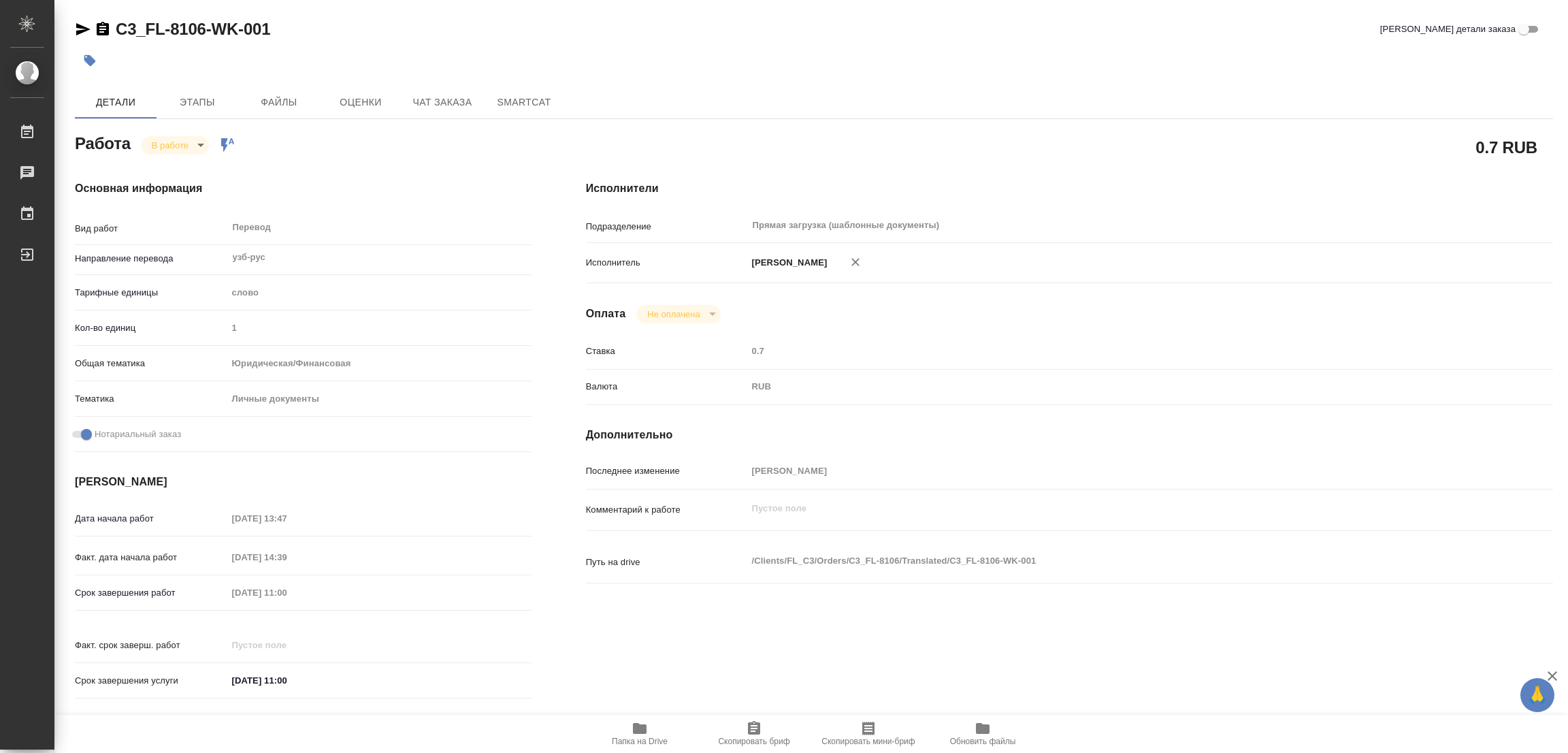
click at [953, 50] on div at bounding box center [567, 61] width 985 height 30
click at [639, 732] on icon "button" at bounding box center [639, 728] width 14 height 11
drag, startPoint x: 116, startPoint y: 14, endPoint x: 203, endPoint y: 37, distance: 90.0
click at [203, 37] on div "C3_FL-8106-WK-001 Кратко детали заказа Детали Этапы Файлы Оценки Чат заказа Sma…" at bounding box center [814, 571] width 1493 height 1143
copy link "C3_FL-8106"
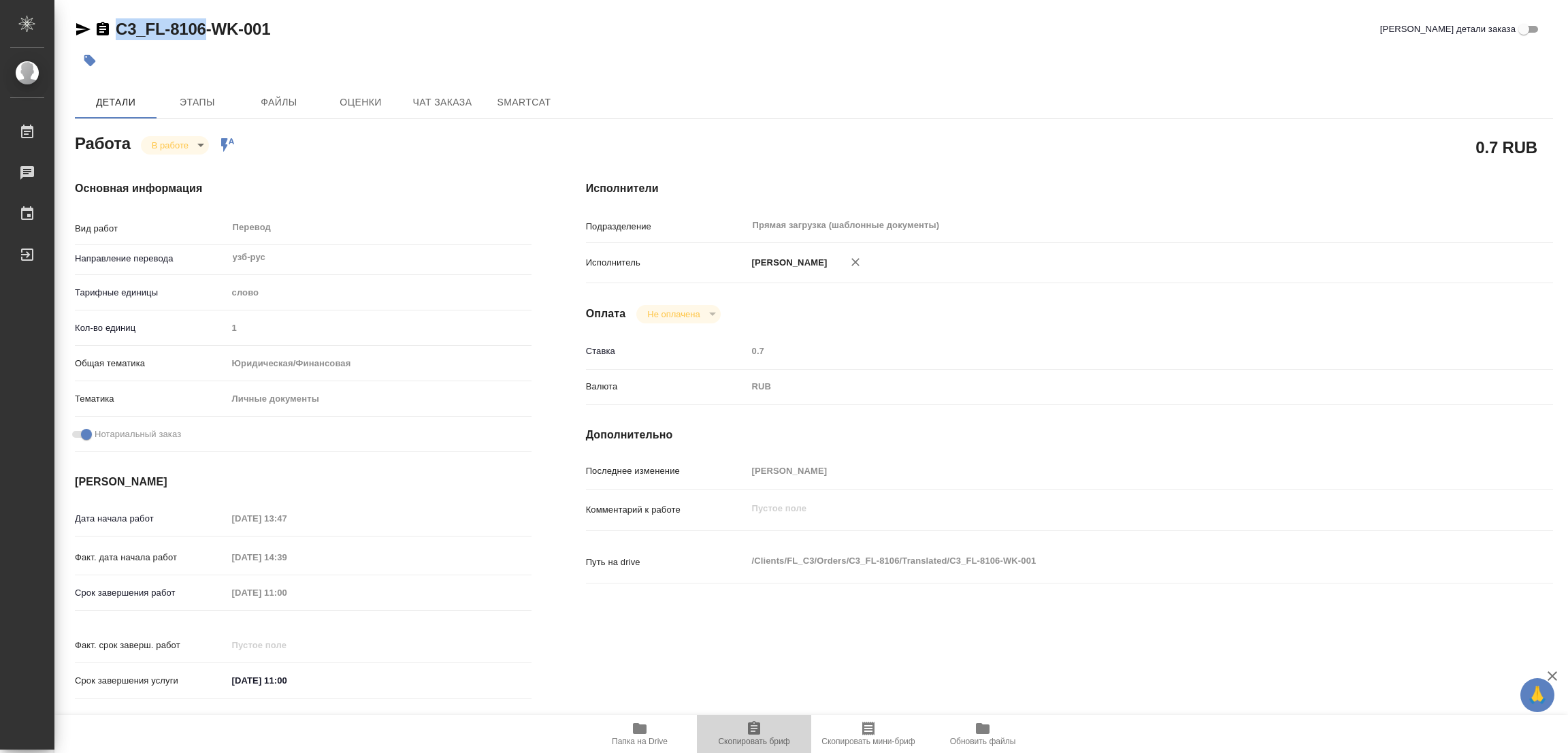
click at [766, 728] on span "Скопировать бриф" at bounding box center [753, 733] width 98 height 25
copy link "C3_FL-8106"
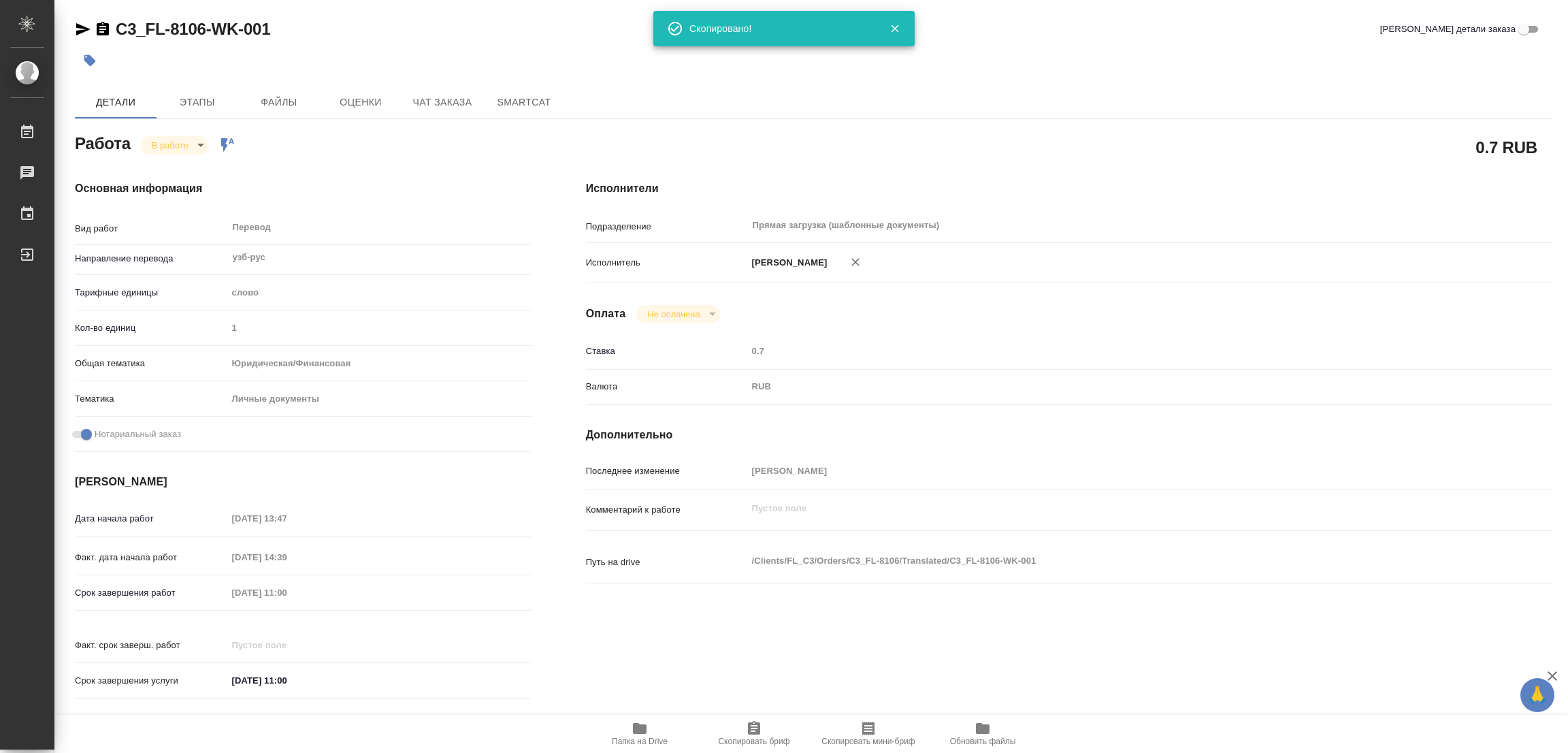
click at [957, 91] on div "Детали Этапы Файлы Оценки Чат заказа SmartCat" at bounding box center [814, 102] width 1478 height 33
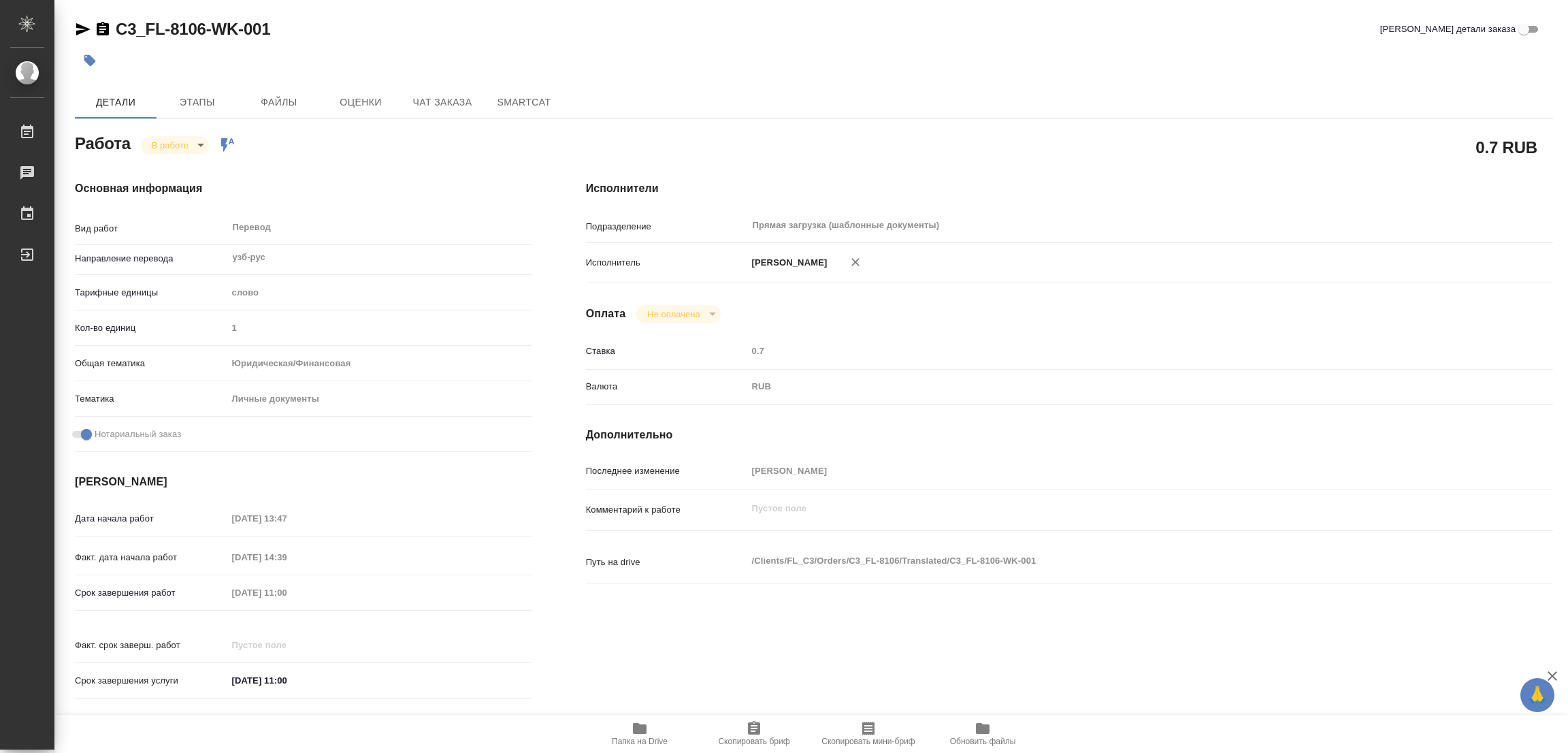
click at [220, 618] on div "Дата начала работ [DATE] 13:47 Факт. дата начала работ [DATE] 14:39 Срок заверш…" at bounding box center [303, 607] width 456 height 201
click at [521, 58] on div at bounding box center [567, 61] width 985 height 30
